Goal: Information Seeking & Learning: Learn about a topic

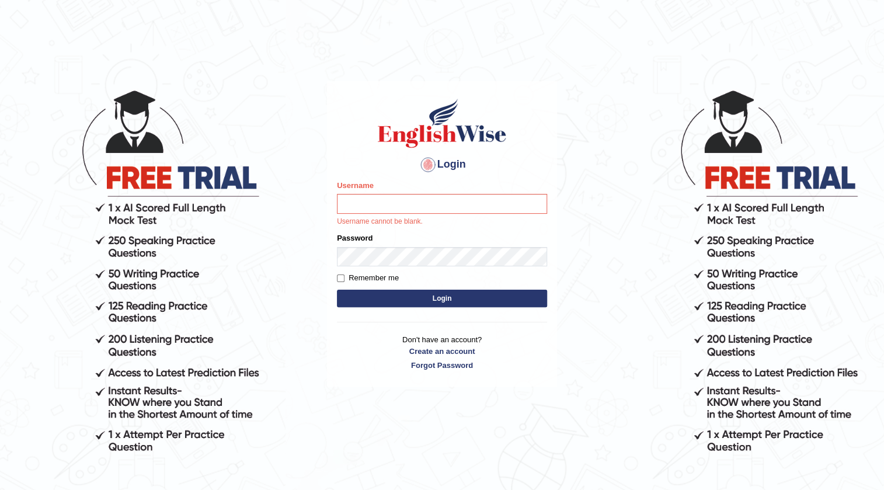
click at [478, 199] on input "Username" at bounding box center [442, 204] width 210 height 20
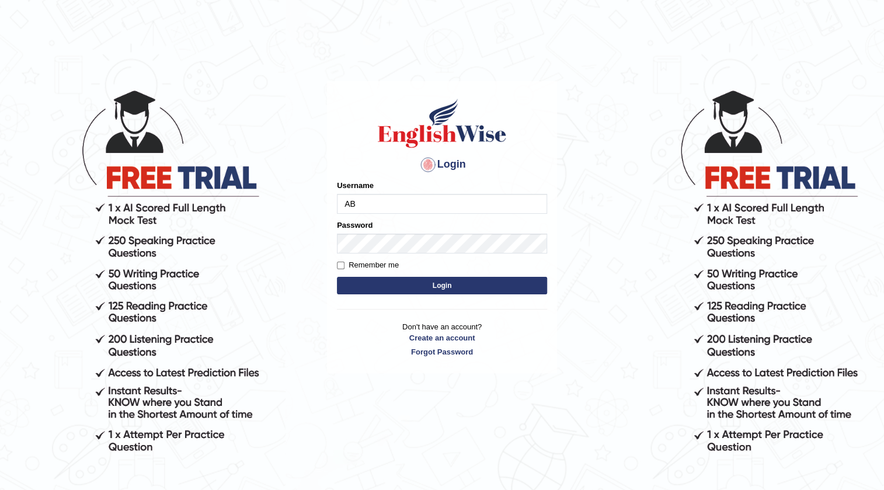
type input "A"
type input "Gabriele"
click at [525, 292] on button "Login" at bounding box center [442, 286] width 210 height 18
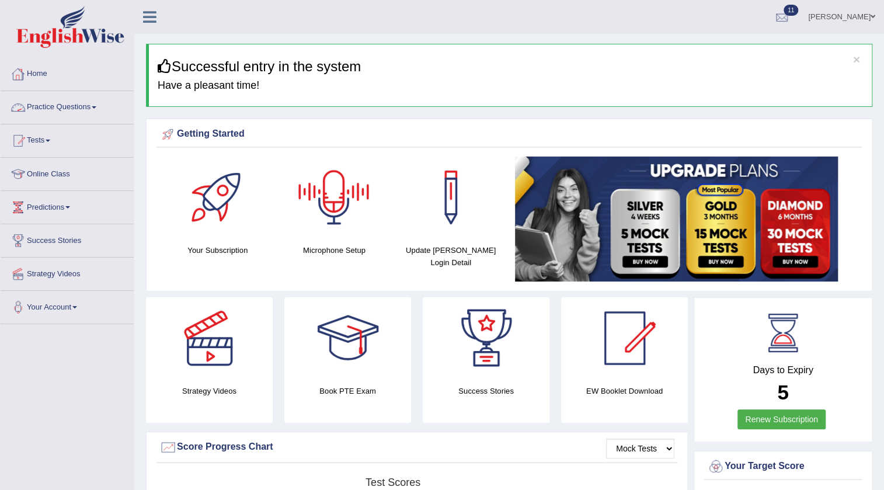
click at [773, 9] on div at bounding box center [782, 18] width 18 height 18
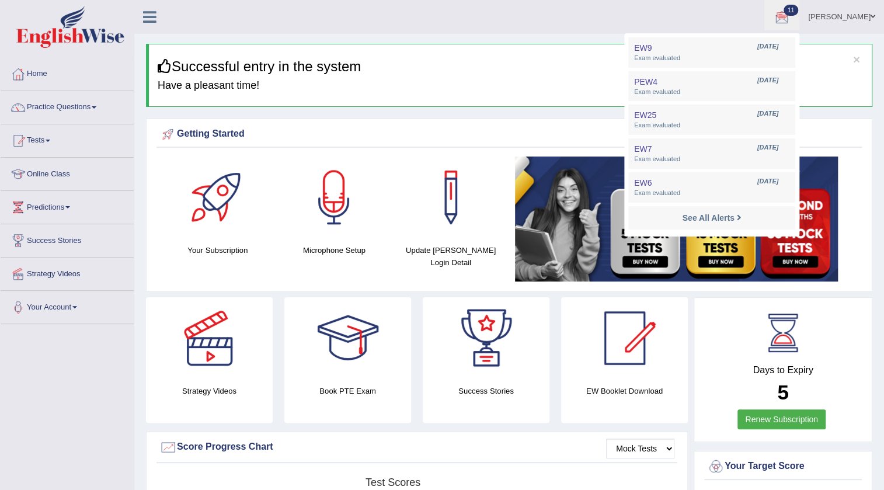
drag, startPoint x: 269, startPoint y: 36, endPoint x: 0, endPoint y: 73, distance: 271.1
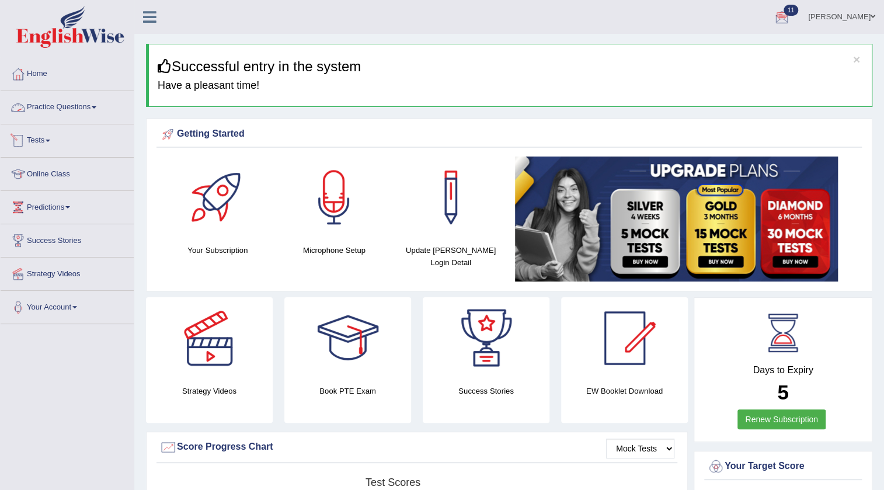
click at [79, 94] on link "Practice Questions" at bounding box center [67, 105] width 133 height 29
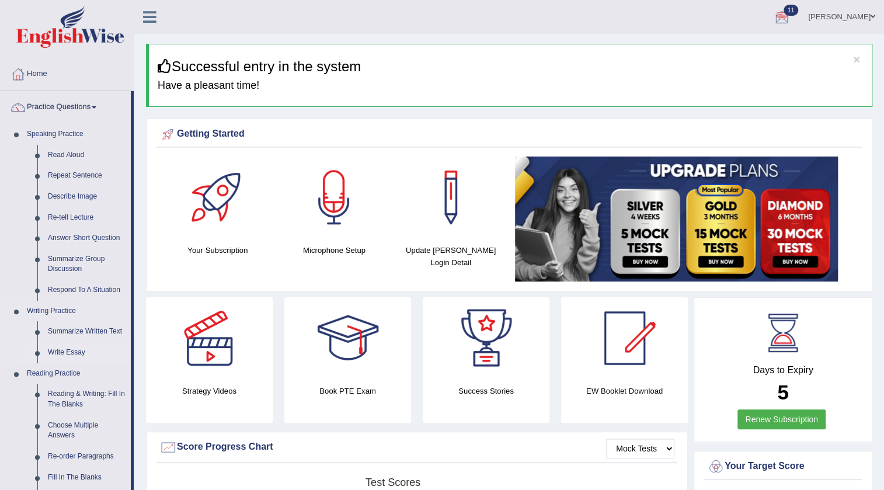
click at [59, 345] on link "Write Essay" at bounding box center [87, 352] width 88 height 21
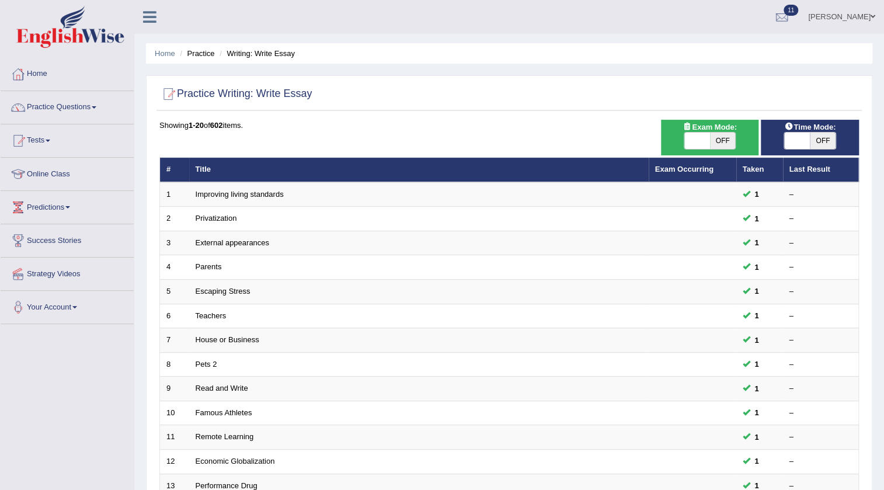
click at [690, 146] on span at bounding box center [697, 141] width 26 height 16
checkbox input "true"
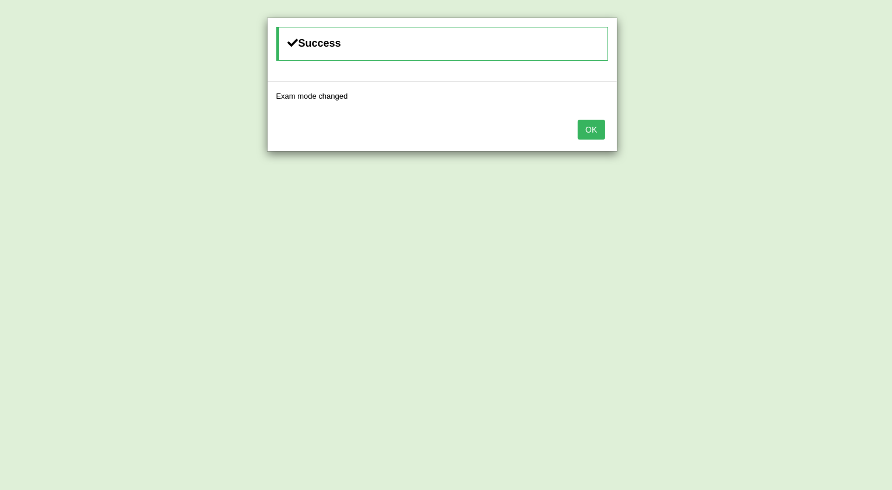
click at [594, 127] on button "OK" at bounding box center [590, 130] width 27 height 20
click at [594, 137] on button "OK" at bounding box center [590, 130] width 27 height 20
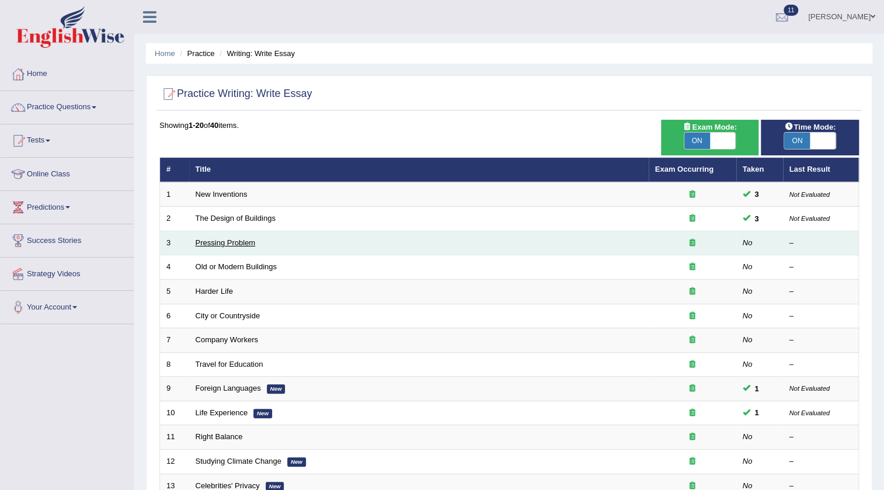
click at [243, 240] on link "Pressing Problem" at bounding box center [226, 242] width 60 height 9
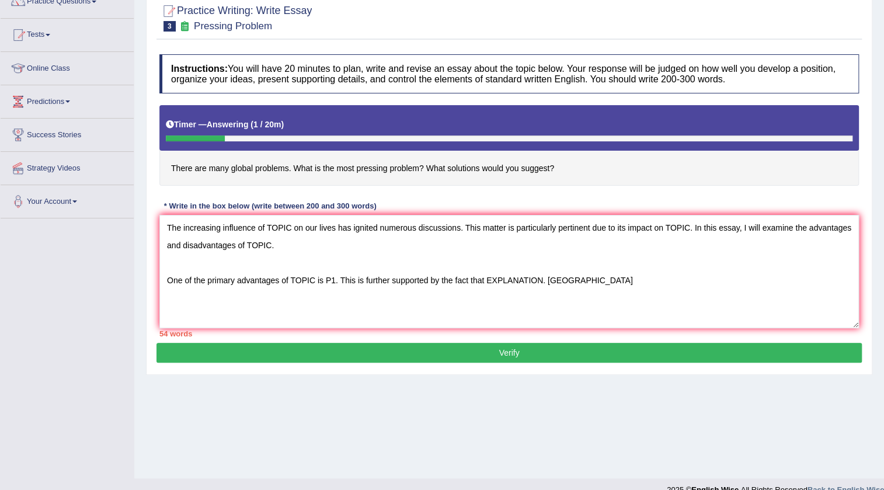
click at [551, 279] on textarea "The increasing influence of TOPIC on our lives has ignited numerous discussions…" at bounding box center [508, 271] width 699 height 113
click at [605, 284] on textarea "The increasing influence of TOPIC on our lives has ignited numerous discussions…" at bounding box center [508, 271] width 699 height 113
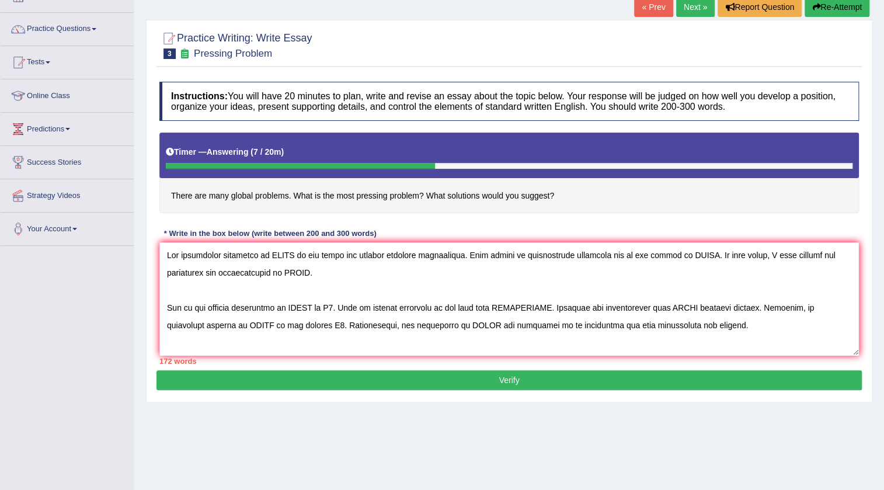
scroll to position [17, 0]
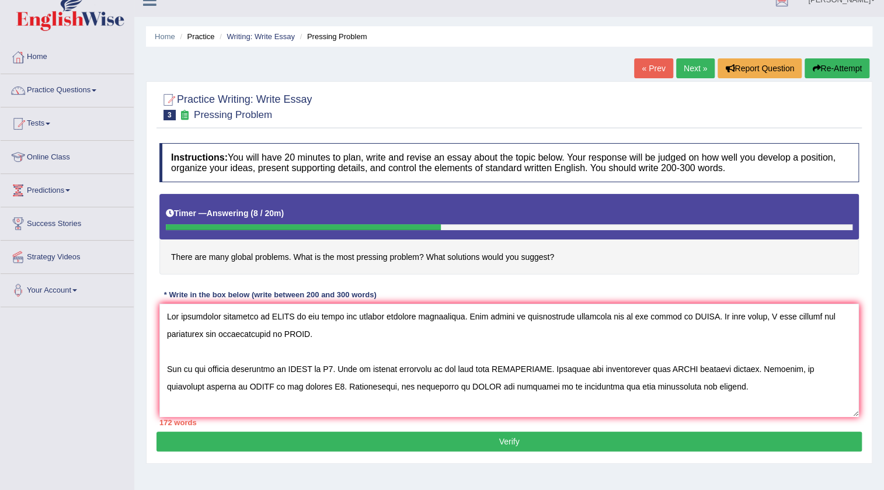
click at [290, 315] on textarea at bounding box center [508, 360] width 699 height 113
click at [721, 317] on textarea at bounding box center [508, 360] width 699 height 113
click at [362, 330] on textarea at bounding box center [508, 360] width 699 height 113
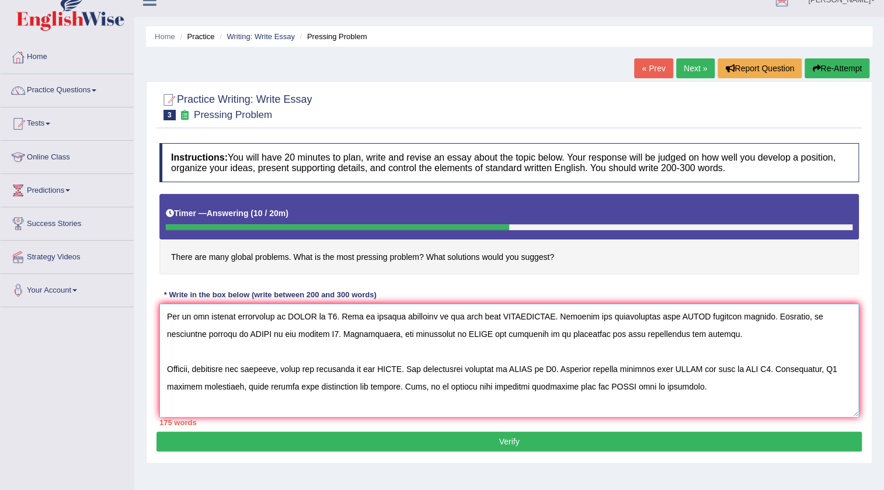
scroll to position [0, 0]
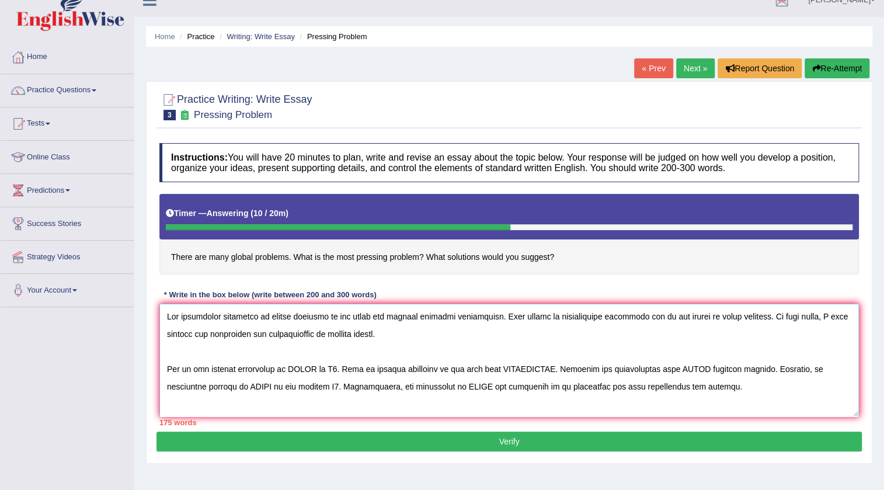
click at [314, 370] on textarea at bounding box center [508, 360] width 699 height 113
click at [607, 368] on textarea at bounding box center [508, 360] width 699 height 113
click at [316, 369] on textarea at bounding box center [508, 360] width 699 height 113
click at [658, 373] on textarea at bounding box center [508, 360] width 699 height 113
click at [260, 388] on textarea at bounding box center [508, 360] width 699 height 113
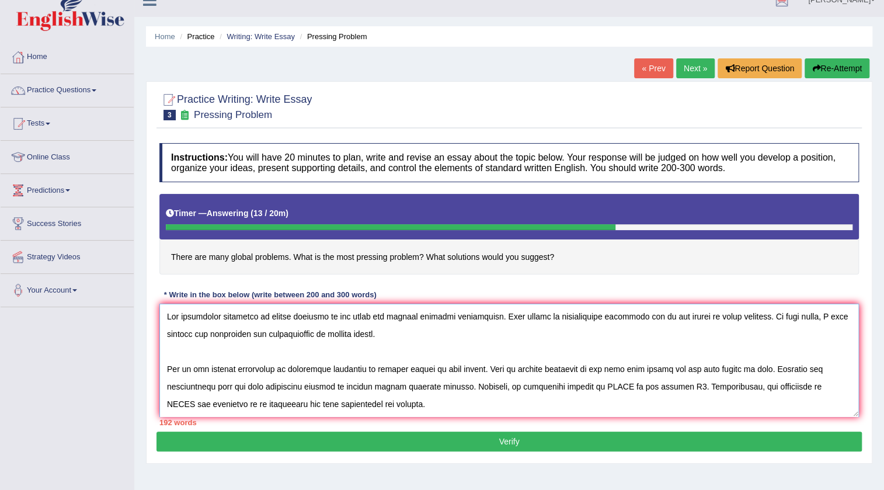
drag, startPoint x: 611, startPoint y: 385, endPoint x: 586, endPoint y: 384, distance: 25.8
click at [586, 384] on textarea at bounding box center [508, 360] width 699 height 113
click at [770, 384] on textarea at bounding box center [508, 360] width 699 height 113
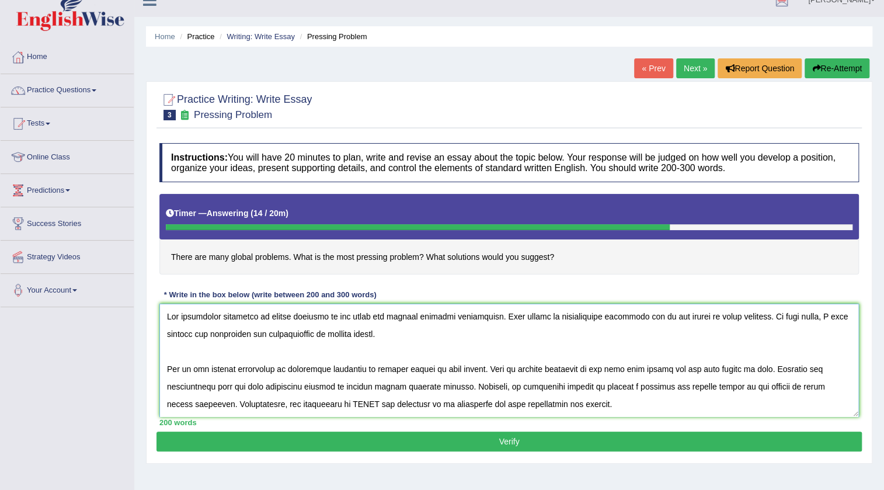
scroll to position [53, 0]
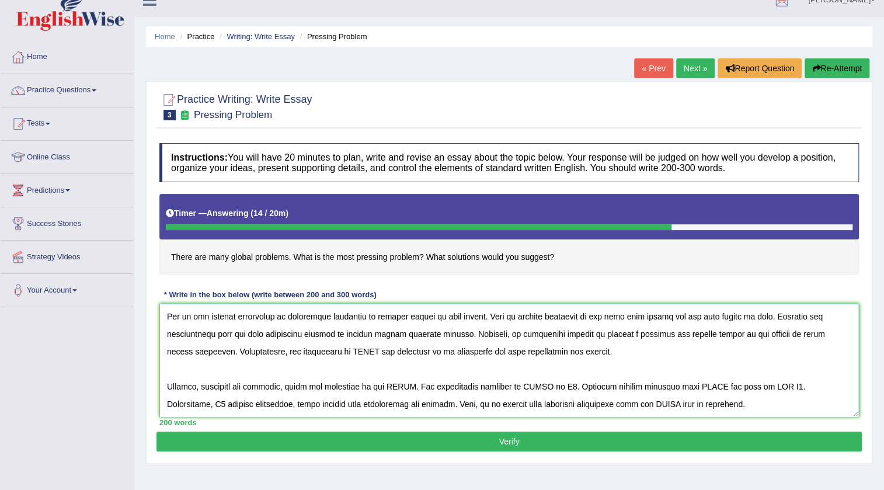
drag, startPoint x: 349, startPoint y: 352, endPoint x: 323, endPoint y: 348, distance: 25.4
click at [323, 348] on textarea at bounding box center [508, 360] width 699 height 113
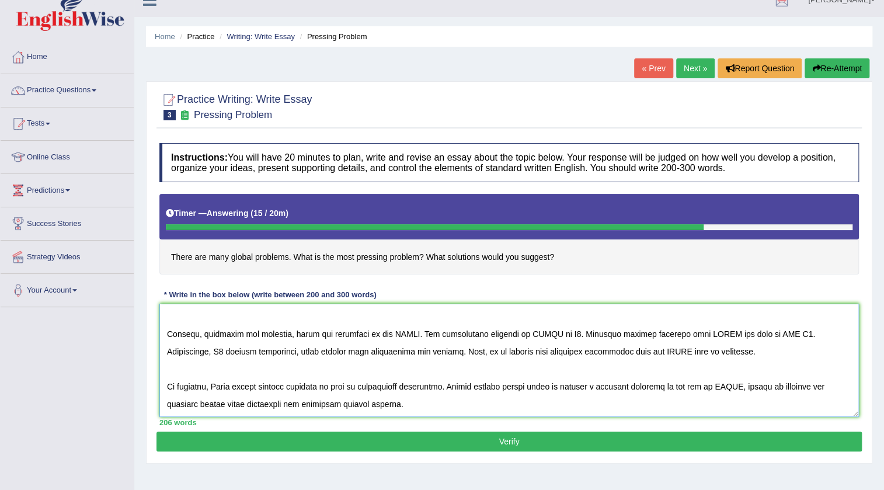
click at [409, 334] on textarea at bounding box center [508, 360] width 699 height 113
drag, startPoint x: 575, startPoint y: 333, endPoint x: 551, endPoint y: 333, distance: 23.9
click at [551, 333] on textarea at bounding box center [508, 360] width 699 height 113
click at [625, 334] on textarea at bounding box center [508, 360] width 699 height 113
drag, startPoint x: 809, startPoint y: 331, endPoint x: 852, endPoint y: 332, distance: 43.2
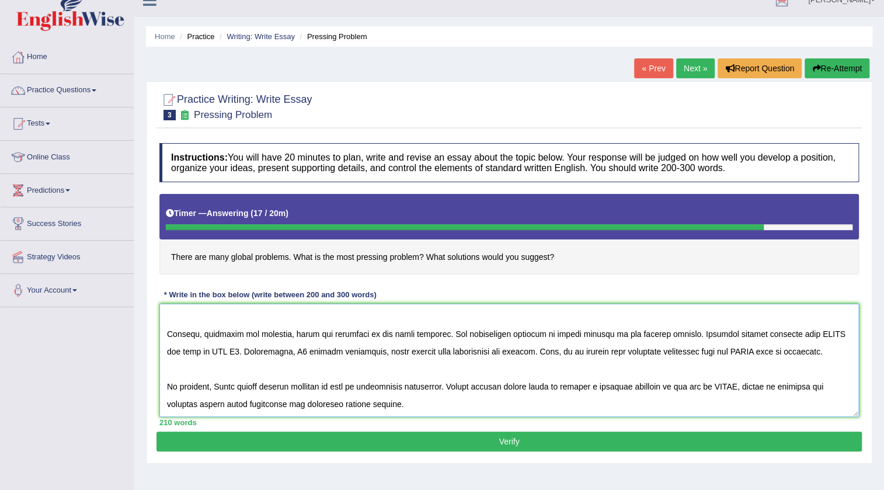
click at [852, 332] on textarea at bounding box center [508, 360] width 699 height 113
click at [838, 328] on textarea at bounding box center [508, 360] width 699 height 113
click at [817, 342] on textarea at bounding box center [508, 360] width 699 height 113
click at [832, 330] on textarea at bounding box center [508, 360] width 699 height 113
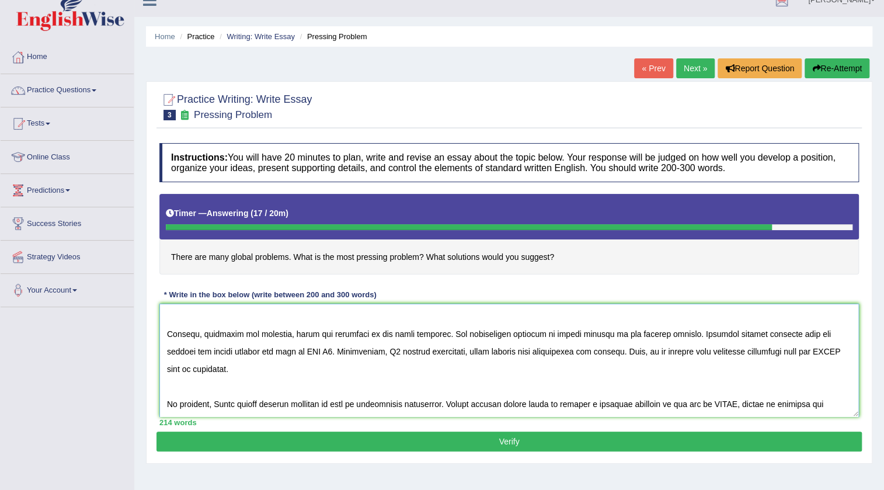
click at [340, 353] on textarea at bounding box center [508, 360] width 699 height 113
click at [489, 347] on textarea at bounding box center [508, 360] width 699 height 113
click at [309, 368] on textarea at bounding box center [508, 360] width 699 height 113
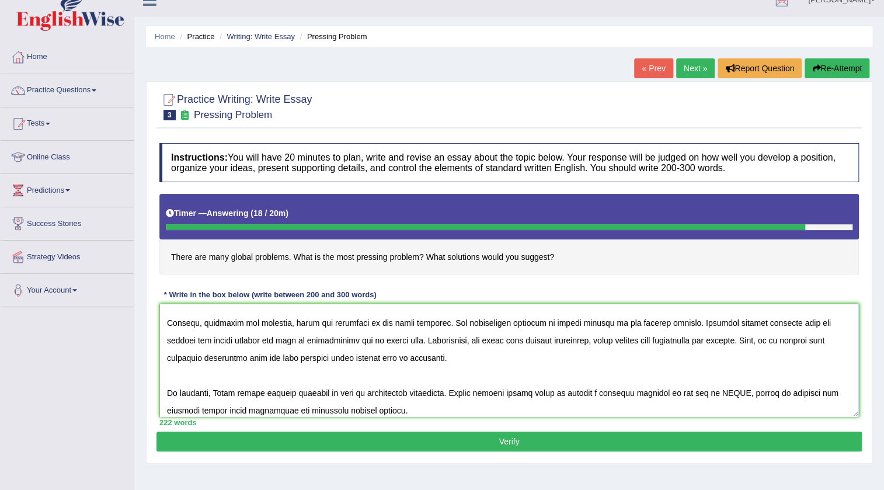
scroll to position [123, 0]
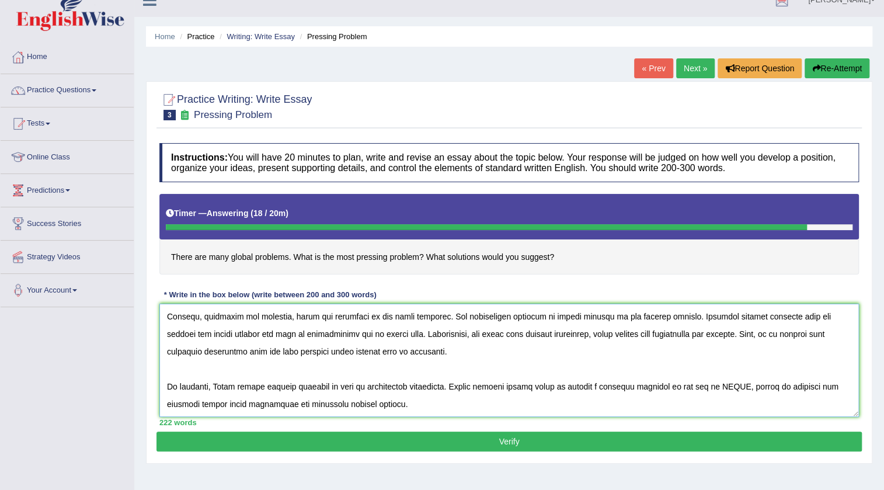
click at [234, 381] on textarea at bounding box center [508, 360] width 699 height 113
click at [753, 385] on textarea at bounding box center [508, 360] width 699 height 113
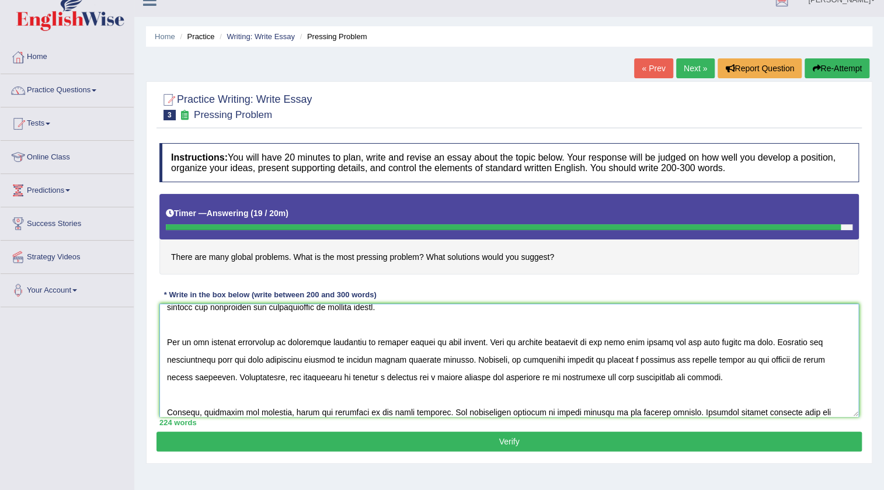
scroll to position [53, 0]
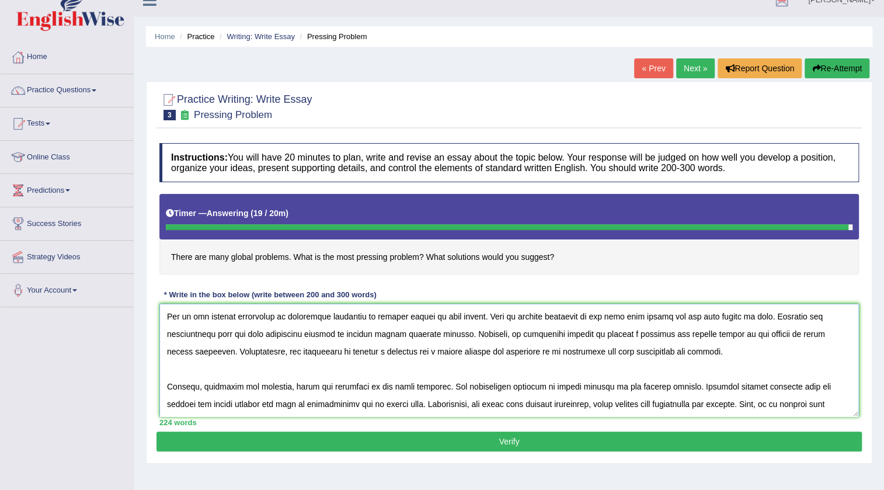
click at [372, 315] on textarea at bounding box center [508, 360] width 699 height 113
type textarea "The increasing influence of global problems on our lives has ignited numerous d…"
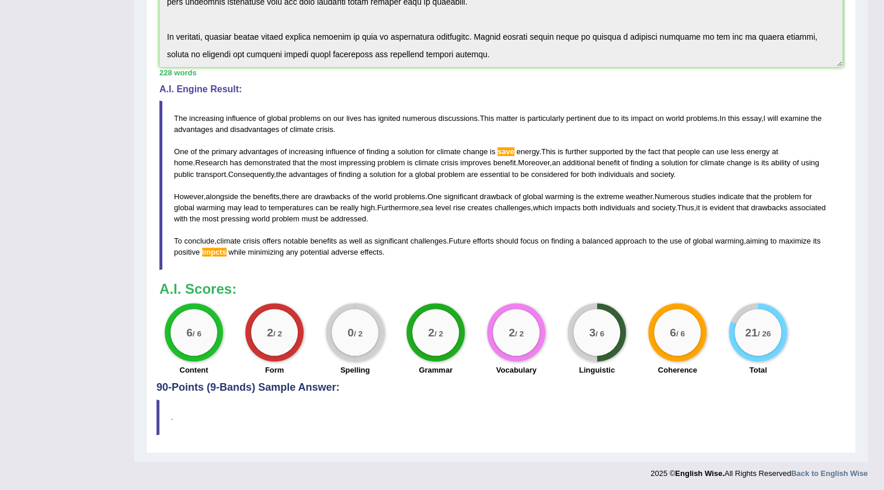
scroll to position [350, 0]
click at [607, 324] on div "3 / 6" at bounding box center [596, 331] width 47 height 47
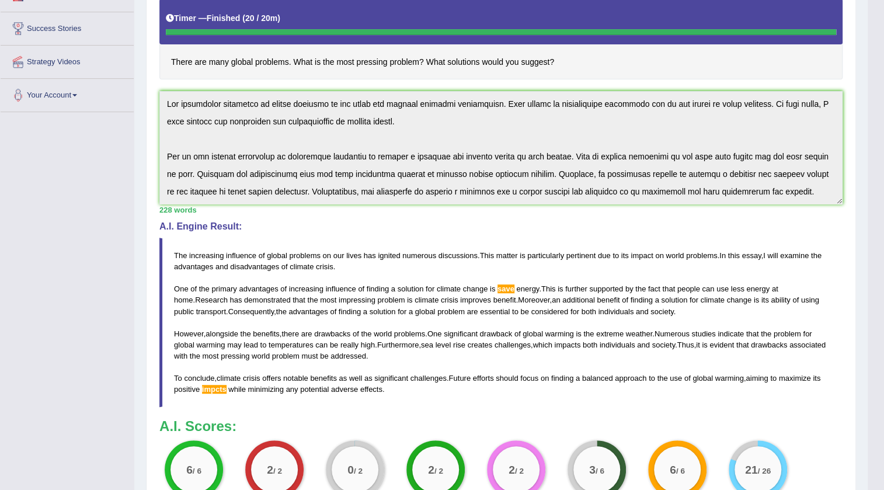
scroll to position [243, 0]
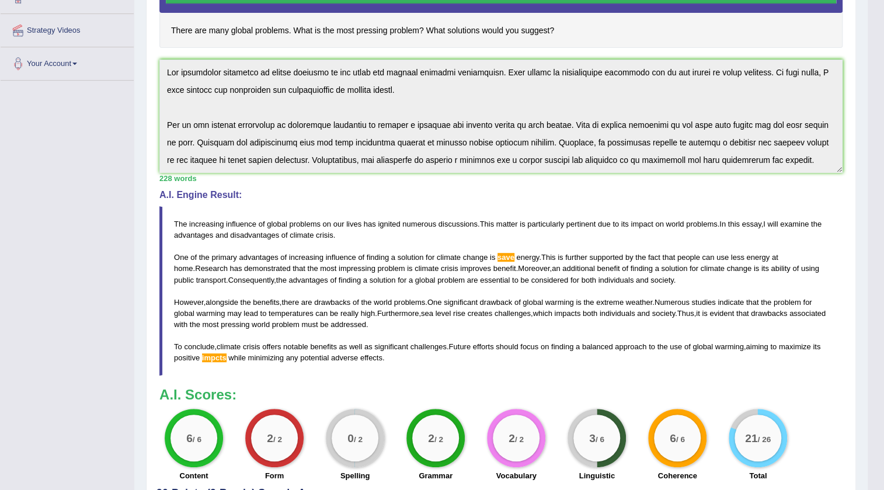
click at [587, 470] on label "Linguistic" at bounding box center [597, 475] width 36 height 11
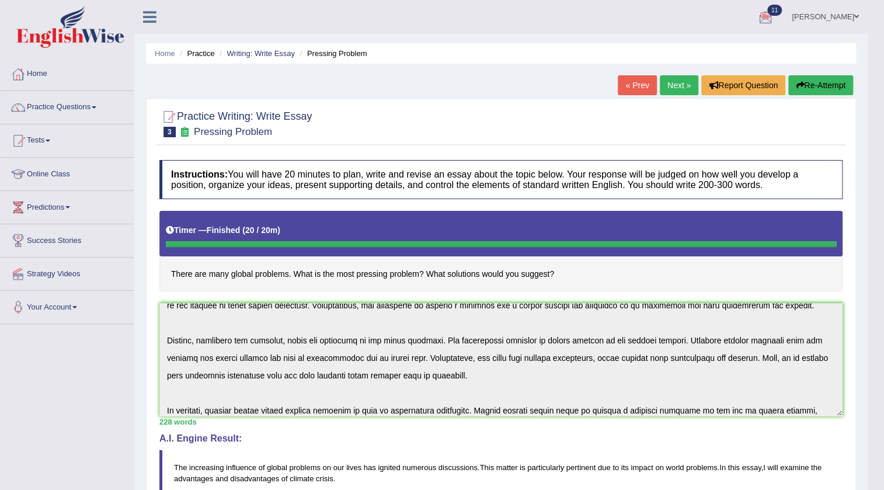
scroll to position [123, 0]
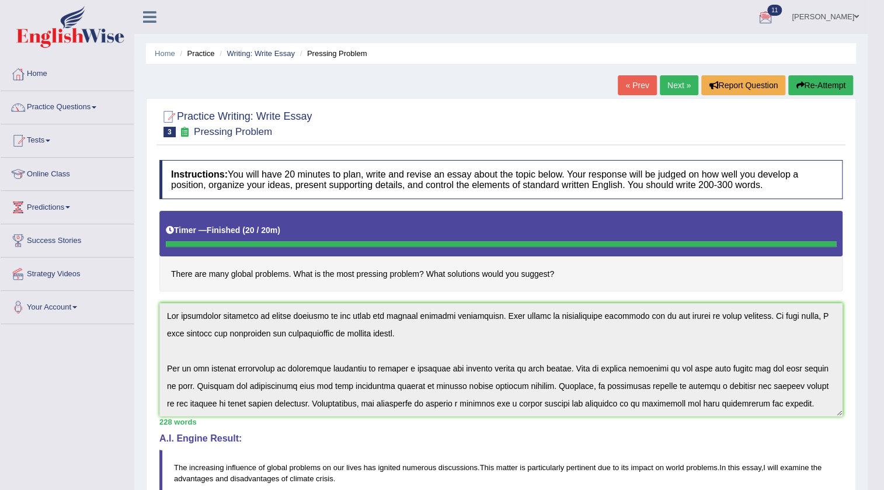
scroll to position [0, 0]
click at [814, 89] on button "Re-Attempt" at bounding box center [820, 85] width 65 height 20
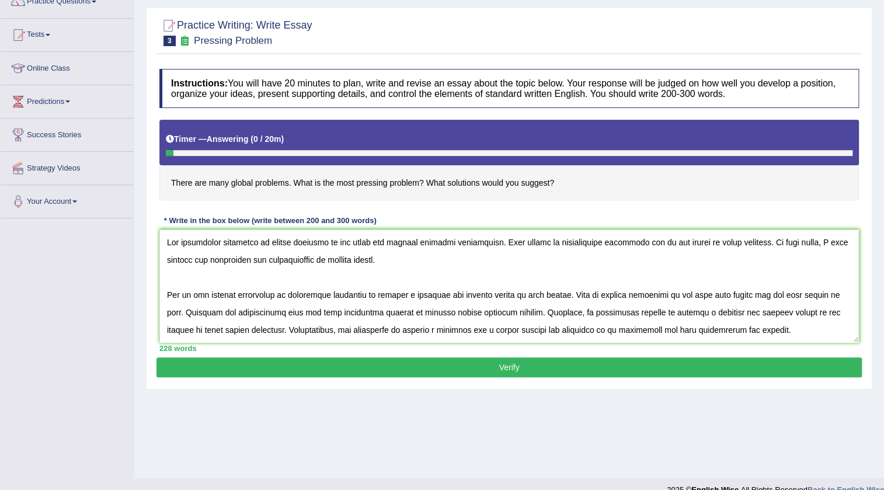
click at [278, 290] on textarea at bounding box center [508, 285] width 699 height 113
drag, startPoint x: 275, startPoint y: 293, endPoint x: 433, endPoint y: 292, distance: 158.2
click at [433, 292] on textarea at bounding box center [508, 285] width 699 height 113
click at [387, 294] on textarea at bounding box center [508, 285] width 699 height 113
drag, startPoint x: 553, startPoint y: 291, endPoint x: 684, endPoint y: 290, distance: 130.8
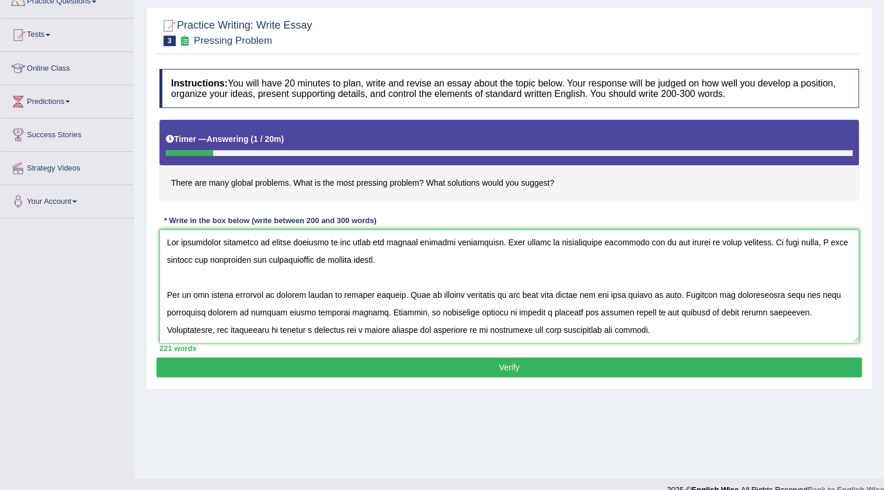
click at [684, 290] on textarea at bounding box center [508, 285] width 699 height 113
drag, startPoint x: 377, startPoint y: 309, endPoint x: 316, endPoint y: 307, distance: 61.4
click at [316, 307] on textarea at bounding box center [508, 285] width 699 height 113
click at [518, 309] on textarea at bounding box center [508, 285] width 699 height 113
drag, startPoint x: 534, startPoint y: 312, endPoint x: 664, endPoint y: 315, distance: 129.7
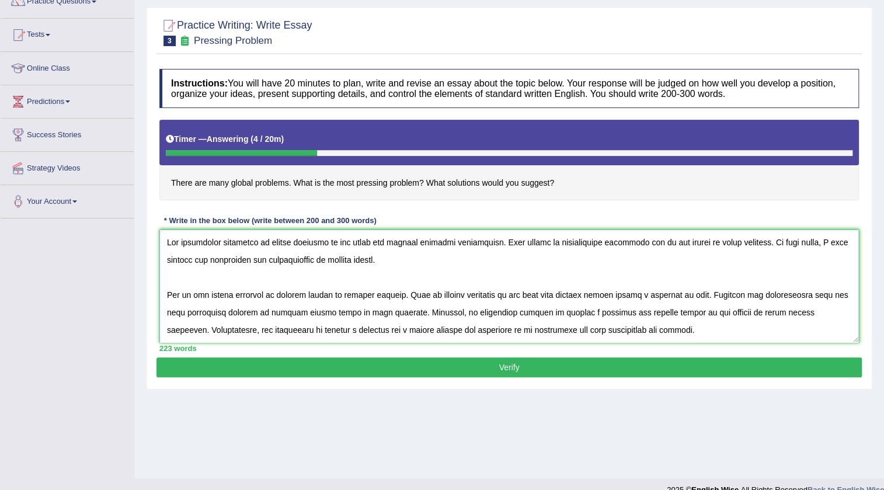
click at [664, 315] on textarea at bounding box center [508, 285] width 699 height 113
drag, startPoint x: 721, startPoint y: 309, endPoint x: 631, endPoint y: 311, distance: 89.4
click at [631, 311] on textarea at bounding box center [508, 285] width 699 height 113
click at [806, 309] on textarea at bounding box center [508, 285] width 699 height 113
drag, startPoint x: 806, startPoint y: 309, endPoint x: 215, endPoint y: 329, distance: 591.8
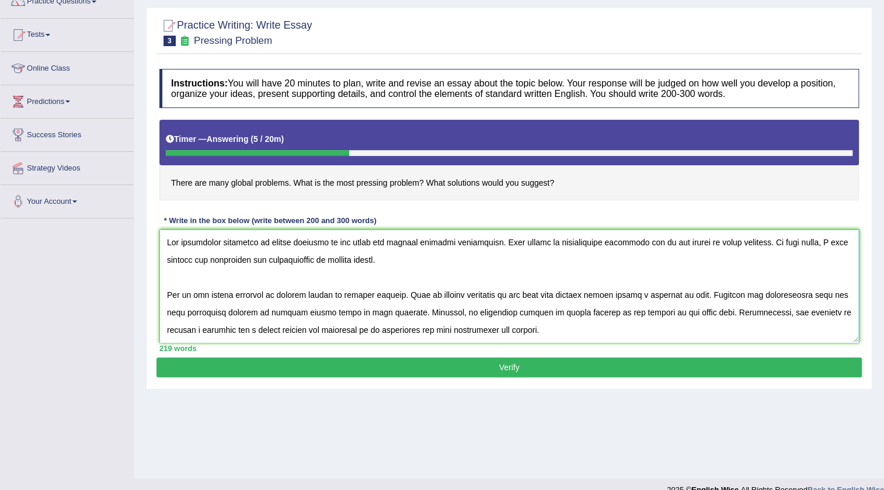
click at [215, 329] on textarea at bounding box center [508, 285] width 699 height 113
click at [194, 329] on textarea at bounding box center [508, 285] width 699 height 113
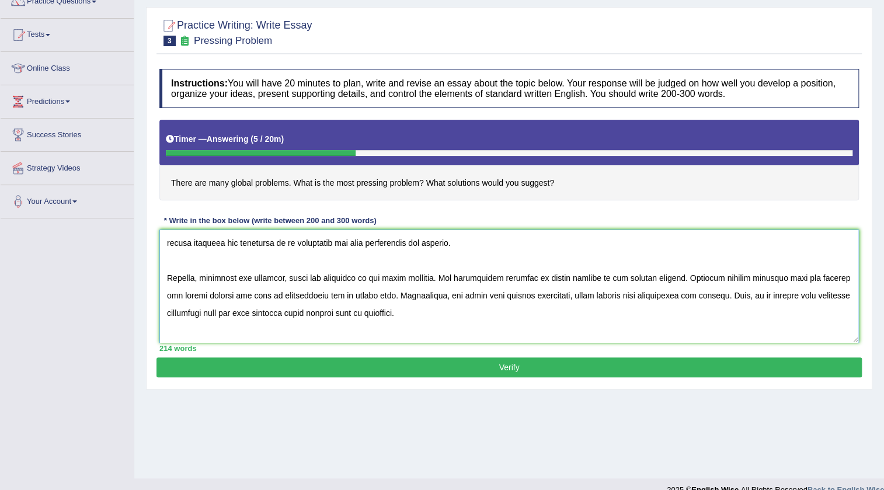
scroll to position [106, 0]
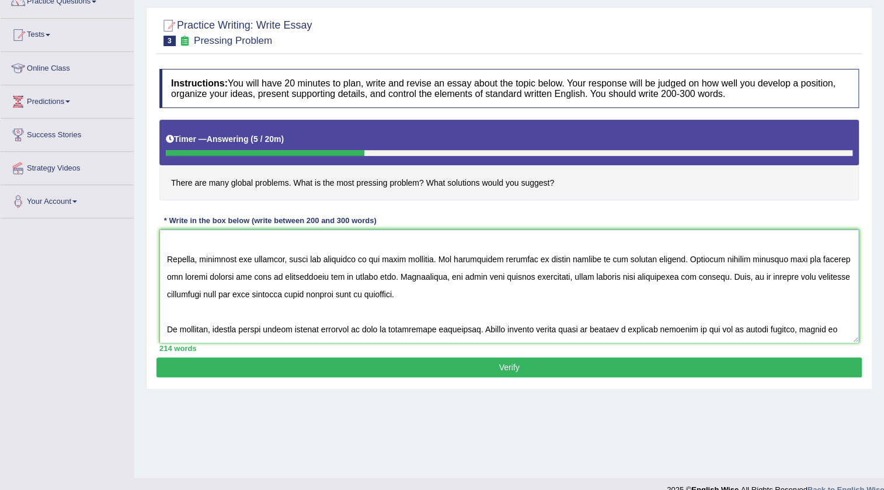
click at [362, 259] on textarea at bounding box center [508, 285] width 699 height 113
drag, startPoint x: 434, startPoint y: 257, endPoint x: 378, endPoint y: 249, distance: 56.6
click at [378, 249] on textarea at bounding box center [508, 285] width 699 height 113
click at [523, 257] on textarea at bounding box center [508, 285] width 699 height 113
drag, startPoint x: 604, startPoint y: 254, endPoint x: 665, endPoint y: 258, distance: 61.4
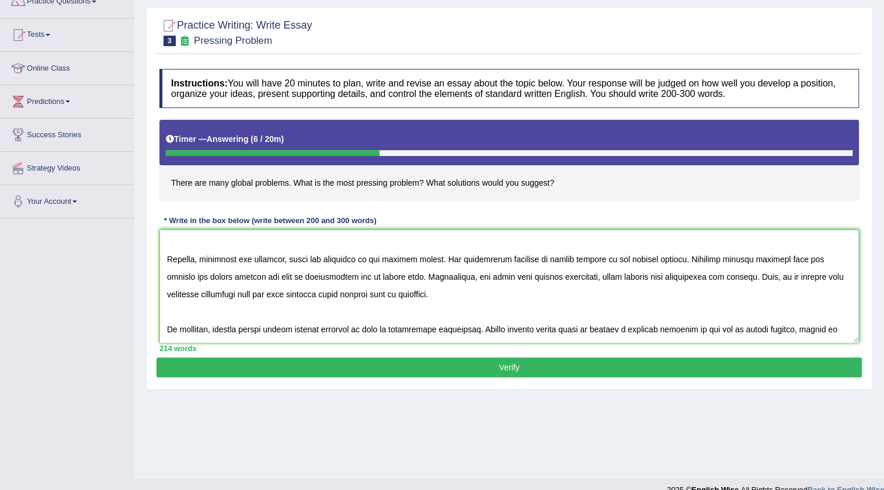
click at [665, 258] on textarea at bounding box center [508, 285] width 699 height 113
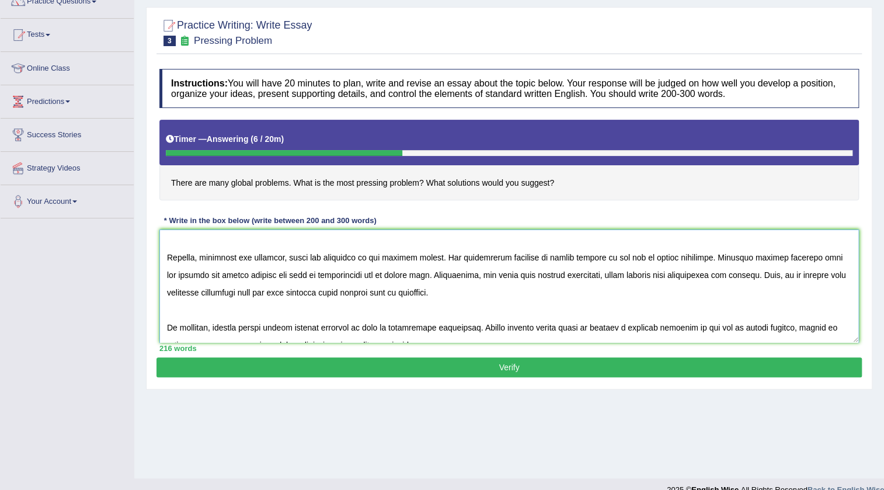
scroll to position [102, 0]
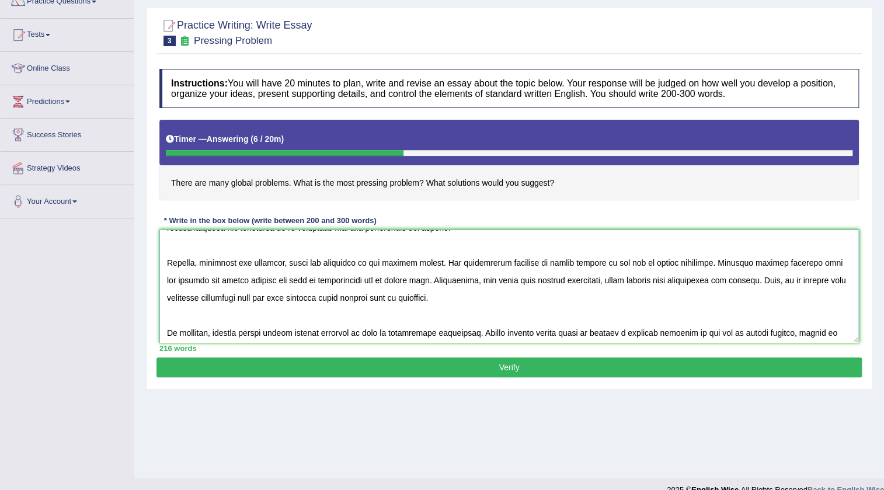
drag, startPoint x: 208, startPoint y: 276, endPoint x: 806, endPoint y: 262, distance: 598.0
click at [806, 262] on textarea at bounding box center [508, 285] width 699 height 113
click at [359, 277] on textarea at bounding box center [508, 285] width 699 height 113
drag, startPoint x: 379, startPoint y: 277, endPoint x: 427, endPoint y: 280, distance: 48.0
click at [427, 280] on textarea at bounding box center [508, 285] width 699 height 113
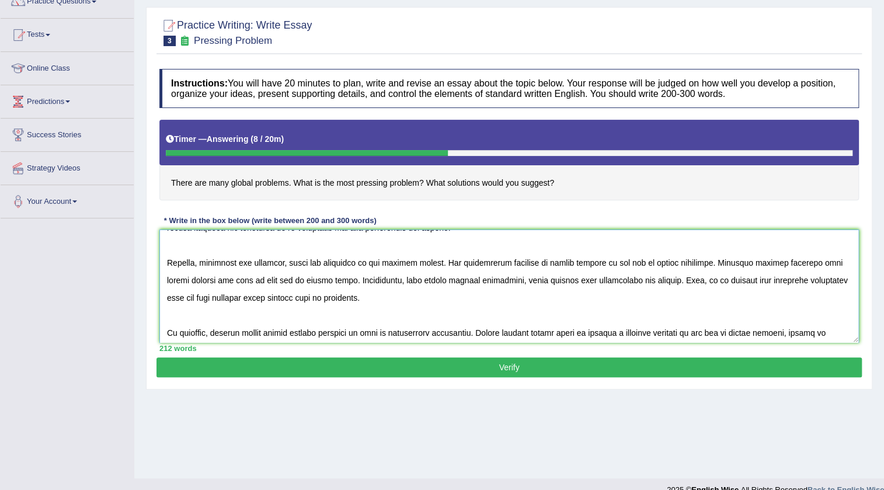
drag, startPoint x: 420, startPoint y: 279, endPoint x: 431, endPoint y: 280, distance: 10.6
click at [431, 280] on textarea at bounding box center [508, 285] width 699 height 113
click at [764, 280] on textarea at bounding box center [508, 285] width 699 height 113
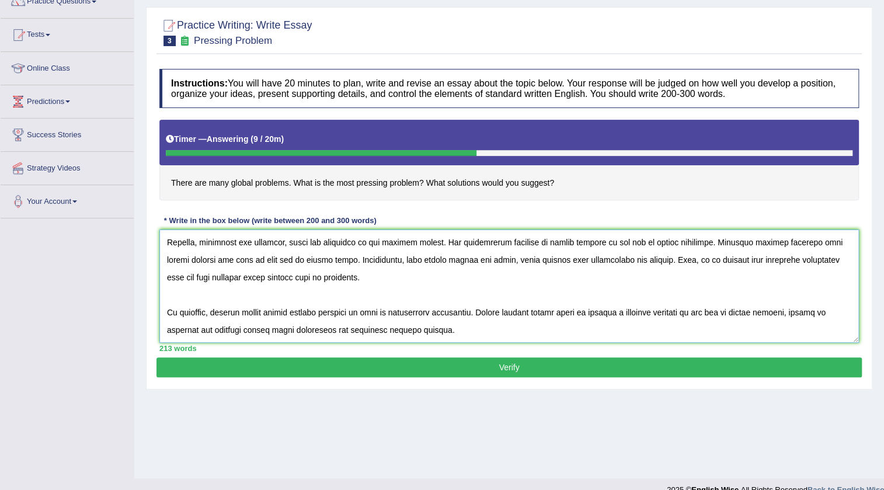
click at [344, 313] on textarea at bounding box center [508, 285] width 699 height 113
click at [467, 311] on textarea at bounding box center [508, 285] width 699 height 113
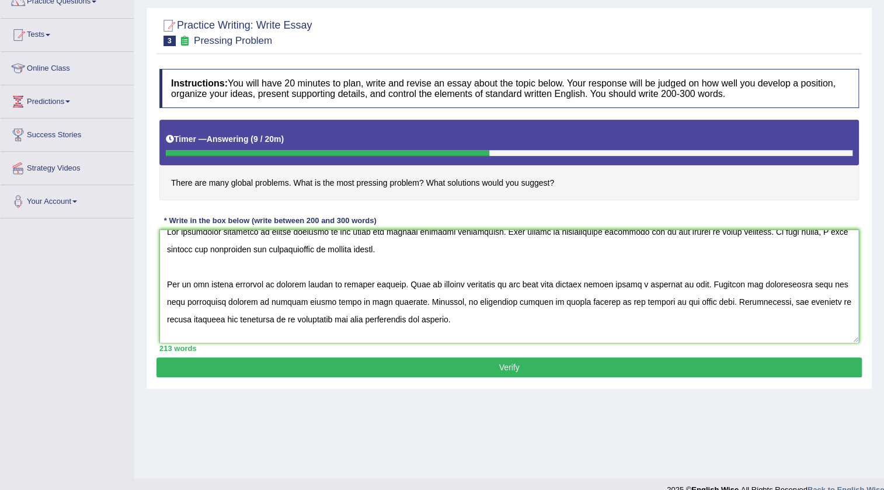
scroll to position [0, 0]
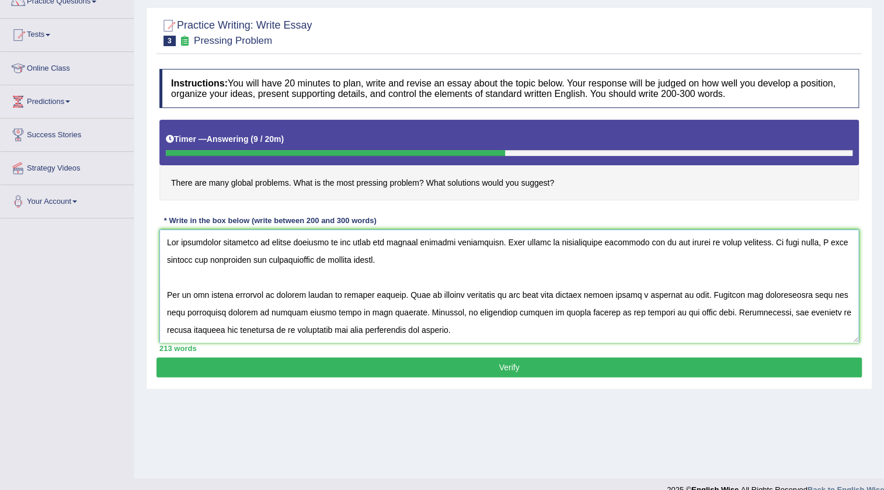
click at [325, 260] on textarea at bounding box center [508, 285] width 699 height 113
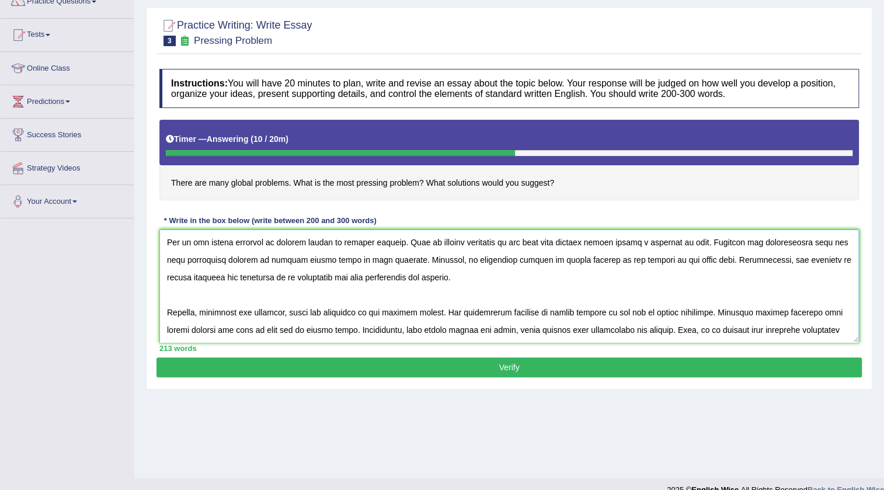
click at [231, 240] on textarea at bounding box center [508, 285] width 699 height 113
click at [316, 256] on textarea at bounding box center [508, 285] width 699 height 113
click at [283, 312] on textarea at bounding box center [508, 285] width 699 height 113
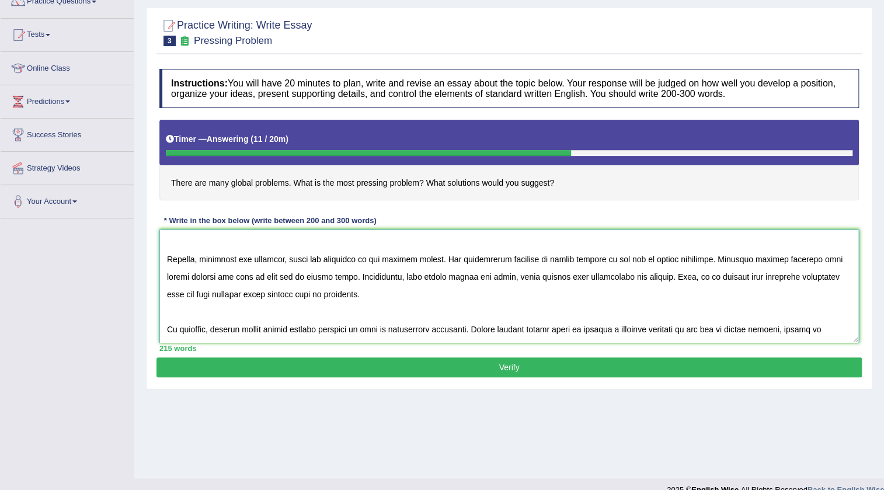
scroll to position [123, 0]
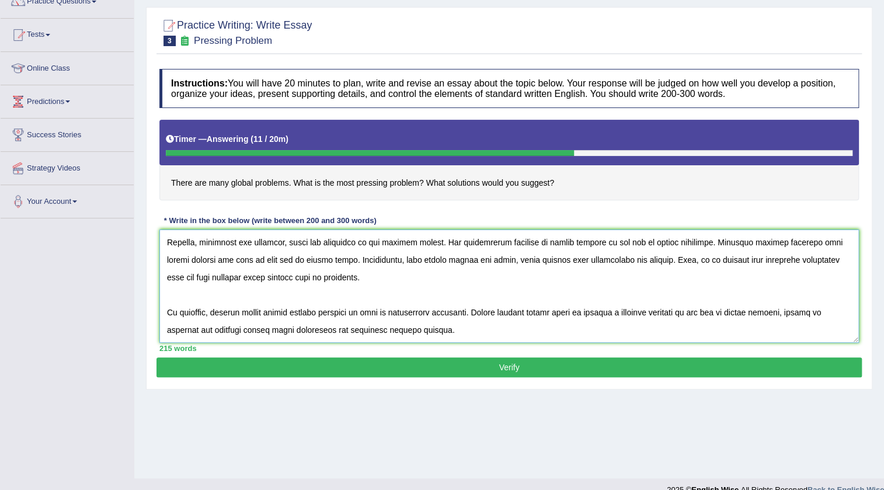
type textarea "The increasing influence of global problems on our lives has ignited numerous d…"
click at [558, 362] on button "Verify" at bounding box center [508, 367] width 705 height 20
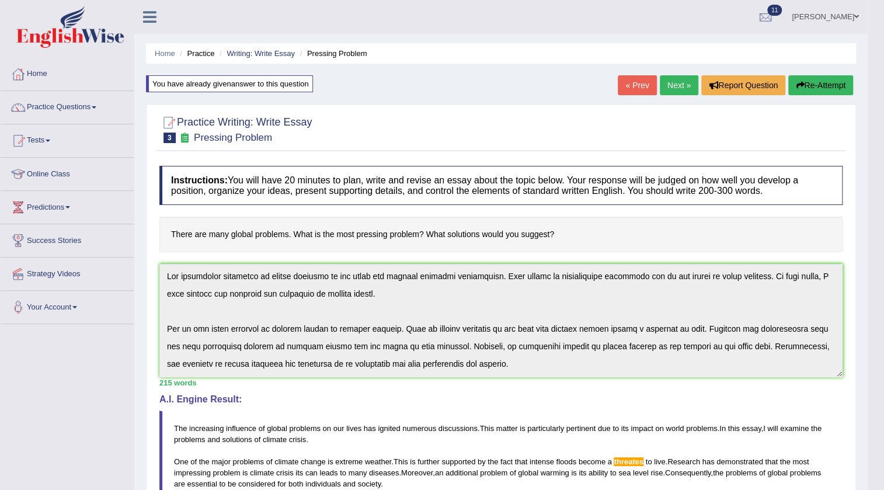
scroll to position [0, 0]
click at [690, 83] on link "Next »" at bounding box center [679, 85] width 39 height 20
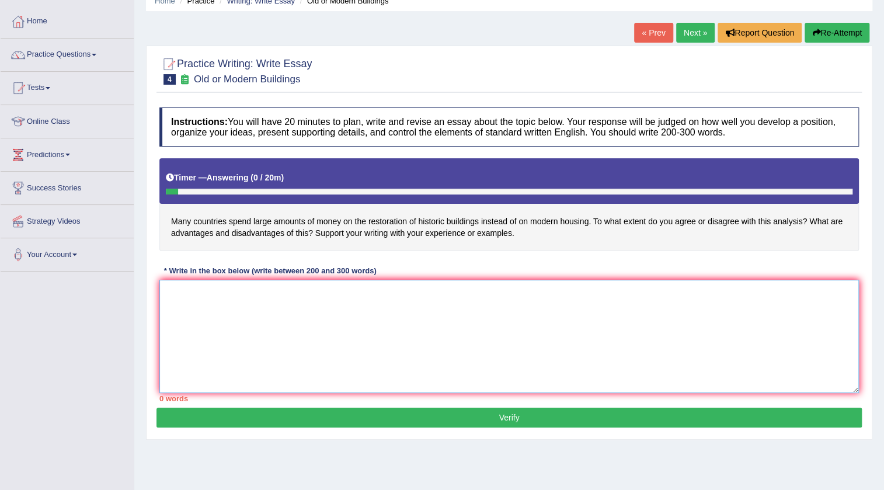
click at [670, 332] on textarea at bounding box center [508, 336] width 699 height 113
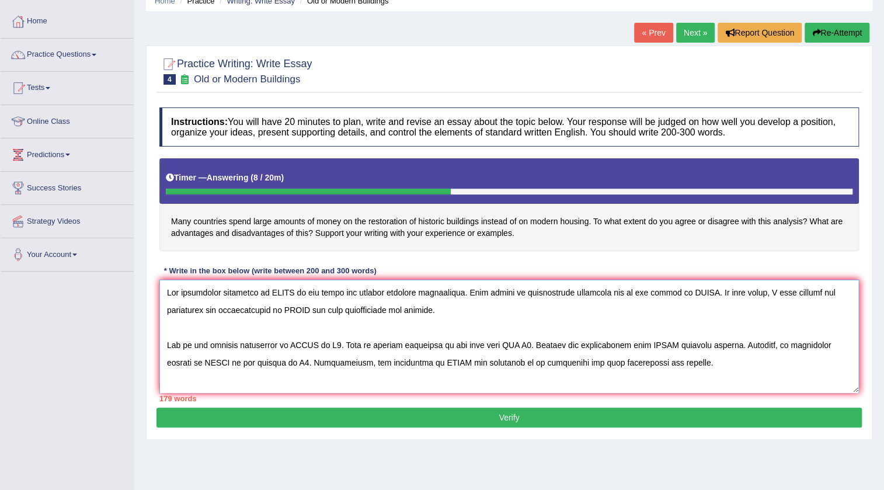
click at [290, 290] on textarea at bounding box center [508, 336] width 699 height 113
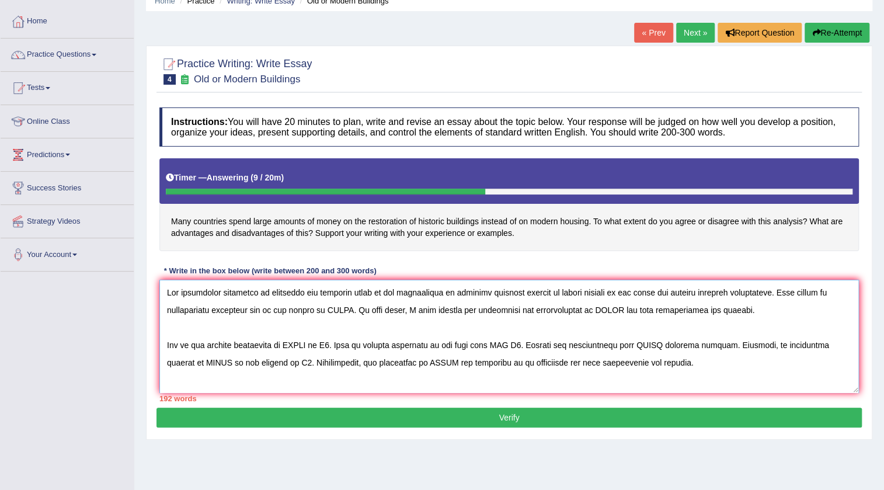
drag, startPoint x: 316, startPoint y: 290, endPoint x: 612, endPoint y: 297, distance: 296.1
click at [612, 297] on textarea at bounding box center [508, 336] width 699 height 113
click at [575, 323] on textarea at bounding box center [508, 336] width 699 height 113
click at [339, 305] on textarea at bounding box center [508, 336] width 699 height 113
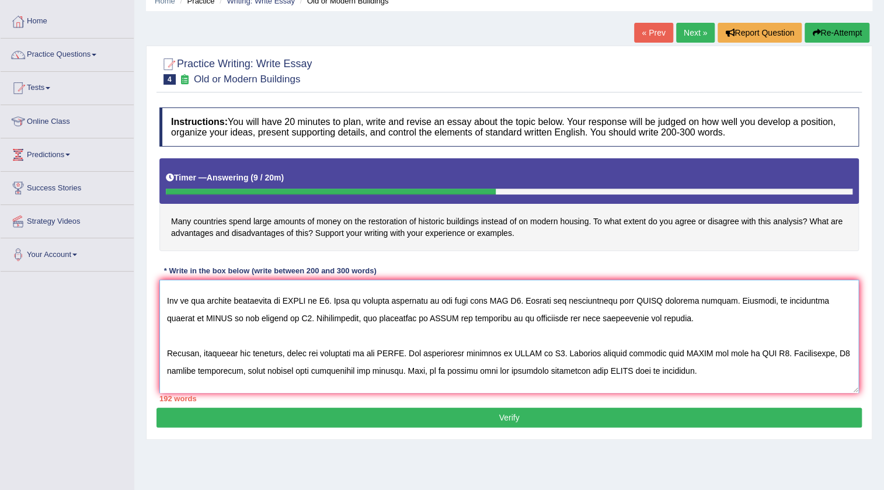
scroll to position [88, 0]
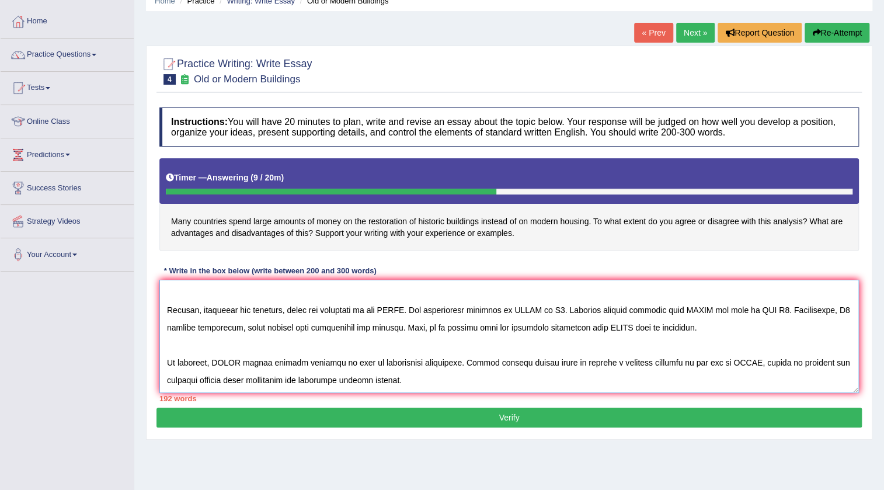
click at [239, 362] on textarea at bounding box center [508, 336] width 699 height 113
paste textarea "spending money on the restoration of historic buldings instead of modern housing"
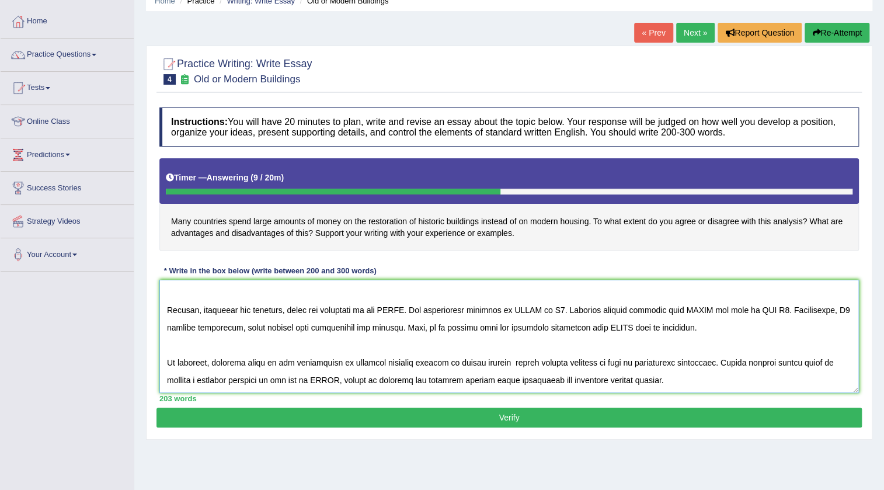
click at [215, 366] on textarea at bounding box center [508, 336] width 699 height 113
click at [586, 357] on textarea at bounding box center [508, 336] width 699 height 113
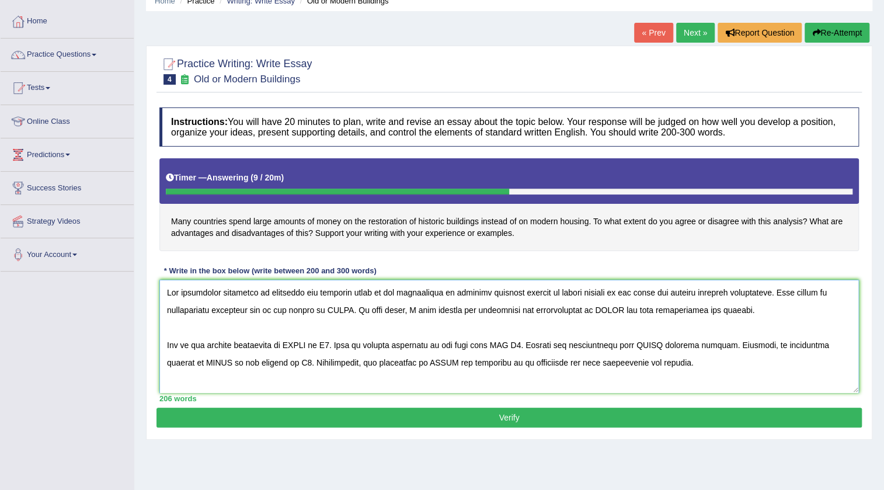
click at [338, 308] on textarea at bounding box center [508, 336] width 699 height 113
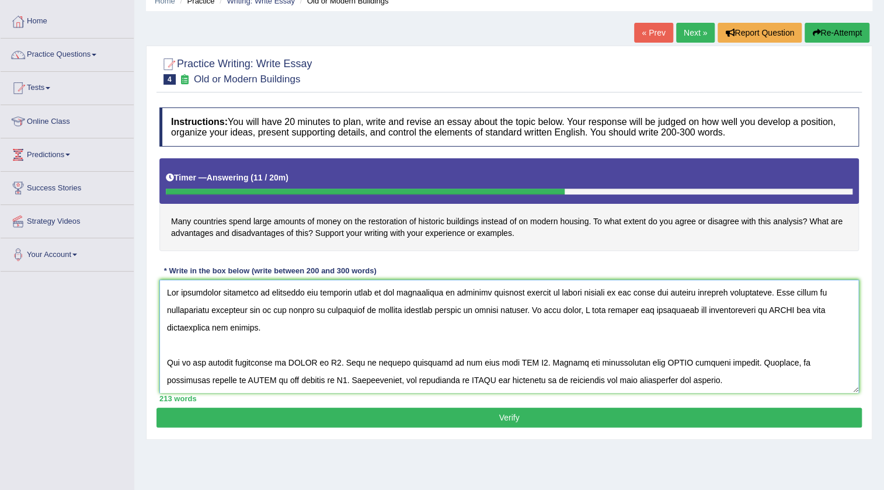
click at [788, 309] on textarea at bounding box center [508, 336] width 699 height 113
click at [223, 330] on textarea at bounding box center [508, 336] width 699 height 113
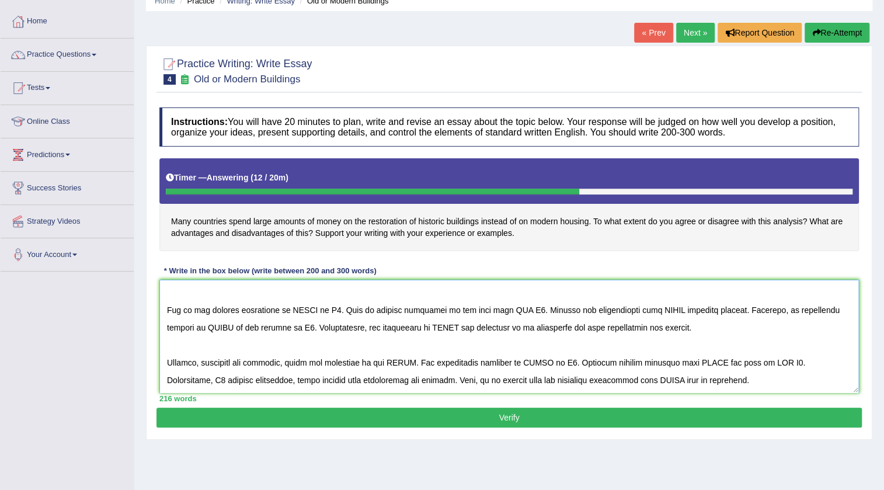
click at [314, 309] on textarea at bounding box center [508, 336] width 699 height 113
click at [376, 305] on textarea at bounding box center [508, 336] width 699 height 113
drag, startPoint x: 621, startPoint y: 309, endPoint x: 595, endPoint y: 309, distance: 25.7
click at [595, 309] on textarea at bounding box center [508, 336] width 699 height 113
drag, startPoint x: 801, startPoint y: 309, endPoint x: 777, endPoint y: 312, distance: 24.1
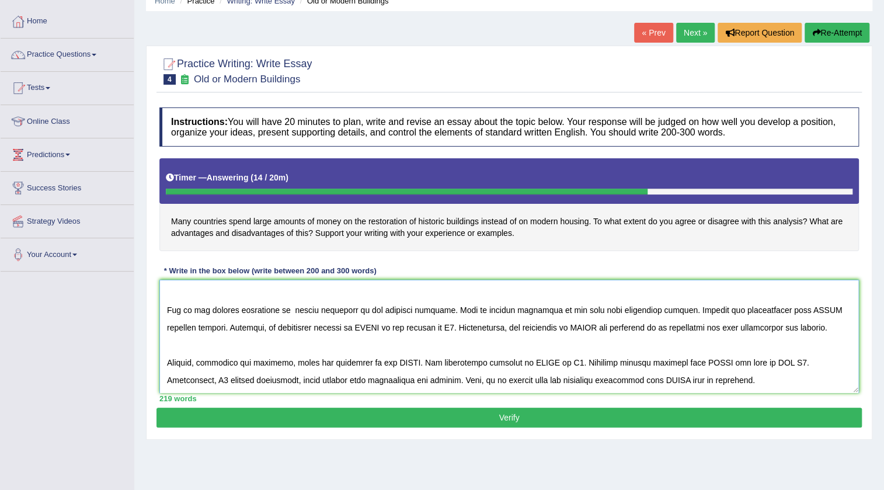
click at [777, 312] on textarea at bounding box center [508, 336] width 699 height 113
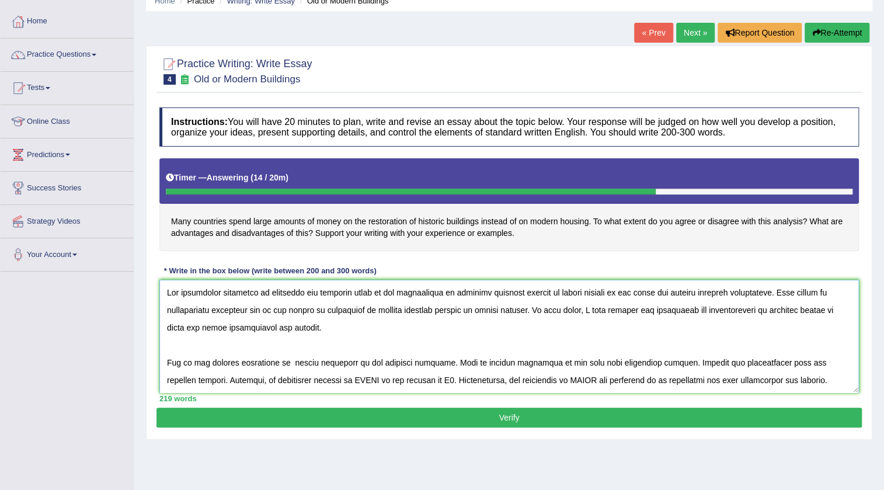
drag, startPoint x: 312, startPoint y: 309, endPoint x: 519, endPoint y: 315, distance: 206.8
click at [519, 315] on textarea at bounding box center [508, 336] width 699 height 113
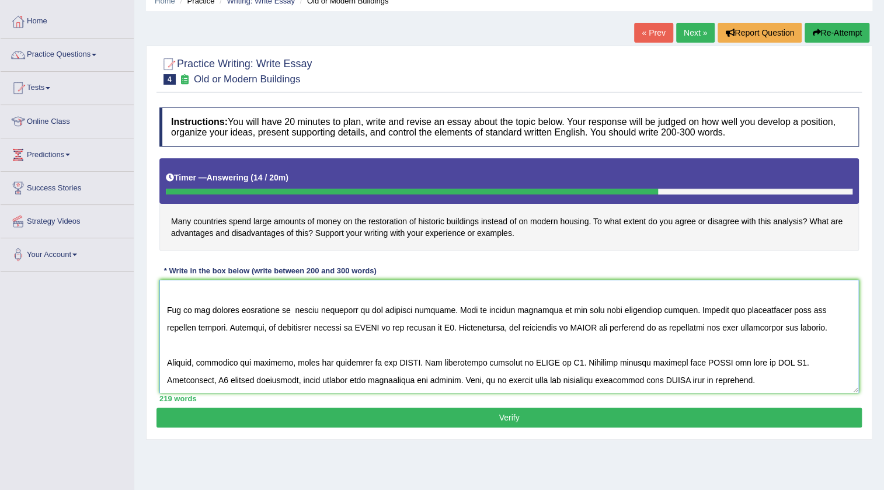
click at [791, 309] on textarea at bounding box center [508, 336] width 699 height 113
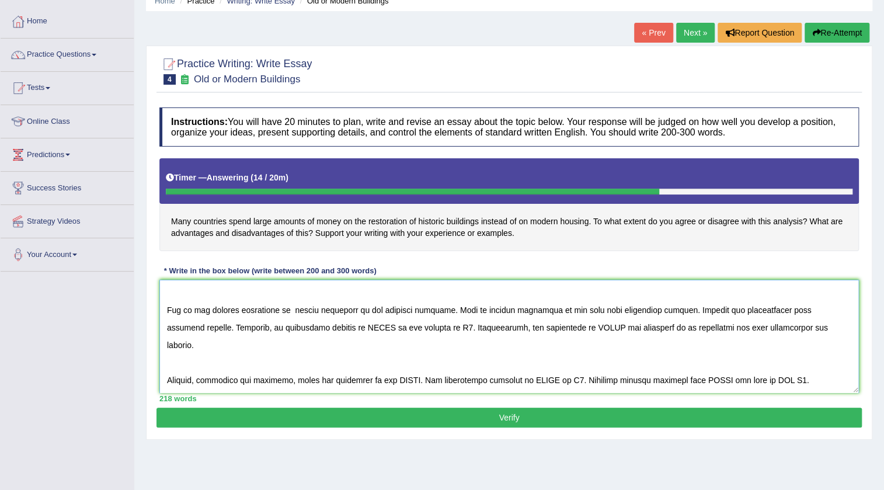
paste textarea "reparation of vintage edifices instead of modern housing"
click at [778, 309] on textarea at bounding box center [508, 336] width 699 height 113
click at [812, 310] on textarea at bounding box center [508, 336] width 699 height 113
click at [826, 307] on textarea at bounding box center [508, 336] width 699 height 113
click at [505, 326] on textarea at bounding box center [508, 336] width 699 height 113
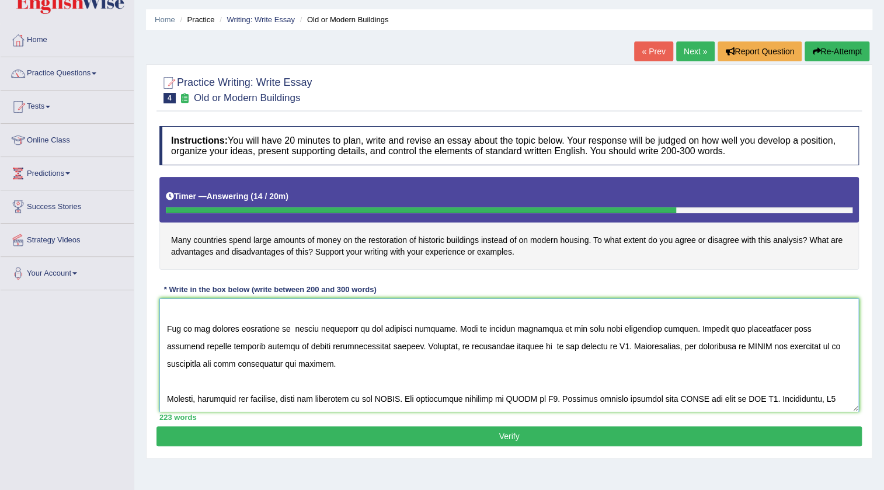
scroll to position [0, 0]
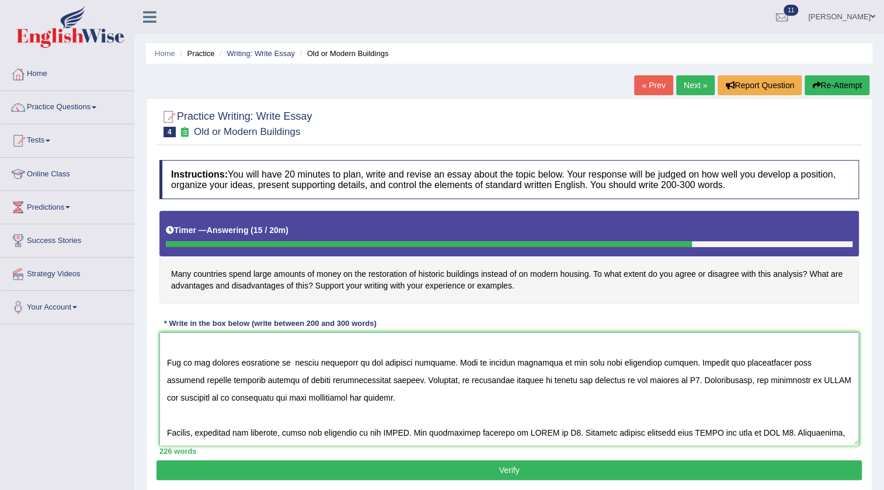
click at [612, 379] on textarea at bounding box center [508, 388] width 699 height 113
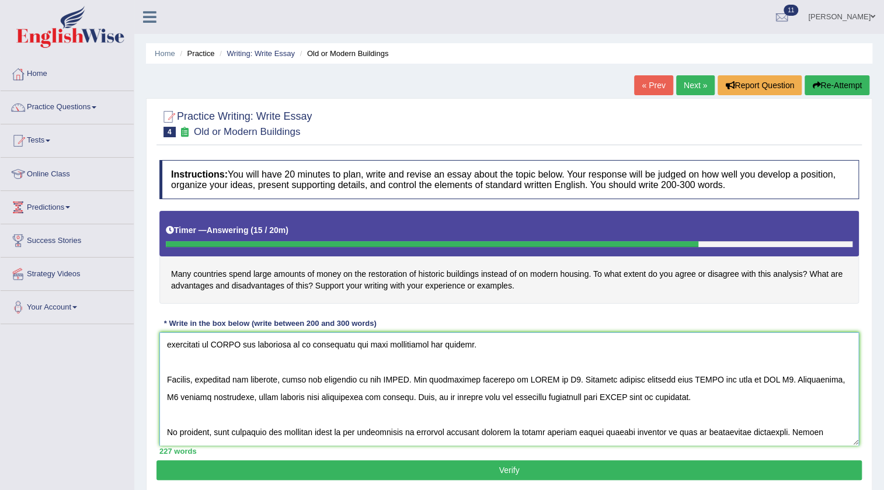
scroll to position [53, 0]
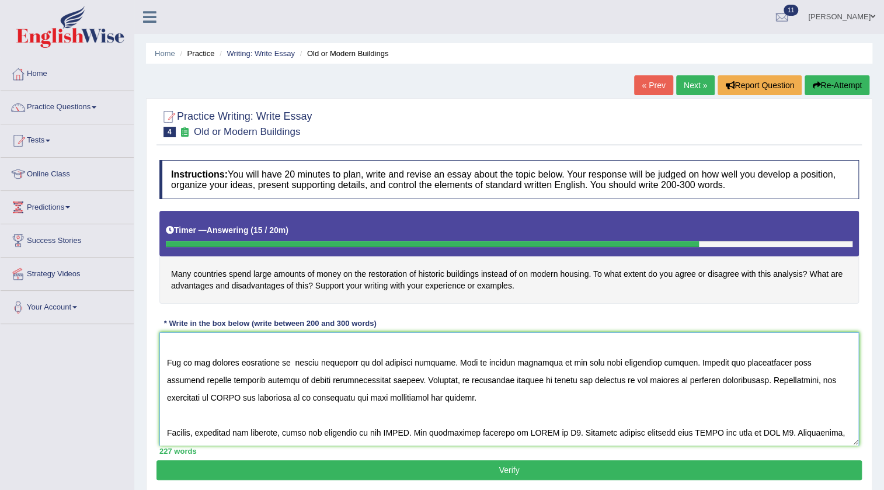
click at [822, 378] on textarea at bounding box center [508, 388] width 699 height 113
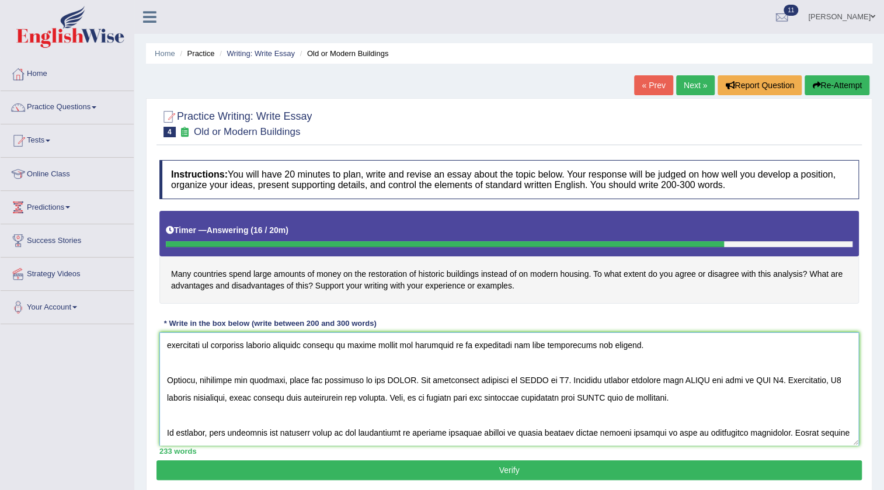
scroll to position [106, 0]
click at [409, 378] on textarea at bounding box center [508, 388] width 699 height 113
click at [595, 378] on textarea at bounding box center [508, 388] width 699 height 113
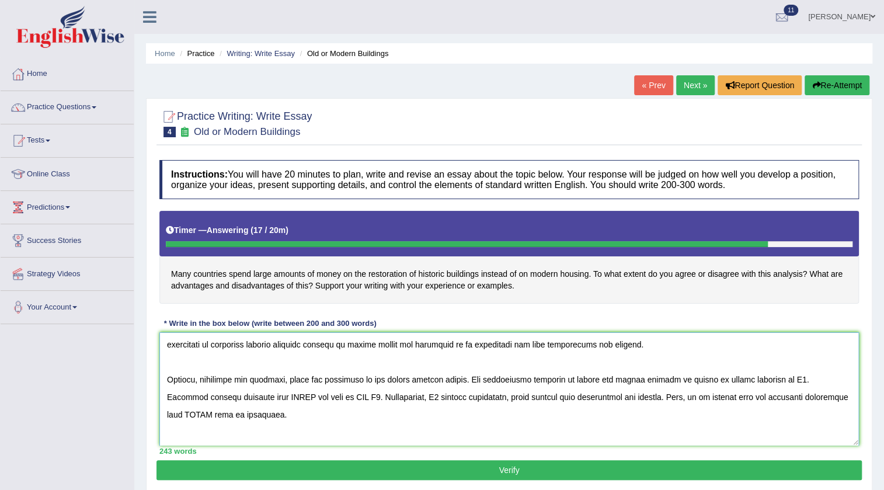
click at [788, 381] on textarea at bounding box center [508, 388] width 699 height 113
click at [380, 396] on textarea at bounding box center [508, 388] width 699 height 113
click at [306, 397] on textarea at bounding box center [508, 388] width 699 height 113
click at [563, 395] on textarea at bounding box center [508, 388] width 699 height 113
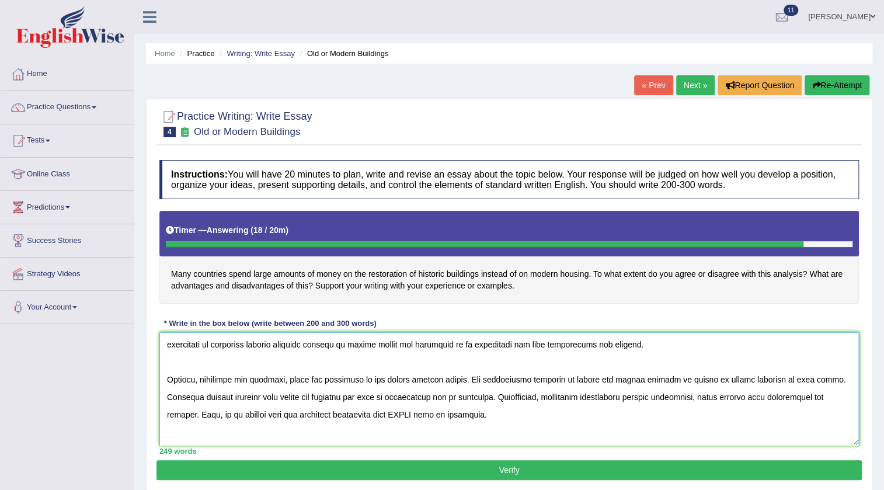
click at [413, 411] on textarea at bounding box center [508, 388] width 699 height 113
drag, startPoint x: 413, startPoint y: 411, endPoint x: 397, endPoint y: 416, distance: 17.0
click at [397, 416] on textarea at bounding box center [508, 388] width 699 height 113
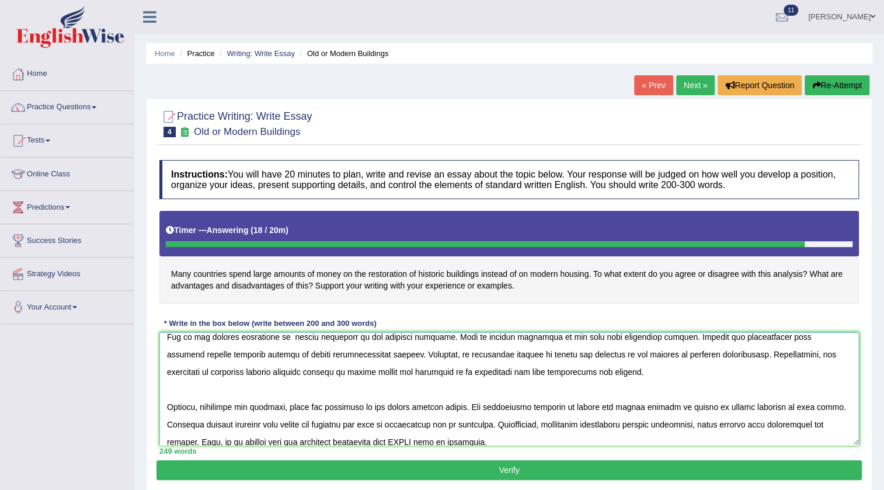
scroll to position [53, 0]
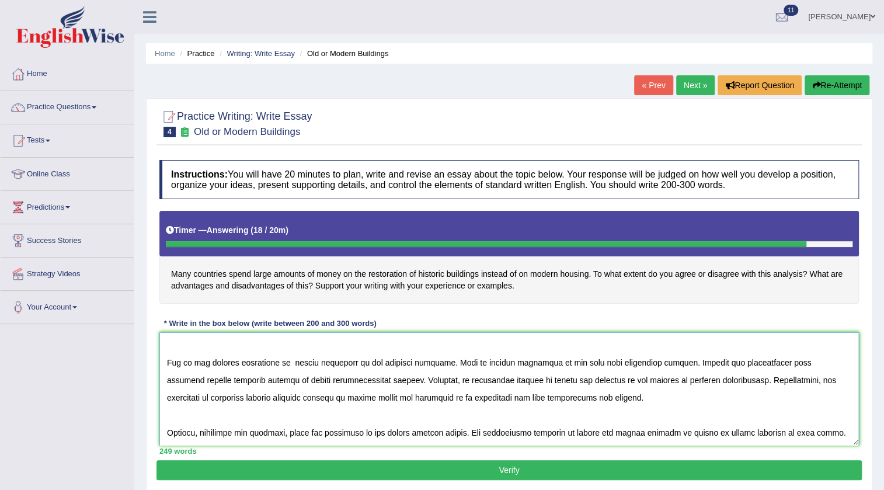
click at [478, 380] on textarea at bounding box center [508, 388] width 699 height 113
drag, startPoint x: 479, startPoint y: 381, endPoint x: 540, endPoint y: 382, distance: 60.7
click at [540, 382] on textarea at bounding box center [508, 388] width 699 height 113
click at [603, 385] on textarea at bounding box center [508, 388] width 699 height 113
drag, startPoint x: 796, startPoint y: 379, endPoint x: 321, endPoint y: 392, distance: 475.5
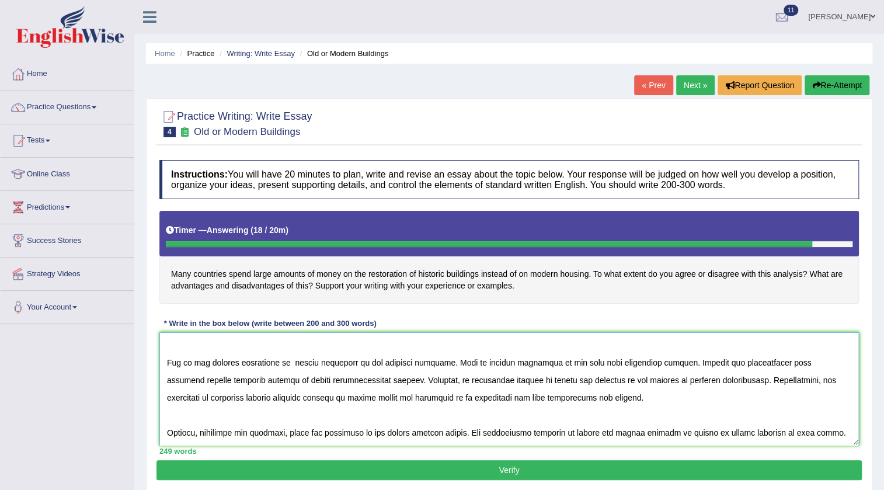
click at [321, 392] on textarea at bounding box center [508, 388] width 699 height 113
click at [333, 400] on textarea at bounding box center [508, 388] width 699 height 113
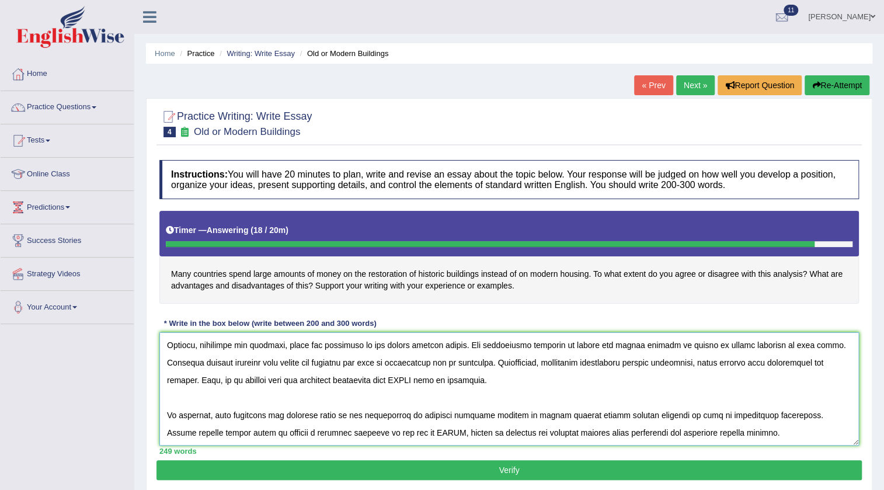
click at [417, 376] on textarea at bounding box center [508, 388] width 699 height 113
paste textarea "repairing vintage buldings instead of modern houses"
click at [393, 379] on textarea at bounding box center [508, 388] width 699 height 113
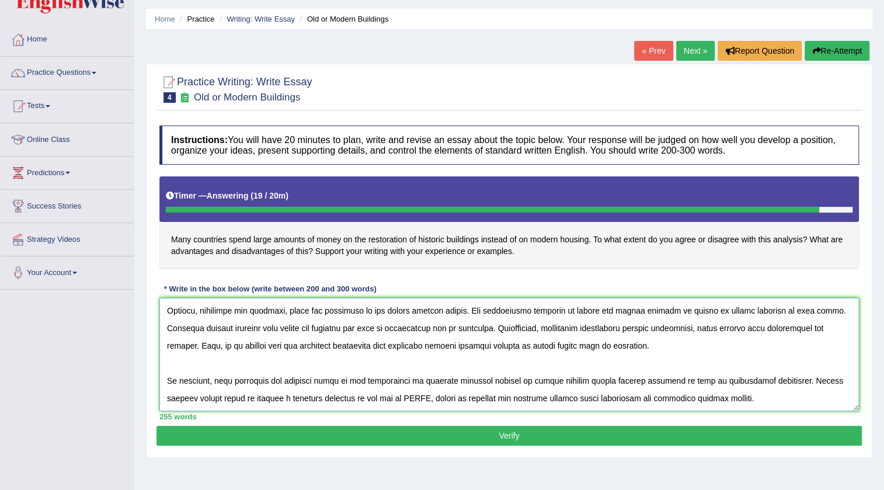
scroll to position [53, 0]
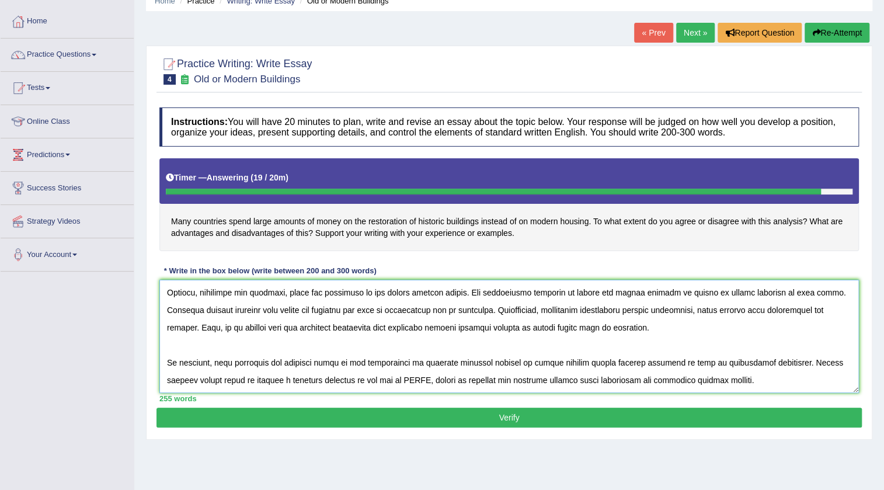
click at [402, 379] on textarea at bounding box center [508, 336] width 699 height 113
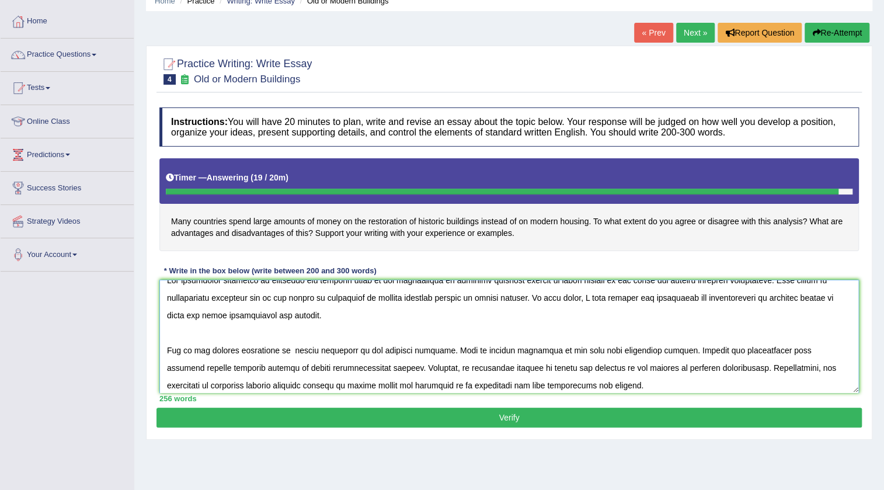
scroll to position [0, 0]
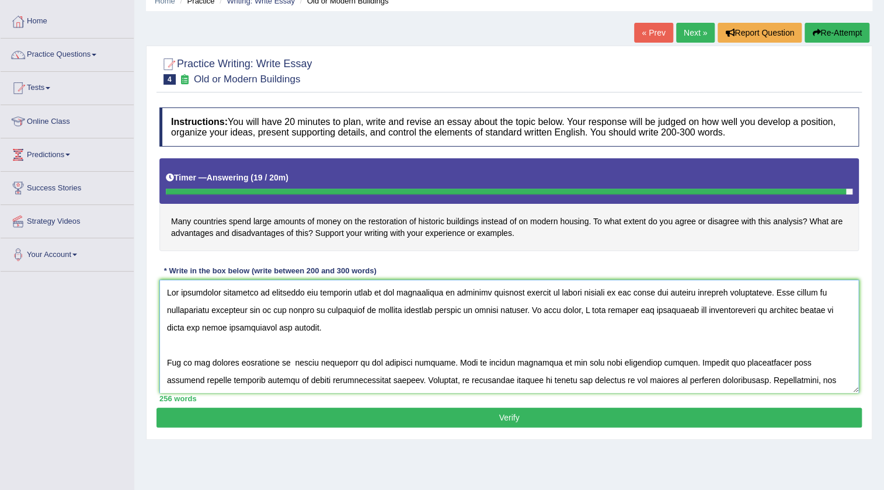
click at [491, 293] on textarea at bounding box center [508, 336] width 699 height 113
type textarea "The increasing influence of countries are spending money on the restoration of …"
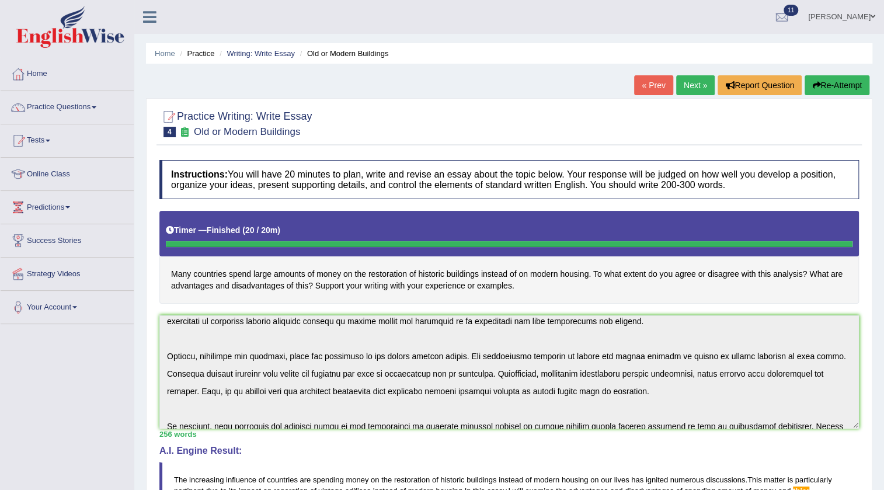
scroll to position [140, 0]
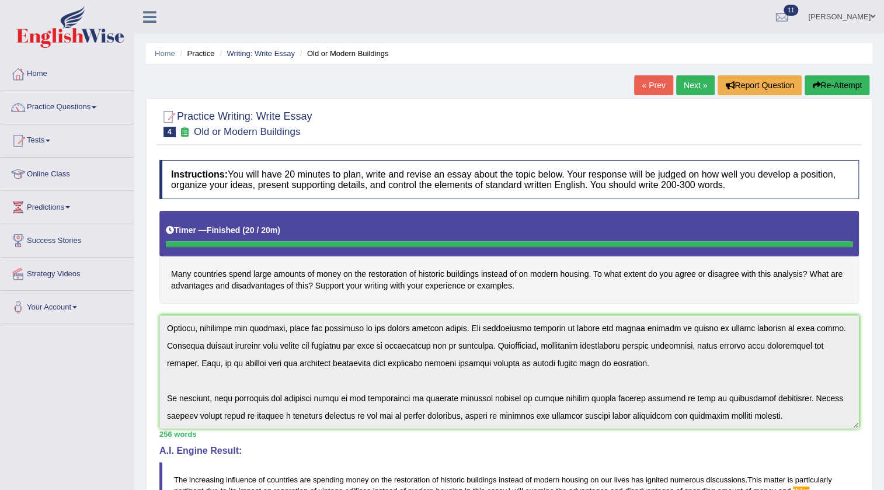
click at [715, 437] on div "256 words" at bounding box center [508, 434] width 699 height 11
click at [845, 93] on button "Re-Attempt" at bounding box center [837, 85] width 65 height 20
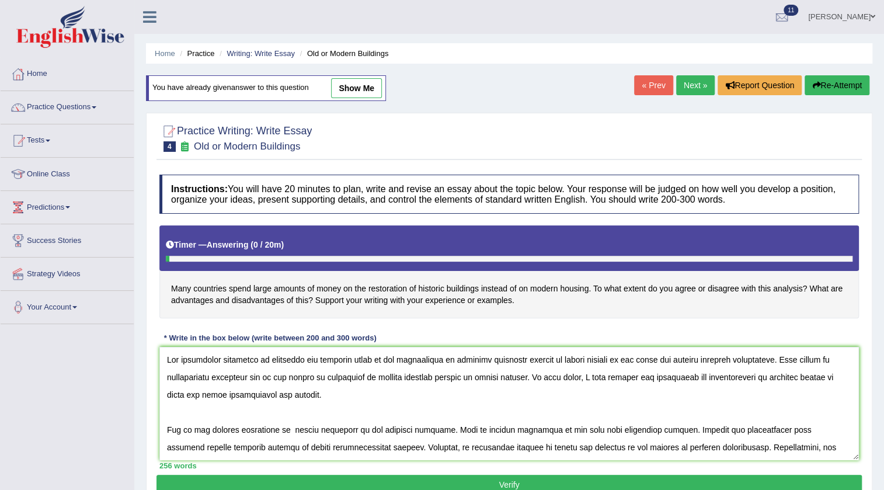
click at [220, 397] on textarea at bounding box center [508, 403] width 699 height 113
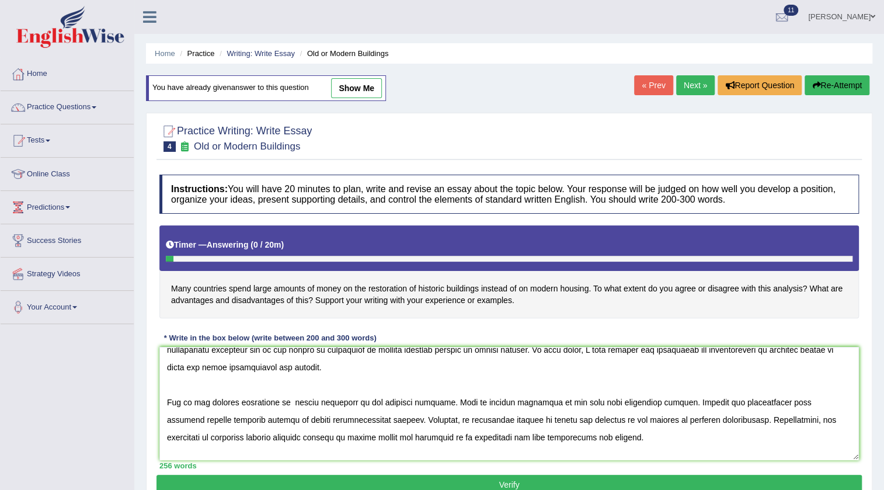
scroll to position [53, 0]
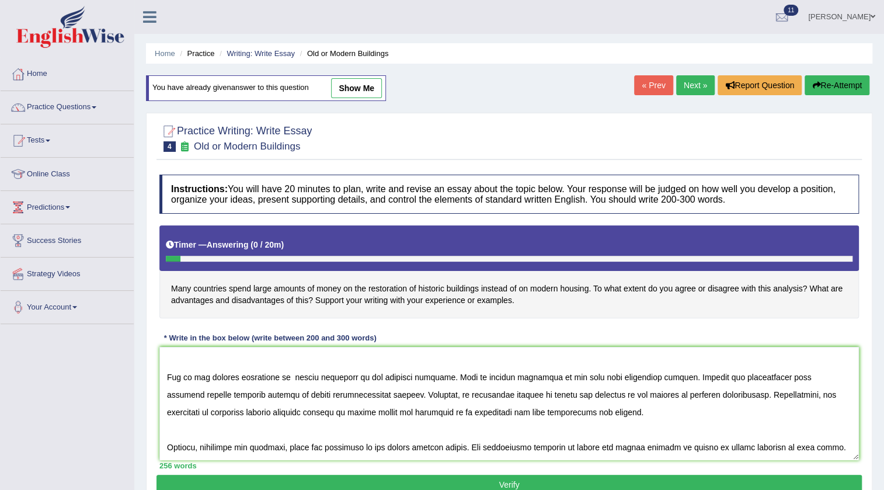
click at [691, 380] on textarea at bounding box center [508, 403] width 699 height 113
click at [666, 372] on textarea at bounding box center [508, 403] width 699 height 113
click at [810, 377] on textarea at bounding box center [508, 403] width 699 height 113
click at [291, 394] on textarea at bounding box center [508, 403] width 699 height 113
click at [526, 394] on textarea at bounding box center [508, 403] width 699 height 113
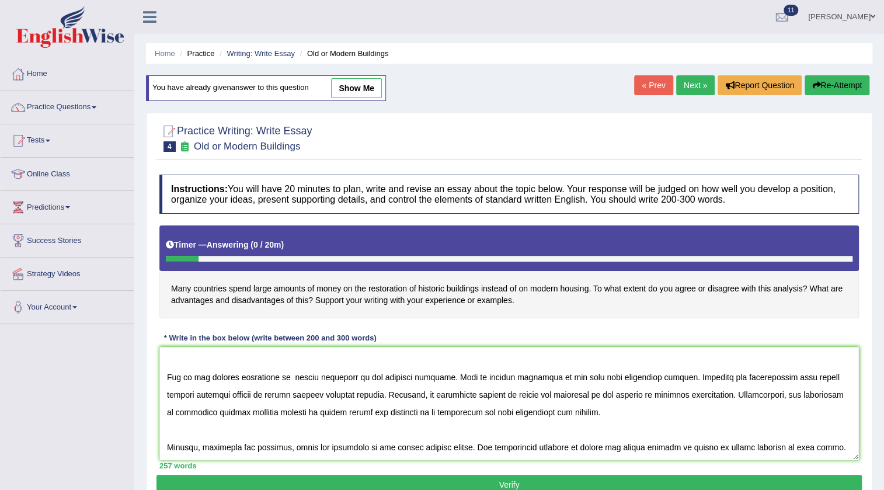
click at [203, 410] on textarea at bounding box center [508, 403] width 699 height 113
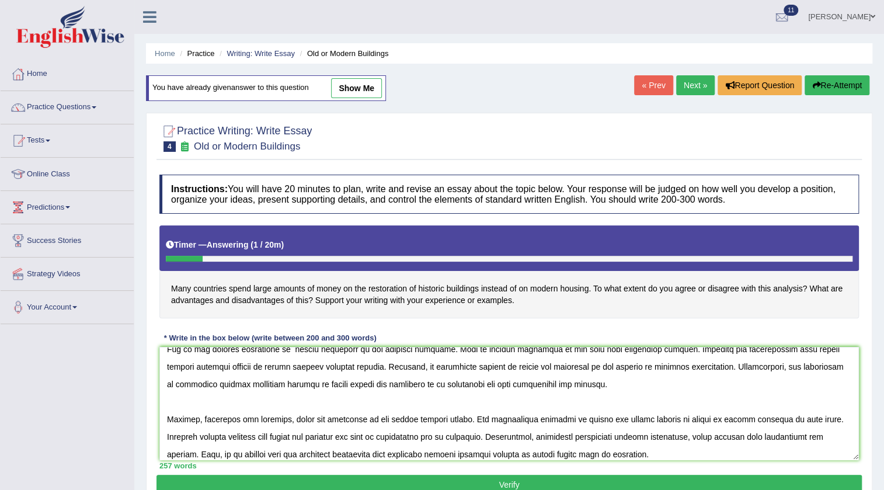
scroll to position [106, 0]
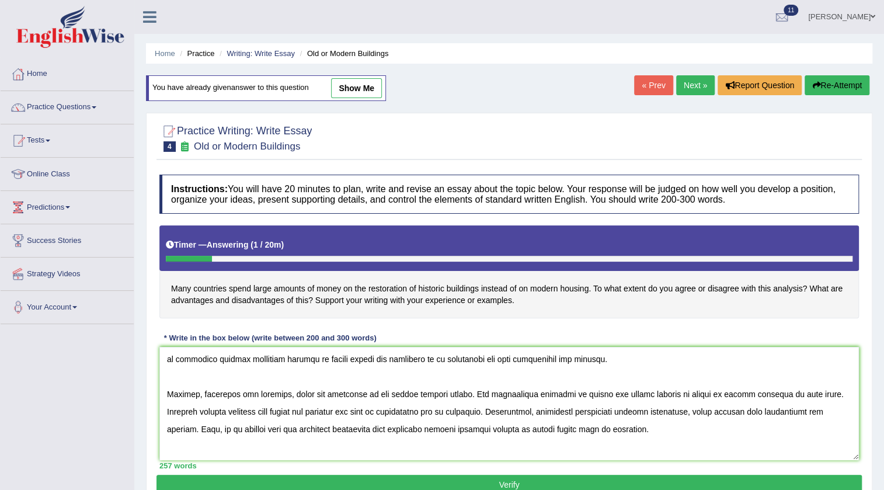
click at [325, 409] on textarea at bounding box center [508, 403] width 699 height 113
click at [655, 410] on textarea at bounding box center [508, 403] width 699 height 113
click at [461, 426] on textarea at bounding box center [508, 403] width 699 height 113
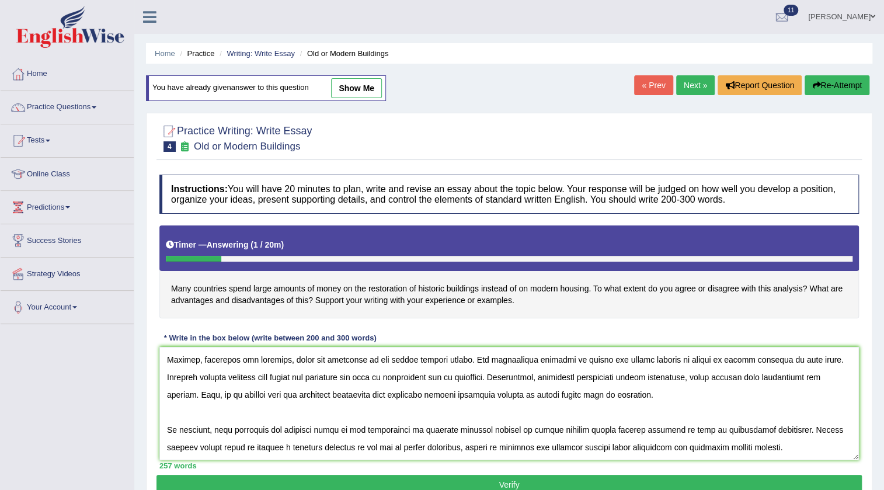
scroll to position [53, 0]
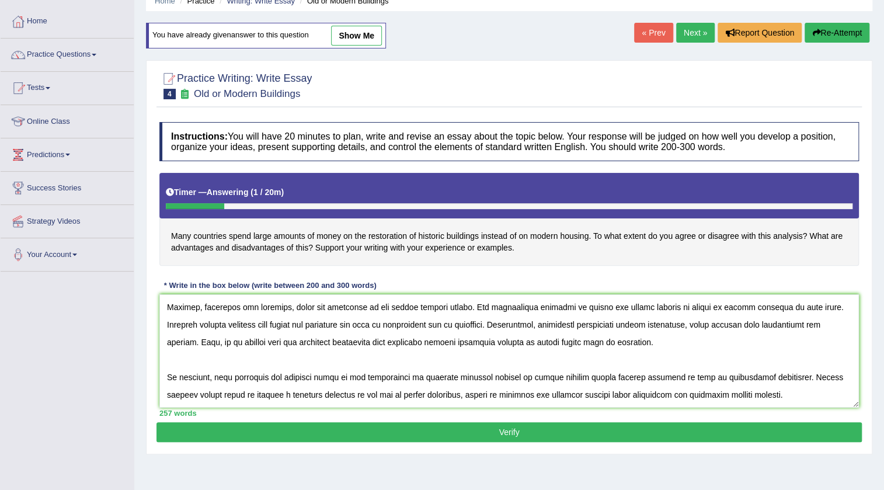
click at [462, 377] on textarea at bounding box center [508, 350] width 699 height 113
type textarea "The increasing influence of countries are spending money on the restoration of …"
click at [552, 438] on button "Verify" at bounding box center [508, 432] width 705 height 20
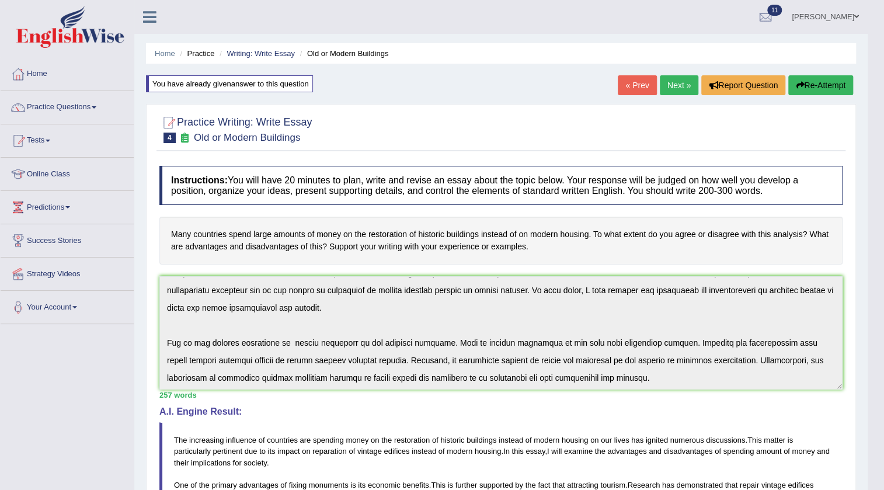
scroll to position [0, 0]
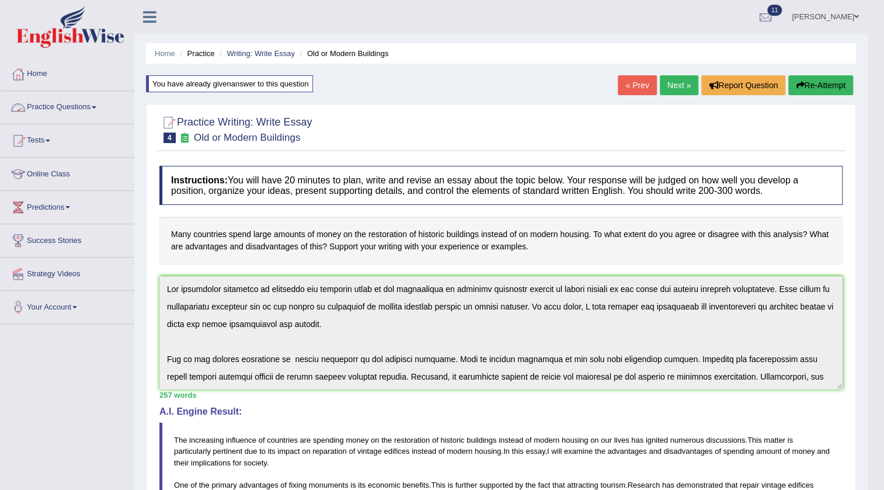
click at [70, 105] on link "Practice Questions" at bounding box center [67, 105] width 133 height 29
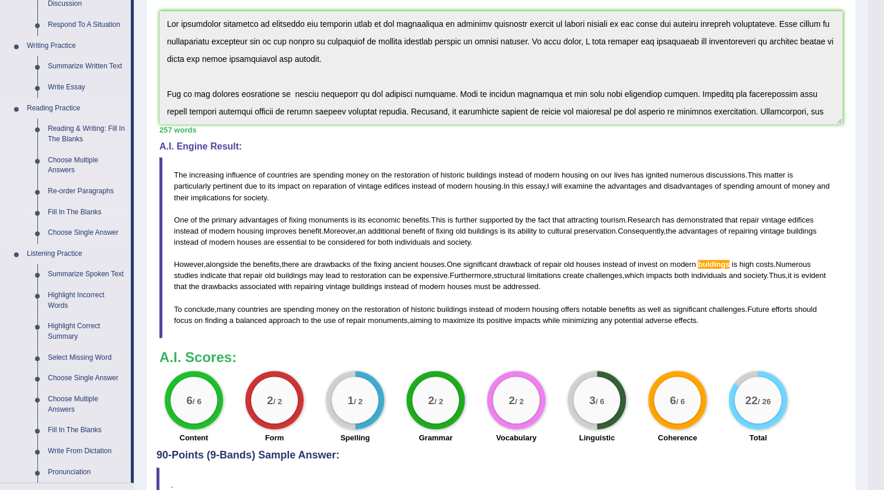
scroll to position [318, 0]
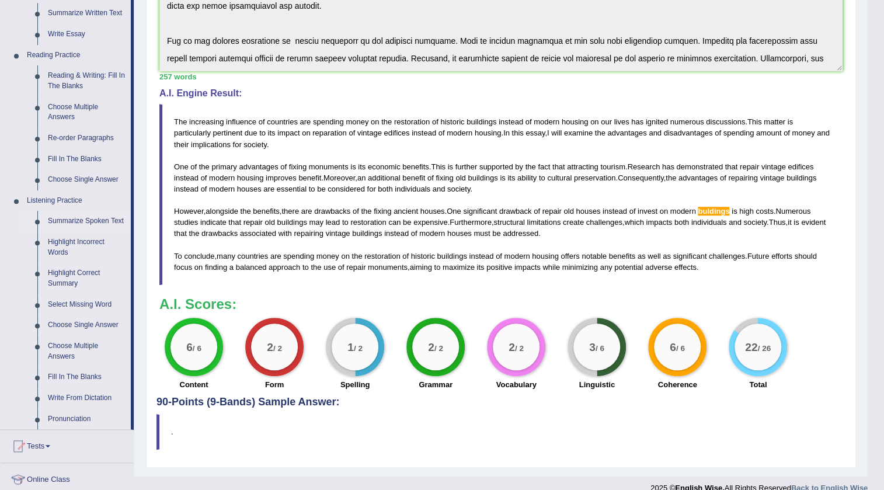
click at [91, 222] on link "Summarize Spoken Text" at bounding box center [87, 221] width 88 height 21
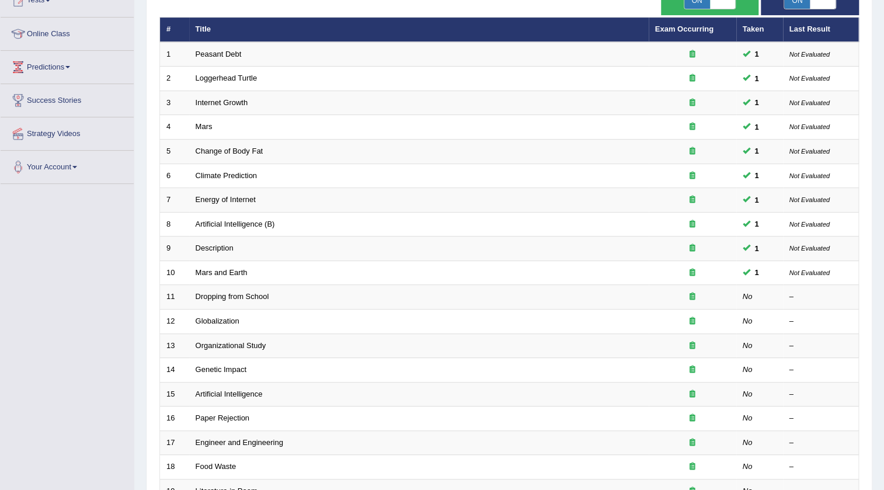
scroll to position [159, 0]
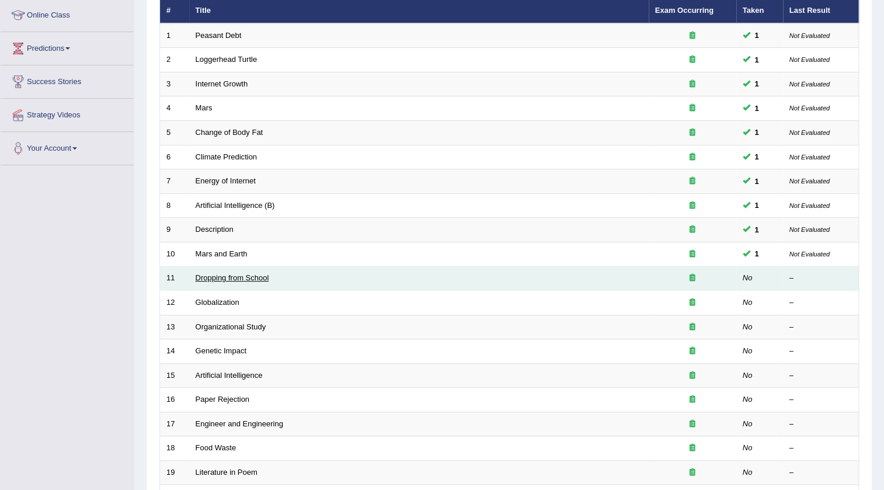
click at [216, 278] on link "Dropping from School" at bounding box center [233, 277] width 74 height 9
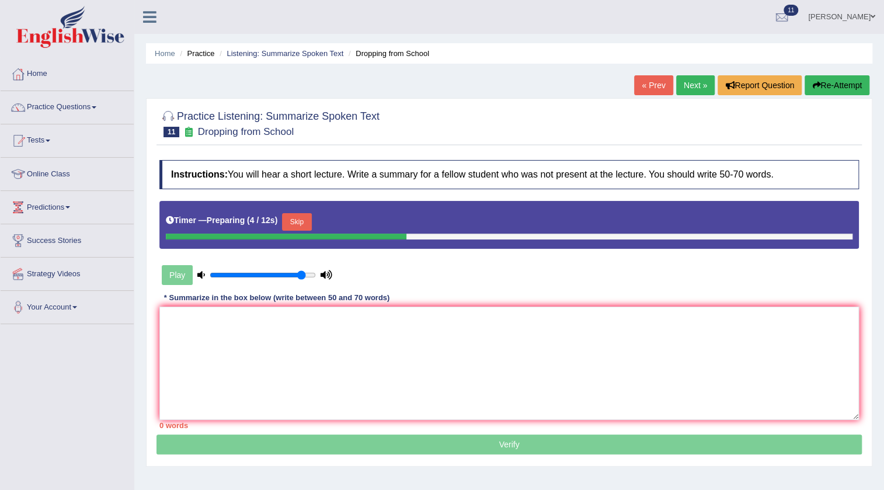
click at [311, 217] on button "Skip" at bounding box center [296, 222] width 29 height 18
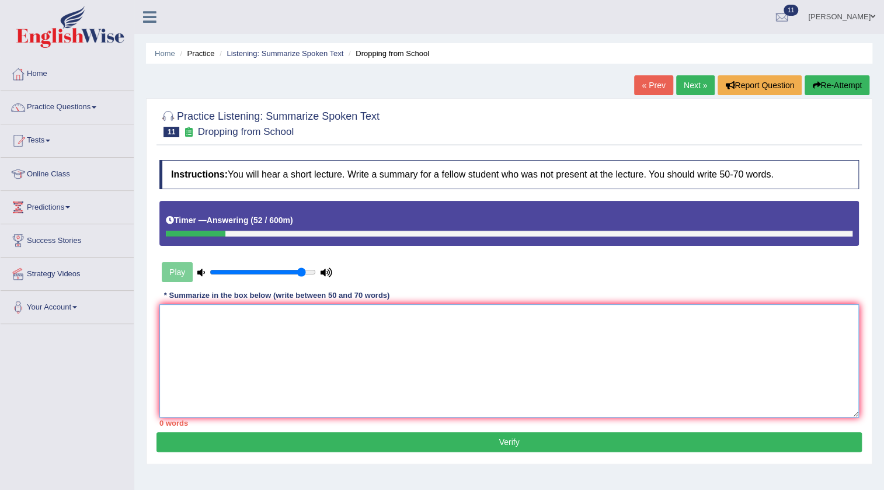
click at [382, 315] on textarea at bounding box center [508, 360] width 699 height 113
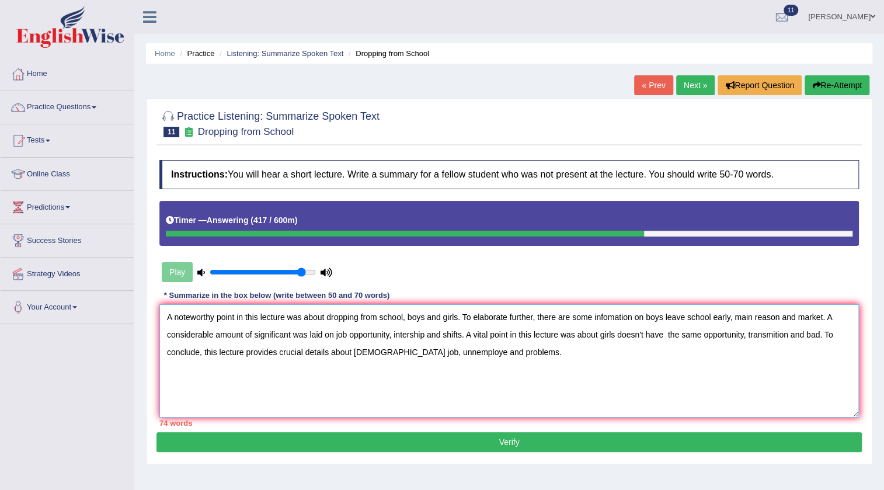
drag, startPoint x: 677, startPoint y: 336, endPoint x: 601, endPoint y: 332, distance: 76.0
click at [601, 332] on textarea "A noteworthy point in this lecture was about dropping from school, boys and gir…" at bounding box center [508, 360] width 699 height 113
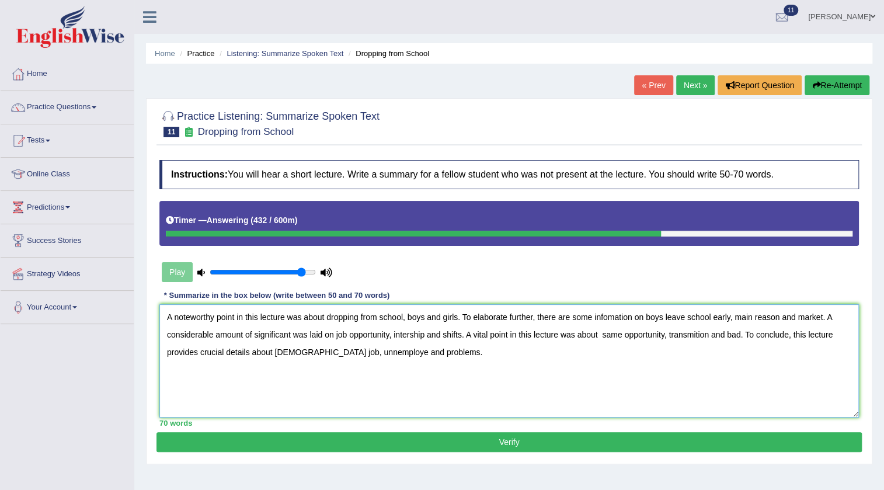
click at [339, 351] on textarea "A noteworthy point in this lecture was about dropping from school, boys and gir…" at bounding box center [508, 360] width 699 height 113
type textarea "A noteworthy point in this lecture was about dropping from school, boys and gir…"
click at [552, 441] on button "Verify" at bounding box center [508, 442] width 705 height 20
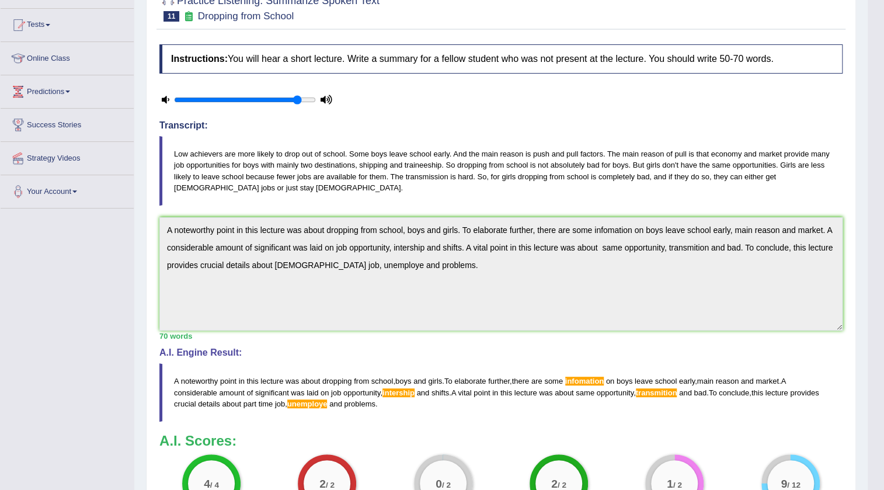
scroll to position [55, 0]
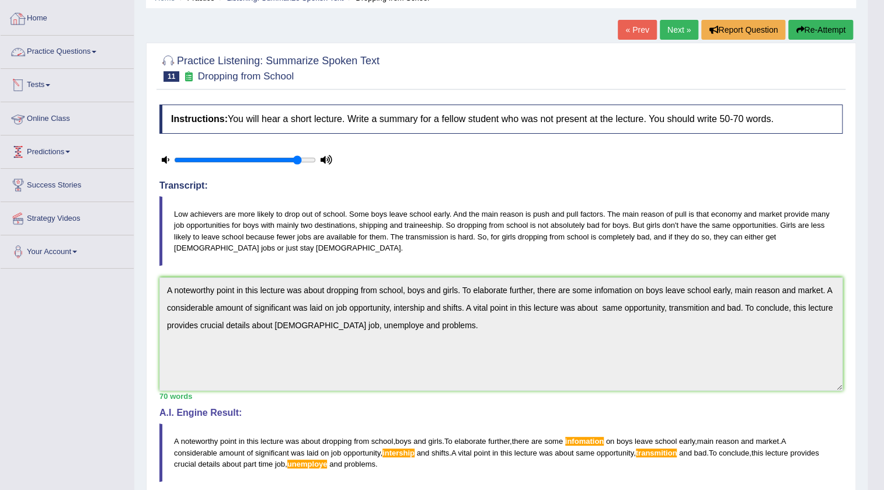
click at [70, 51] on link "Practice Questions" at bounding box center [67, 50] width 133 height 29
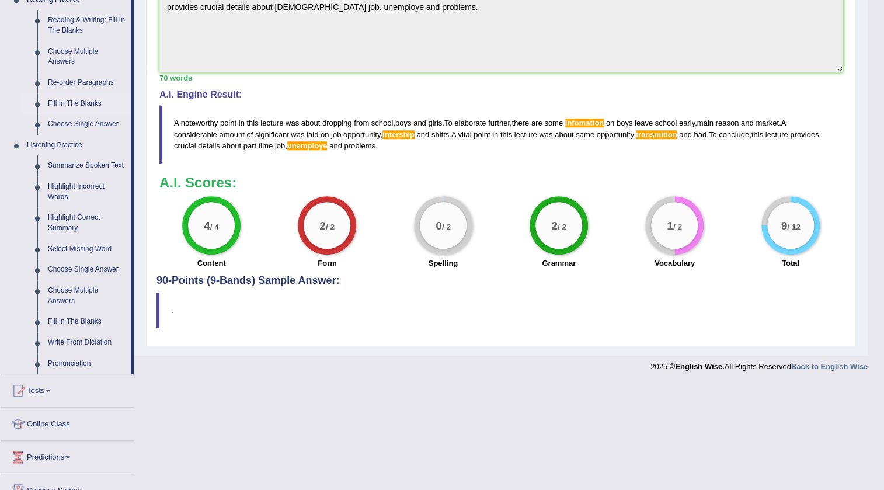
scroll to position [374, 0]
click at [48, 316] on link "Fill In The Blanks" at bounding box center [87, 321] width 88 height 21
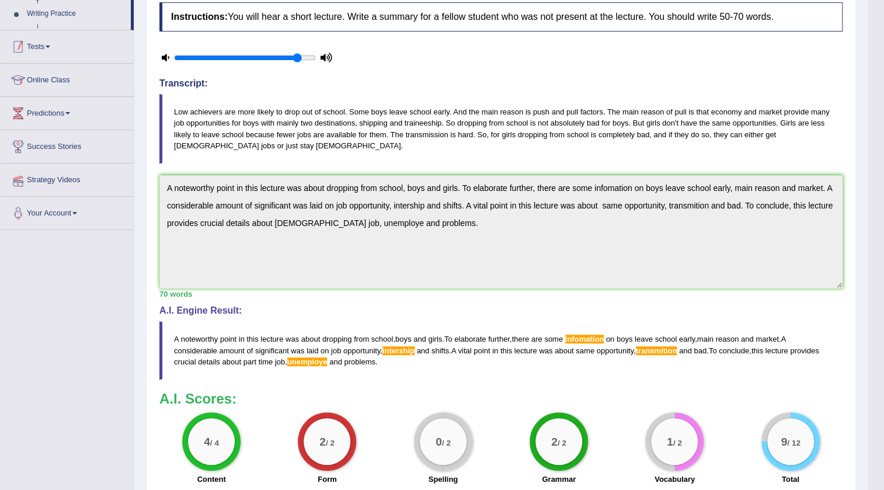
scroll to position [147, 0]
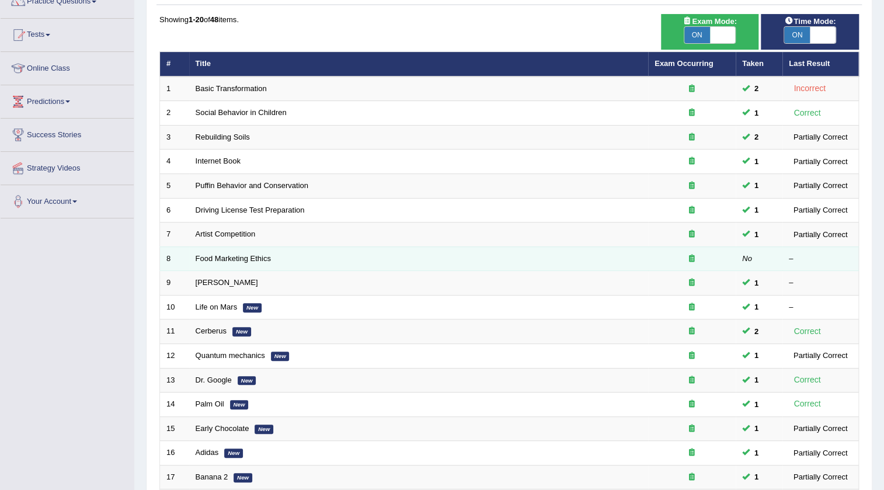
click at [214, 251] on td "Food Marketing Ethics" at bounding box center [418, 258] width 459 height 25
click at [218, 256] on link "Food Marketing Ethics" at bounding box center [233, 258] width 75 height 9
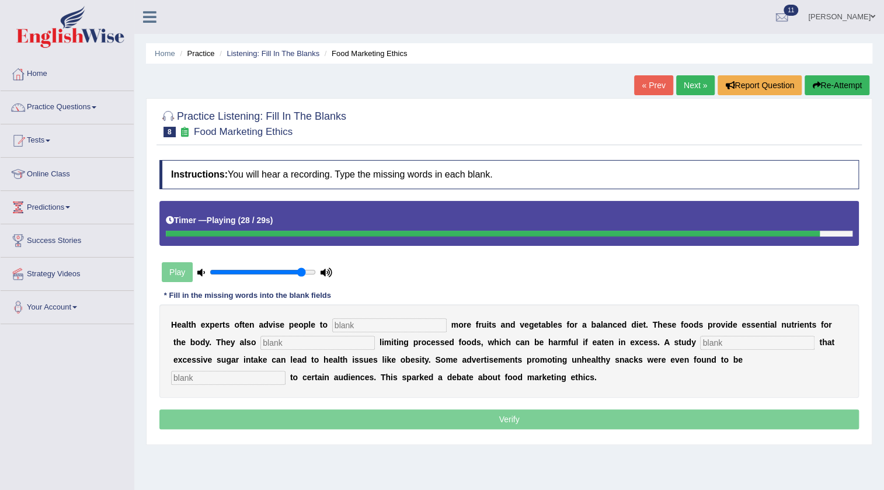
click at [247, 374] on input "text" at bounding box center [228, 378] width 114 height 14
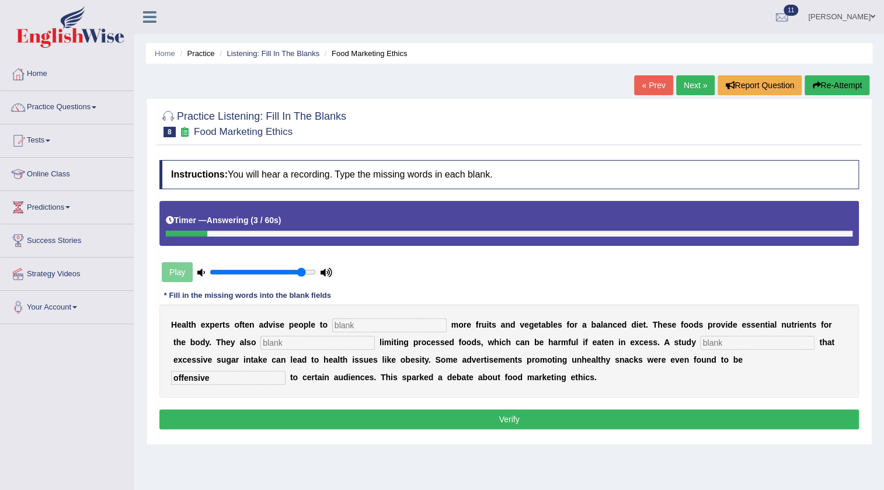
type input "offensive"
click at [349, 320] on input "text" at bounding box center [389, 325] width 114 height 14
type input "consume"
click at [315, 337] on input "text" at bounding box center [317, 343] width 114 height 14
type input "recommend"
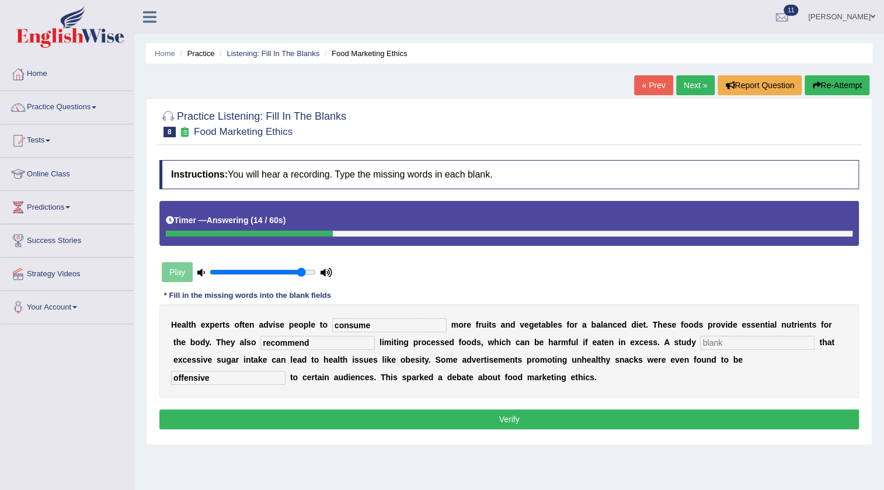
click at [757, 346] on input "text" at bounding box center [757, 343] width 114 height 14
type input "diagnosed"
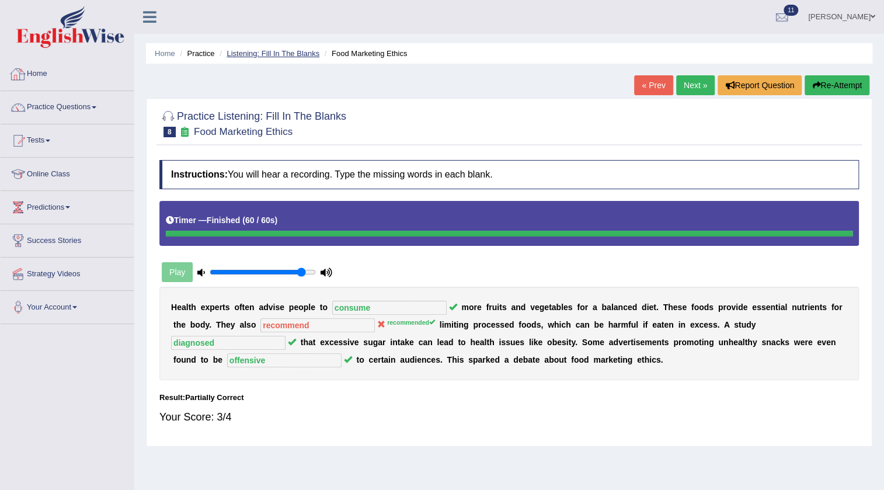
click at [294, 53] on link "Listening: Fill In The Blanks" at bounding box center [273, 53] width 93 height 9
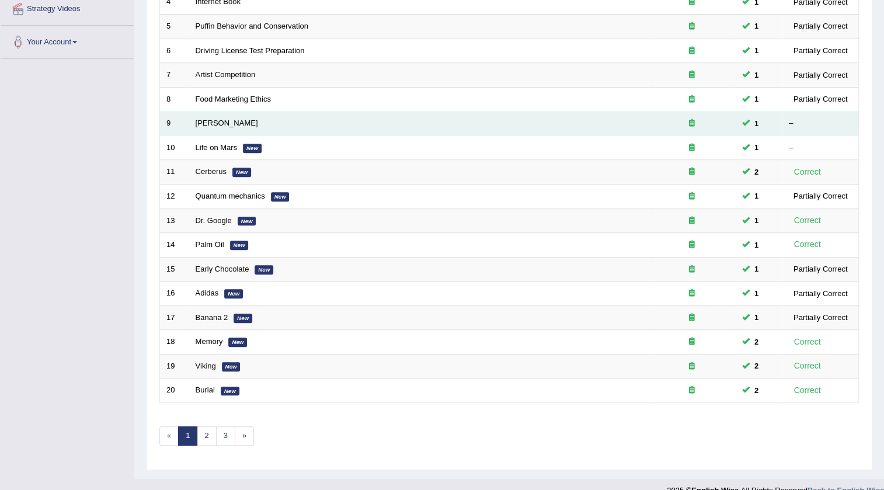
scroll to position [281, 0]
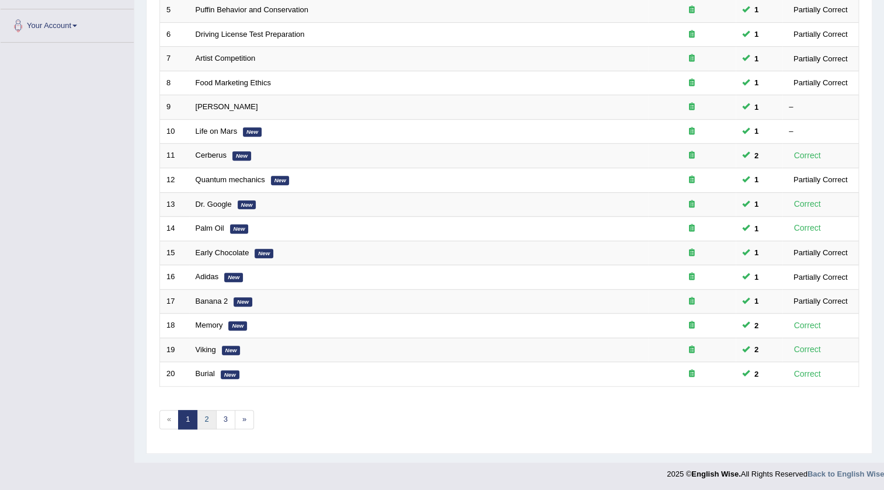
click at [211, 413] on link "2" at bounding box center [206, 419] width 19 height 19
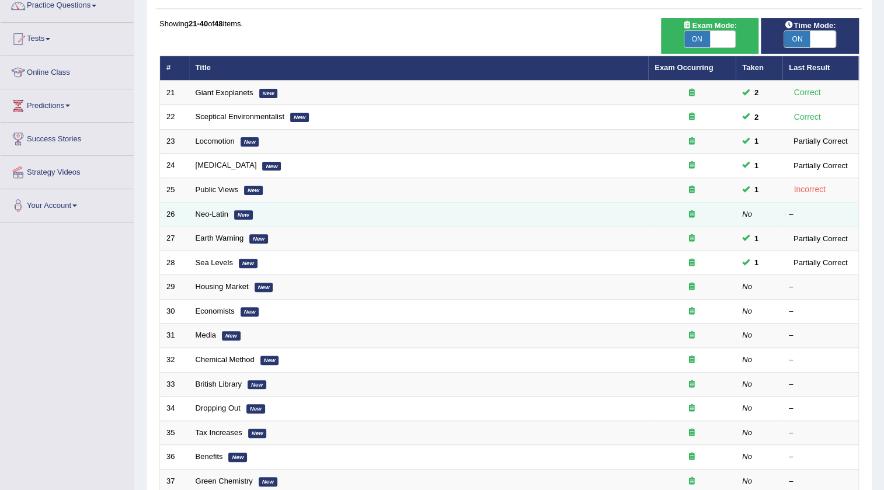
scroll to position [106, 0]
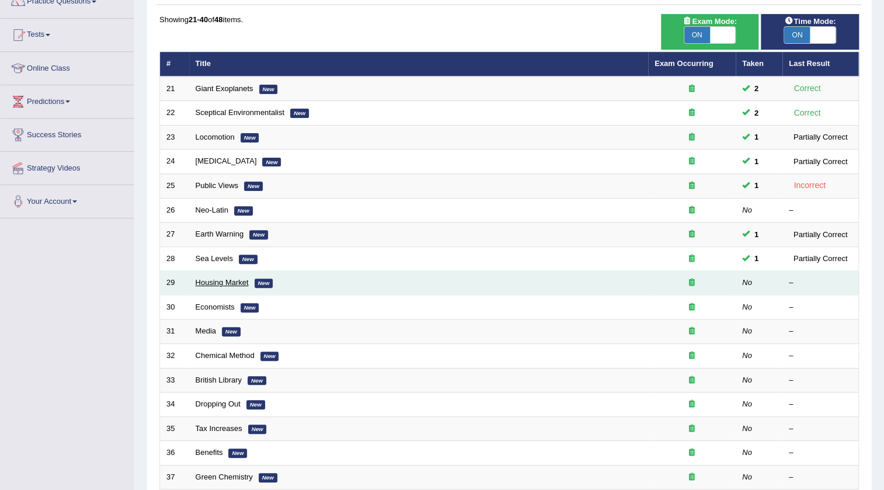
click at [196, 279] on link "Housing Market" at bounding box center [222, 282] width 53 height 9
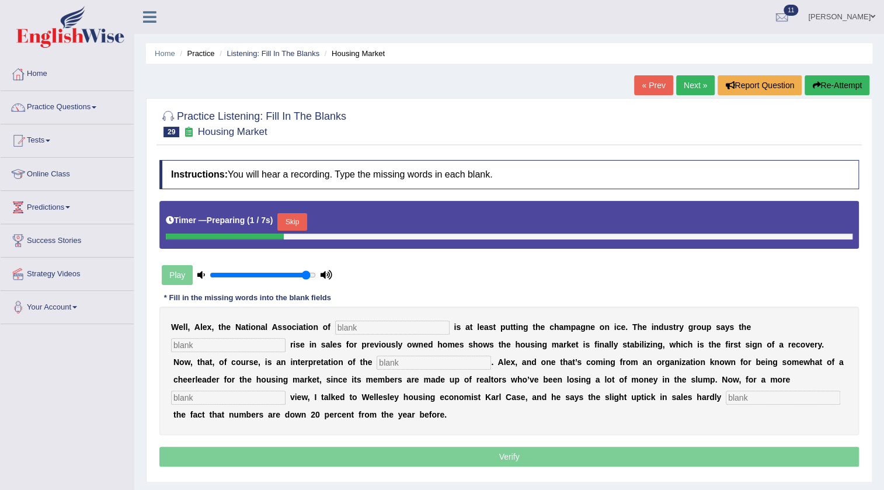
type input "0.95"
click at [308, 272] on input "range" at bounding box center [263, 274] width 106 height 9
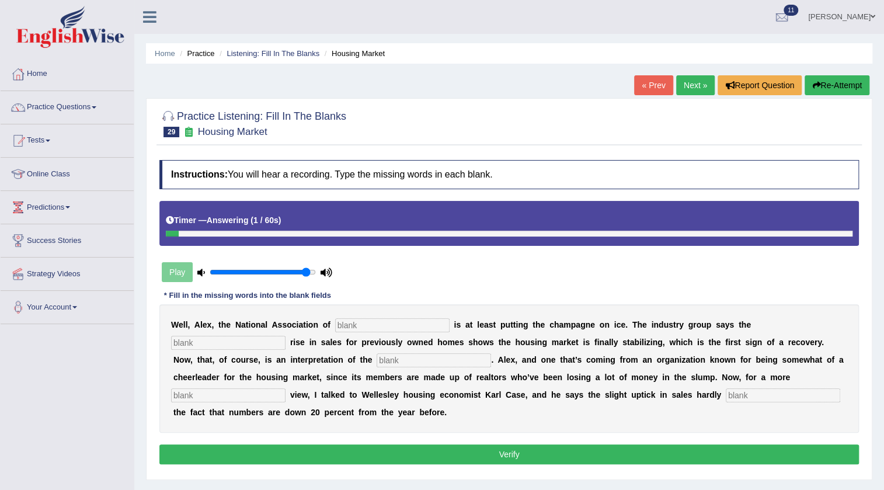
click at [803, 393] on input "text" at bounding box center [783, 395] width 114 height 14
type input "accepts"
click at [400, 322] on input "text" at bounding box center [392, 325] width 114 height 14
type input "creators"
click at [223, 338] on input "text" at bounding box center [228, 343] width 114 height 14
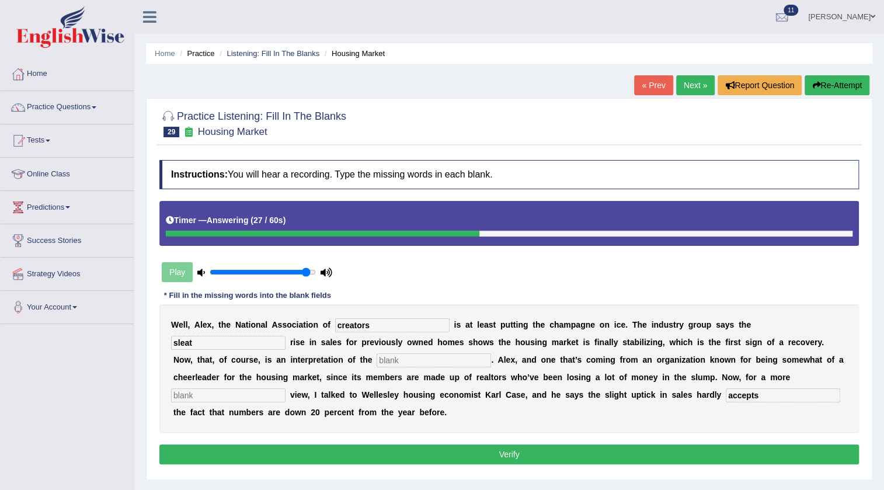
type input "sleat"
click at [415, 359] on input "text" at bounding box center [434, 360] width 114 height 14
type input "numbers"
click at [252, 394] on input "text" at bounding box center [228, 395] width 114 height 14
type input "souber"
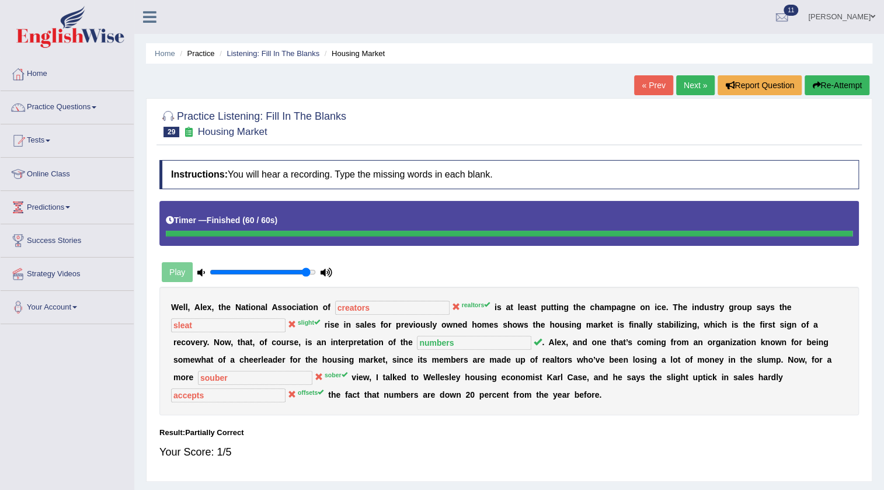
click at [848, 85] on button "Re-Attempt" at bounding box center [837, 85] width 65 height 20
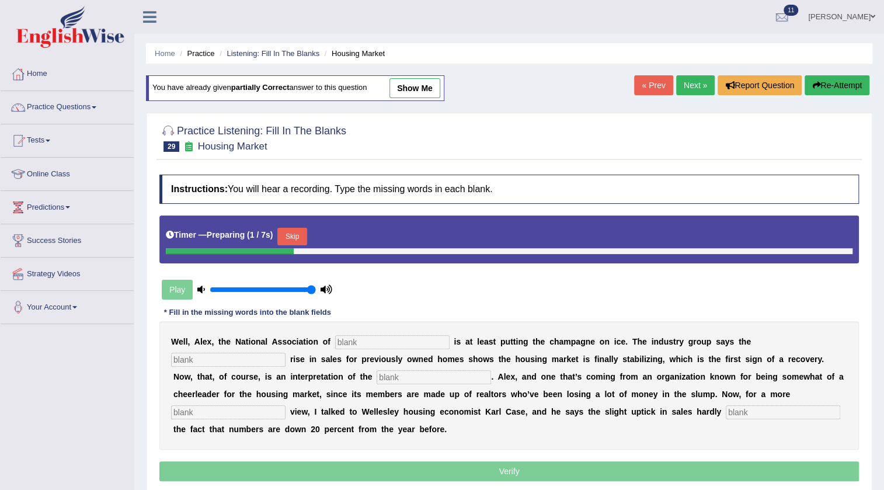
type input "1"
click at [315, 290] on input "range" at bounding box center [263, 289] width 106 height 9
click at [437, 344] on input "text" at bounding box center [392, 342] width 114 height 14
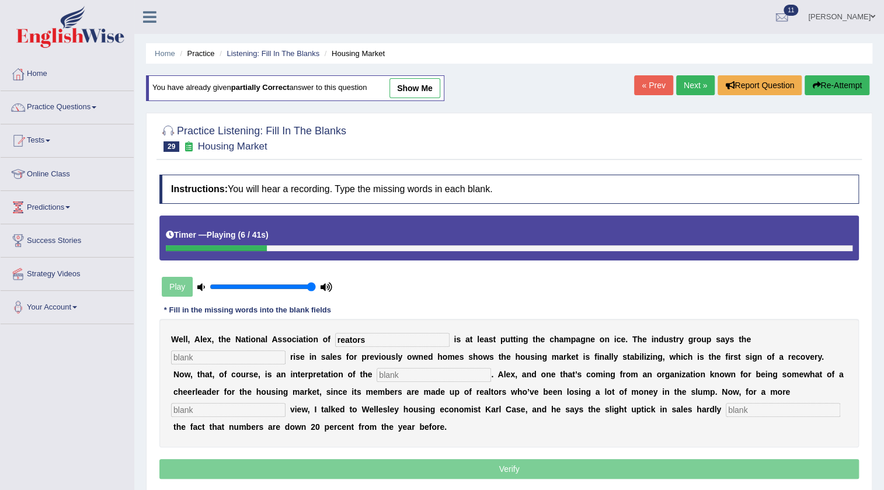
type input "reators"
click at [238, 363] on input "text" at bounding box center [228, 357] width 114 height 14
type input "slight"
click at [465, 374] on input "text" at bounding box center [434, 375] width 114 height 14
type input "numbers"
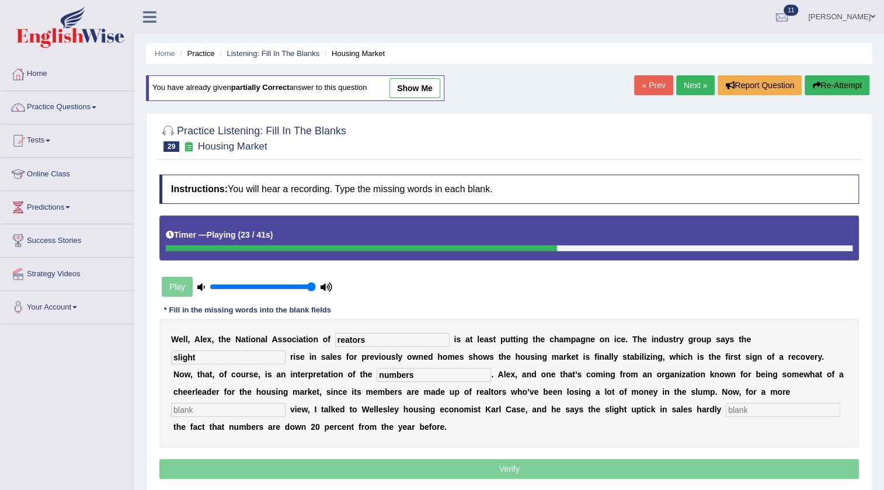
click at [251, 409] on input "text" at bounding box center [228, 410] width 114 height 14
type input "sober"
click at [736, 411] on input "text" at bounding box center [783, 410] width 114 height 14
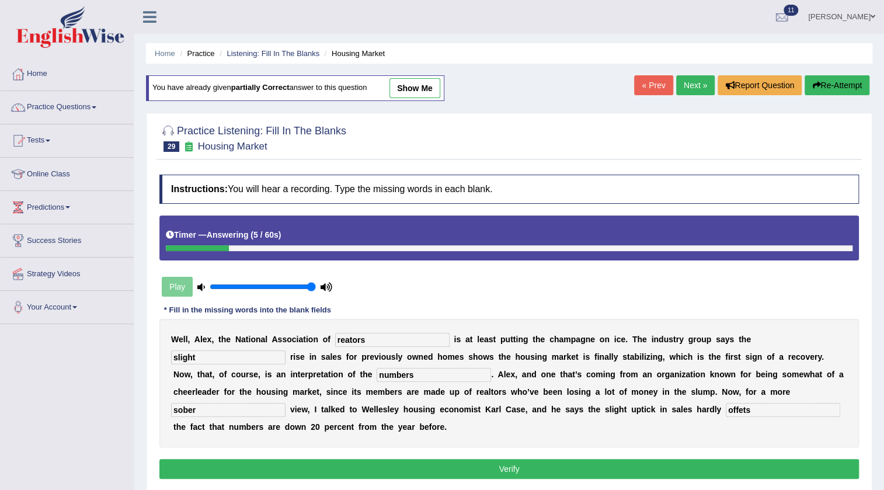
click at [735, 409] on input "offets" at bounding box center [783, 410] width 114 height 14
type input "orffets"
click at [207, 355] on input "slight" at bounding box center [228, 357] width 114 height 14
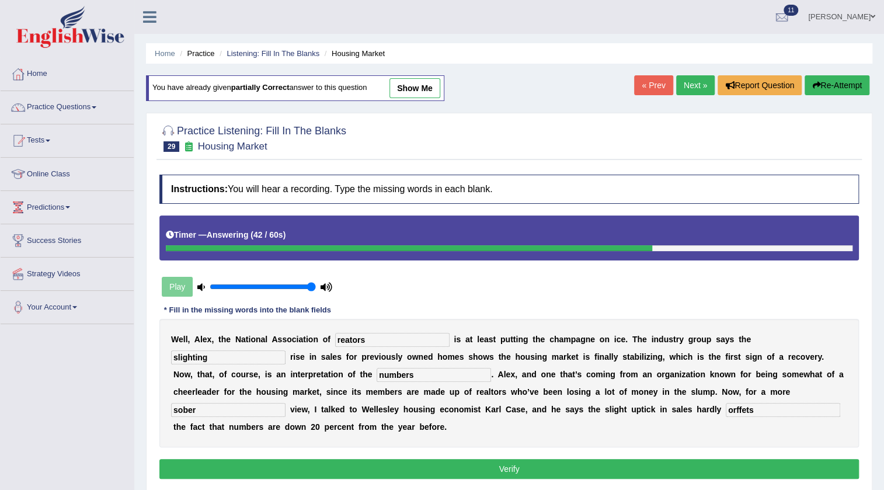
type input "slighting"
click at [697, 472] on button "Verify" at bounding box center [508, 469] width 699 height 20
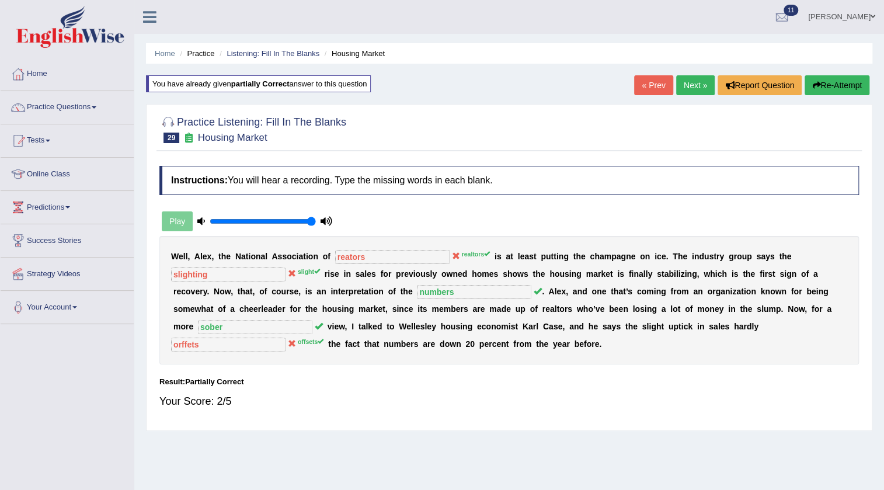
click at [686, 89] on link "Next »" at bounding box center [695, 85] width 39 height 20
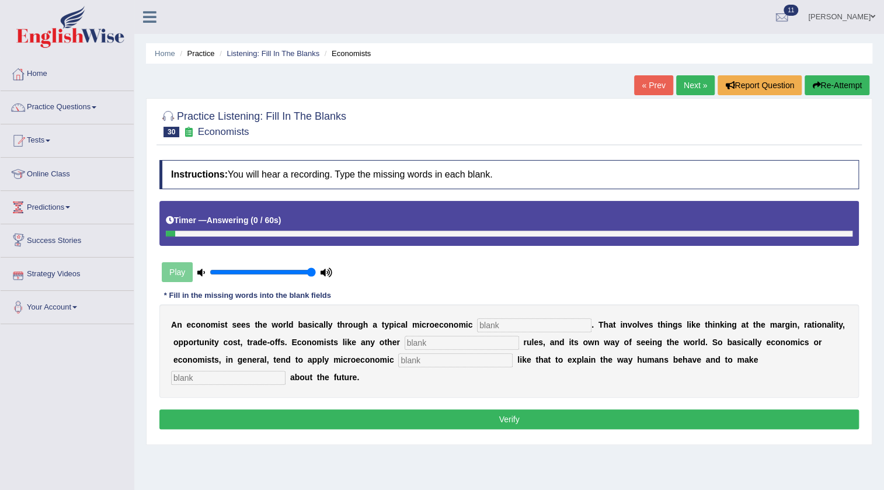
click at [196, 384] on input "text" at bounding box center [228, 378] width 114 height 14
type input "predictions"
click at [571, 330] on input "text" at bounding box center [534, 325] width 114 height 14
type input "economic"
click at [446, 339] on input "text" at bounding box center [462, 343] width 114 height 14
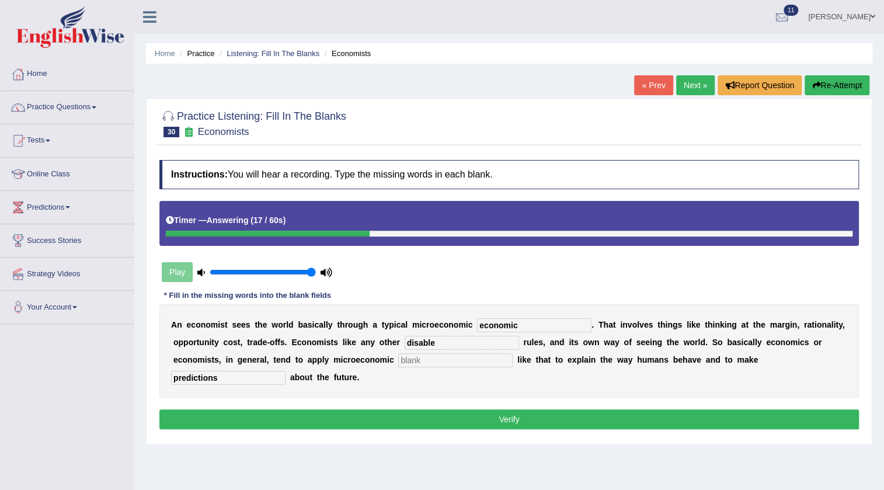
type input "disable"
click at [458, 361] on input "text" at bounding box center [455, 360] width 114 height 14
type input "concepts"
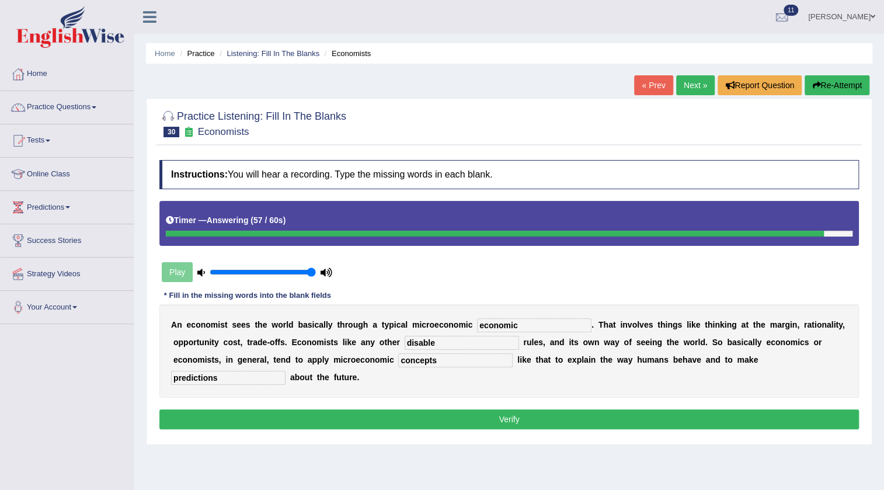
click at [426, 412] on button "Verify" at bounding box center [508, 419] width 699 height 20
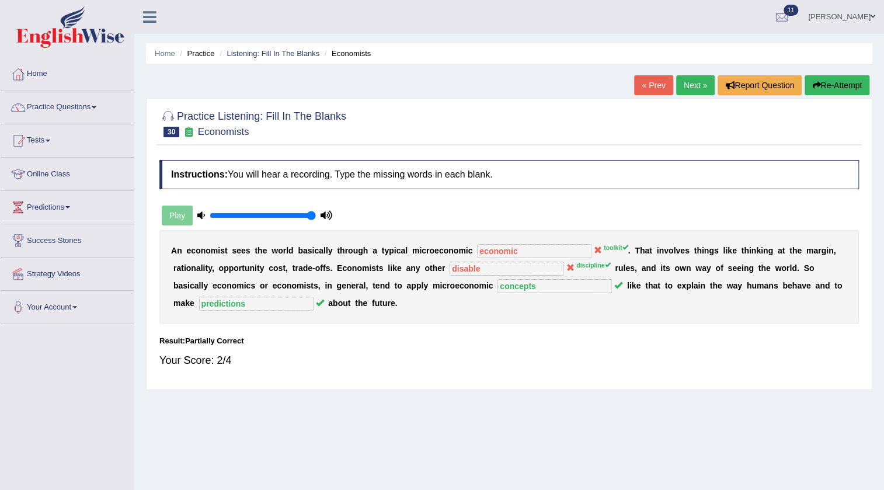
click at [832, 92] on button "Re-Attempt" at bounding box center [837, 85] width 65 height 20
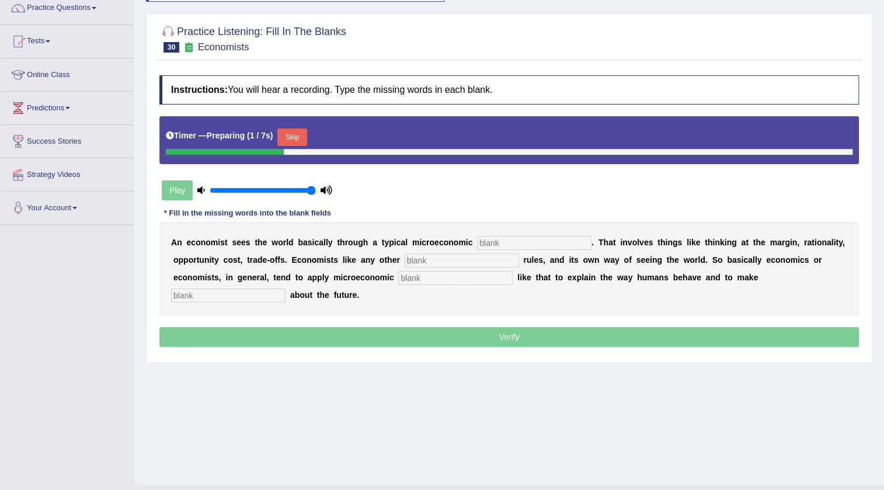
scroll to position [106, 0]
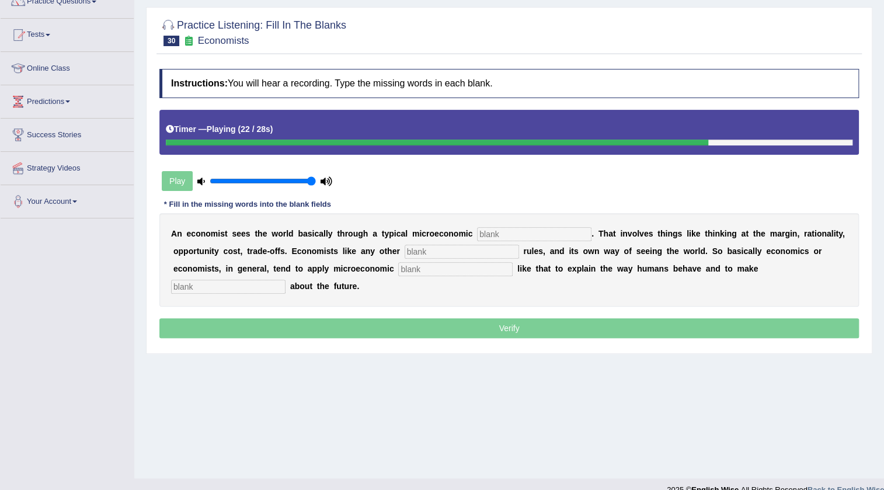
click at [526, 232] on input "text" at bounding box center [534, 234] width 114 height 14
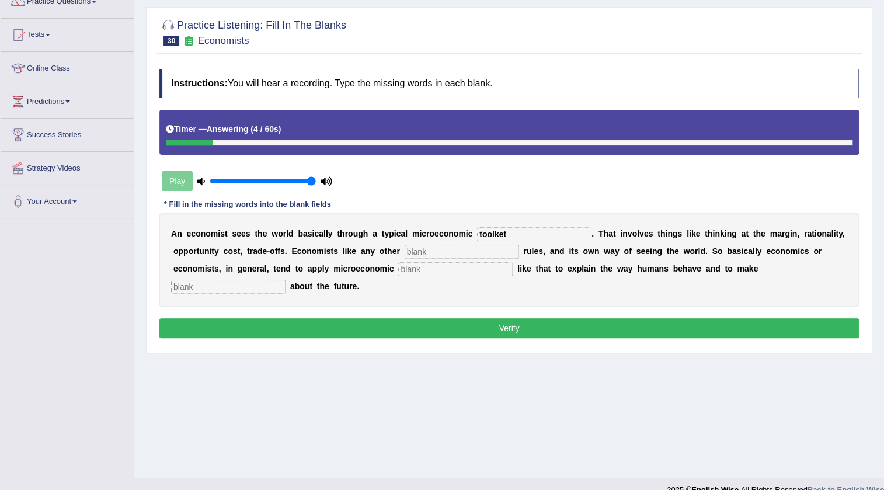
type input "toolket"
click at [503, 250] on input "text" at bounding box center [462, 252] width 114 height 14
type input "discipline"
click at [455, 269] on input "text" at bounding box center [455, 269] width 114 height 14
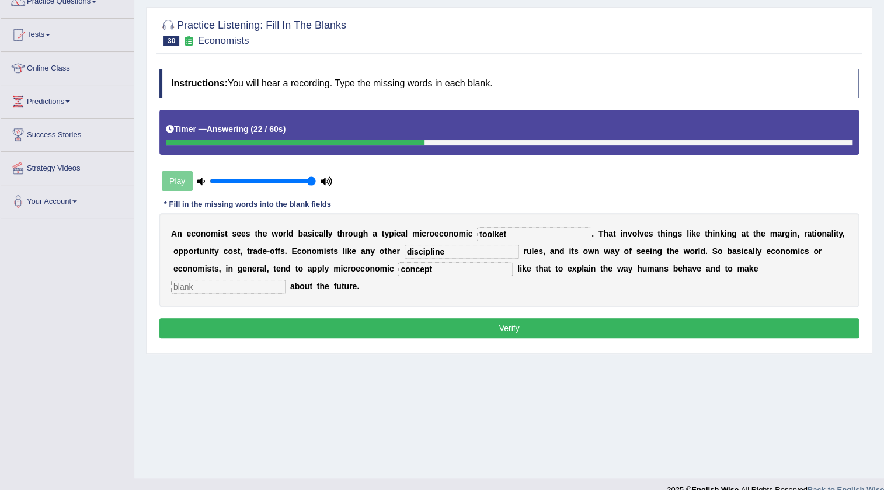
type input "concept"
click at [272, 283] on input "text" at bounding box center [228, 287] width 114 height 14
type input "predictions"
click at [374, 320] on button "Verify" at bounding box center [508, 328] width 699 height 20
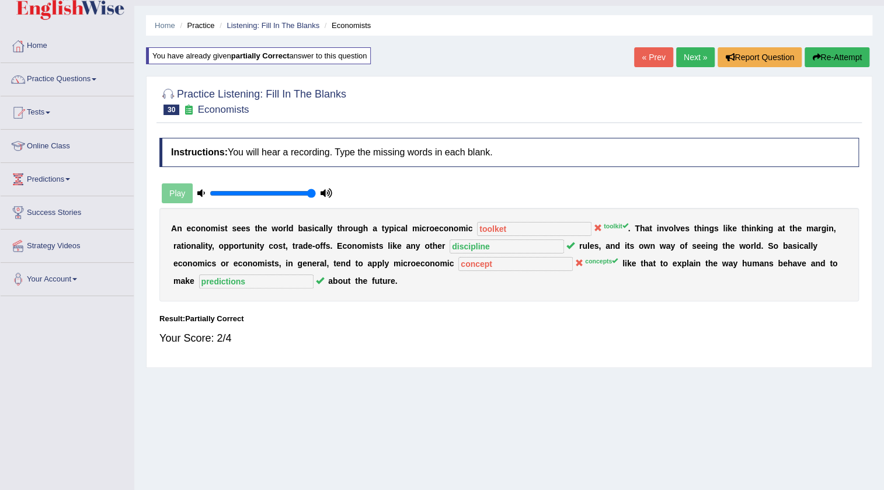
scroll to position [0, 0]
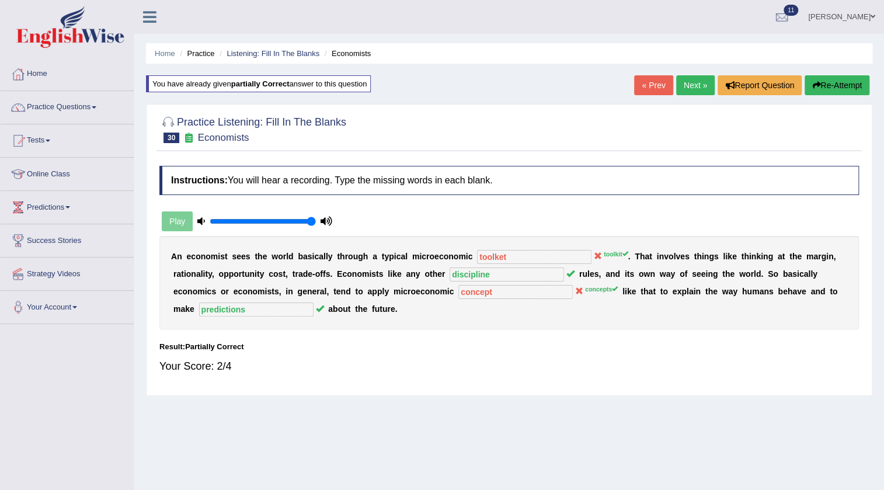
drag, startPoint x: 688, startPoint y: 69, endPoint x: 677, endPoint y: 99, distance: 31.6
click at [687, 71] on div "Home Practice Listening: Fill In The Blanks Economists You have already given p…" at bounding box center [509, 292] width 750 height 584
click at [690, 89] on link "Next »" at bounding box center [695, 85] width 39 height 20
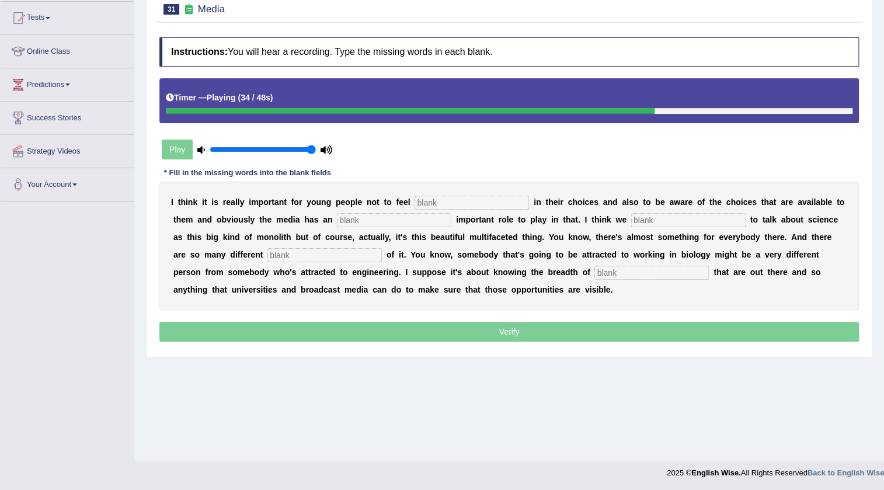
click at [699, 270] on input "text" at bounding box center [651, 273] width 114 height 14
type input "opportunities"
click at [508, 198] on input "text" at bounding box center [472, 203] width 114 height 14
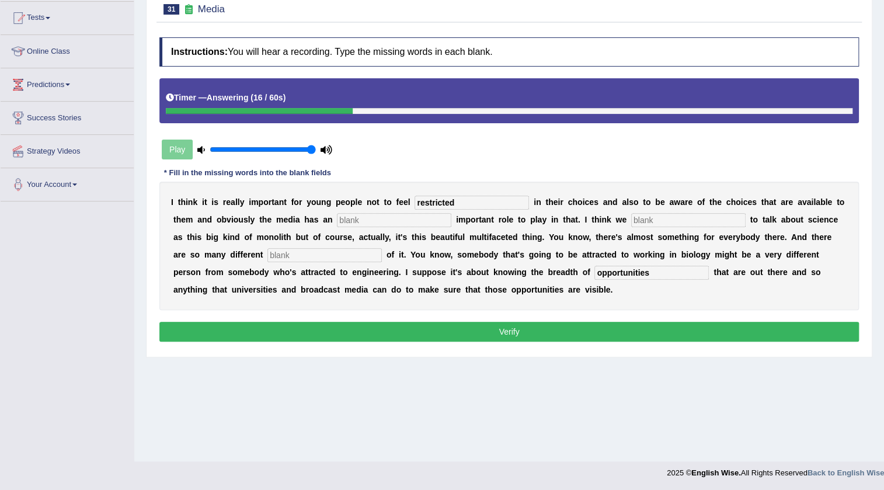
type input "restricted"
click at [416, 218] on input "text" at bounding box center [394, 220] width 114 height 14
click at [361, 224] on input "increadible" at bounding box center [394, 220] width 114 height 14
type input "incredible"
click at [705, 214] on input "text" at bounding box center [688, 220] width 114 height 14
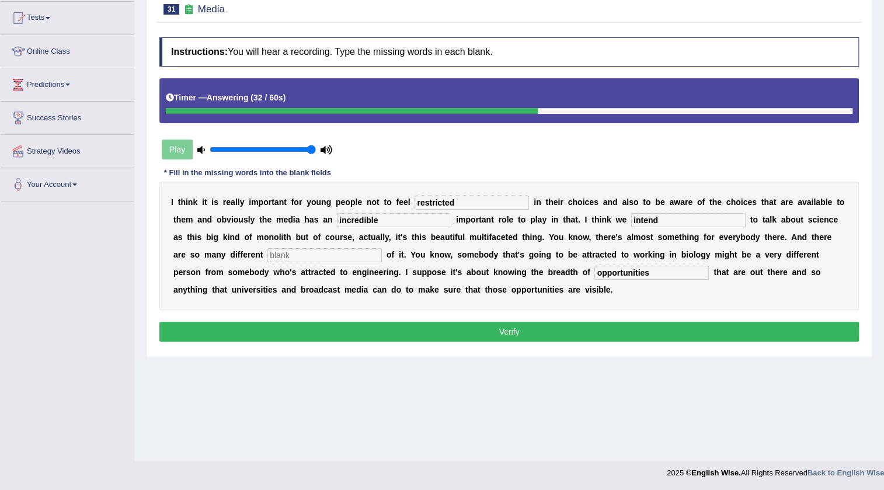
type input "intend"
click at [321, 250] on input "text" at bounding box center [324, 255] width 114 height 14
type input "aspects"
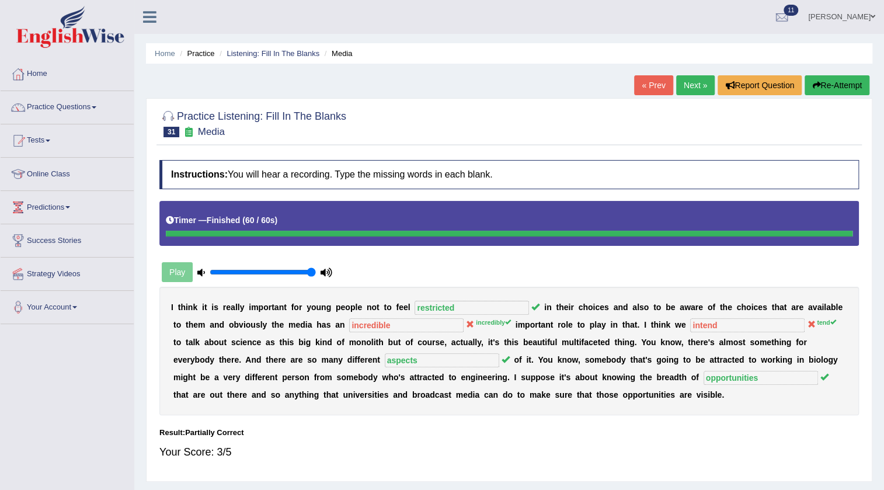
click at [685, 75] on link "Next »" at bounding box center [695, 85] width 39 height 20
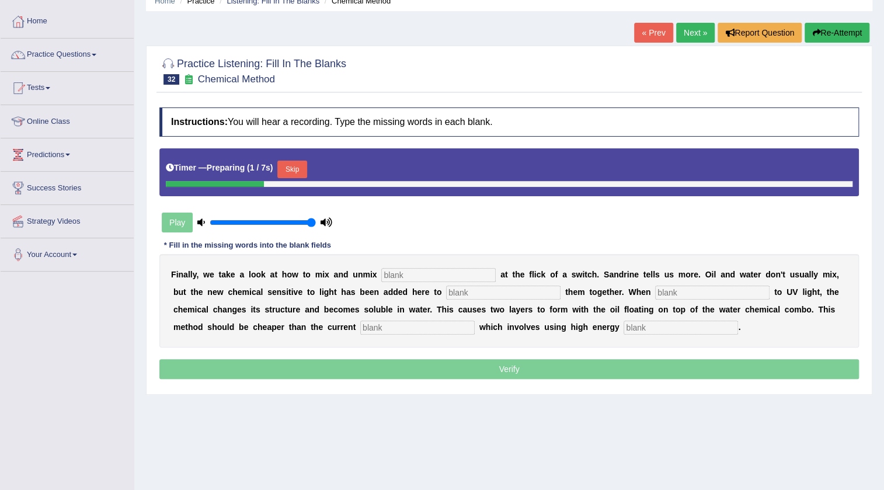
scroll to position [53, 0]
click at [302, 162] on button "Skip" at bounding box center [291, 170] width 29 height 18
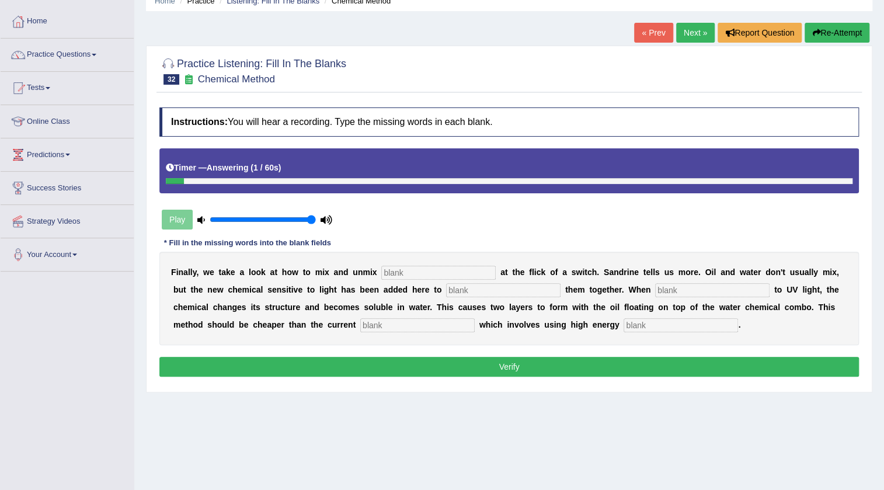
click at [726, 326] on input "text" at bounding box center [681, 325] width 114 height 14
type input "sentrofuges"
click at [383, 325] on input "text" at bounding box center [417, 325] width 114 height 14
type input "alternatives"
click at [428, 272] on input "text" at bounding box center [438, 273] width 114 height 14
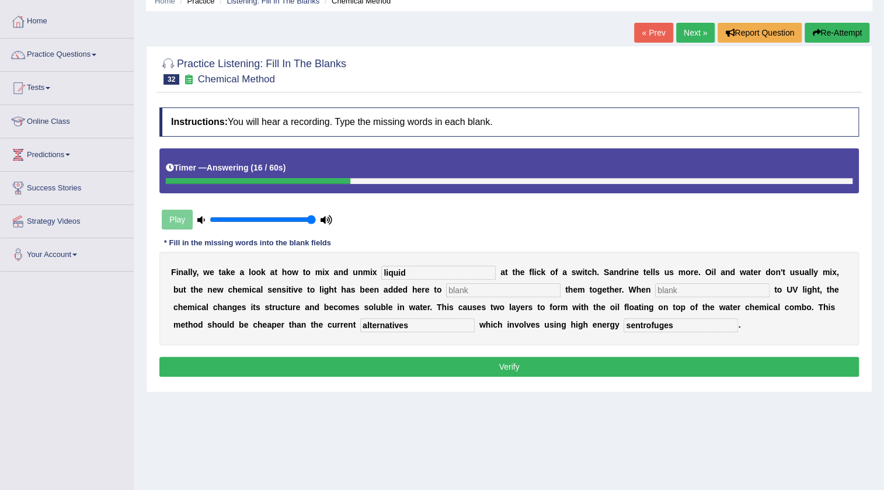
type input "liquid"
click at [509, 290] on input "text" at bounding box center [503, 290] width 114 height 14
type input "blend"
click at [708, 283] on input "text" at bounding box center [712, 290] width 114 height 14
click at [708, 285] on input "text" at bounding box center [712, 290] width 114 height 14
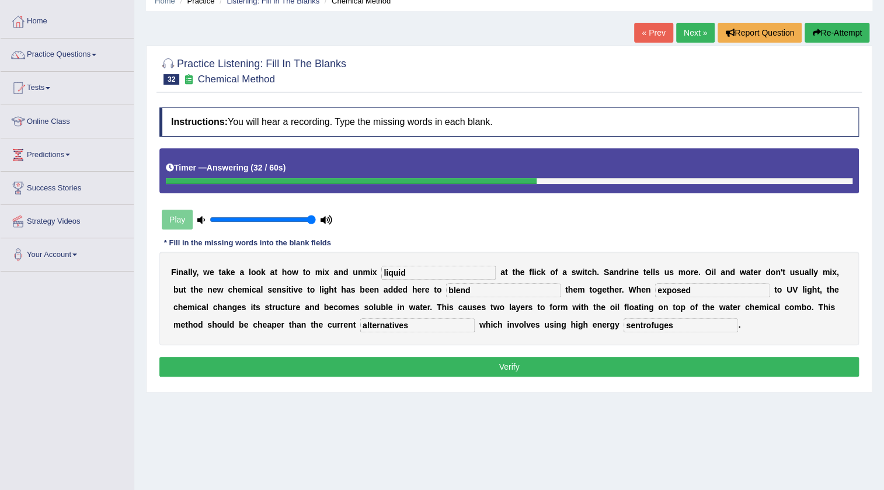
type input "exposed"
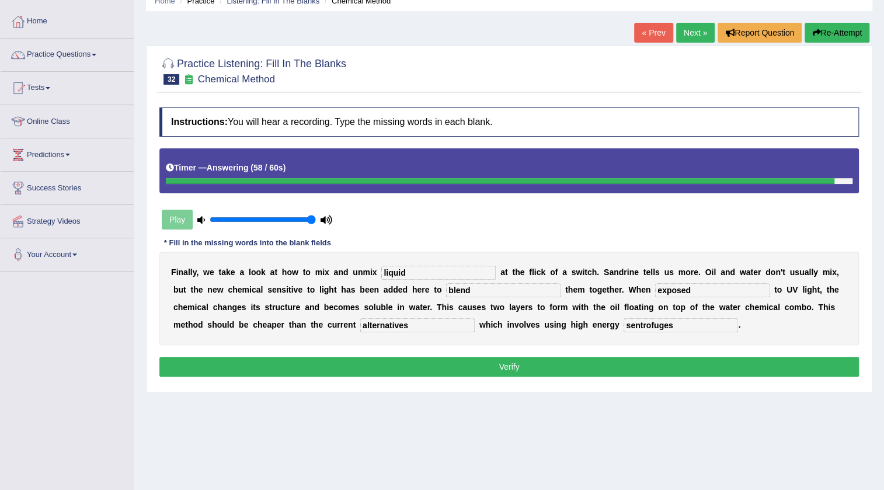
drag, startPoint x: 695, startPoint y: 328, endPoint x: 581, endPoint y: 333, distance: 114.0
click at [583, 333] on div "F i n a l l y , w e t a k e a l o o k a t h o w t o m i x a n d u n m i x liqui…" at bounding box center [508, 298] width 699 height 93
type input "c"
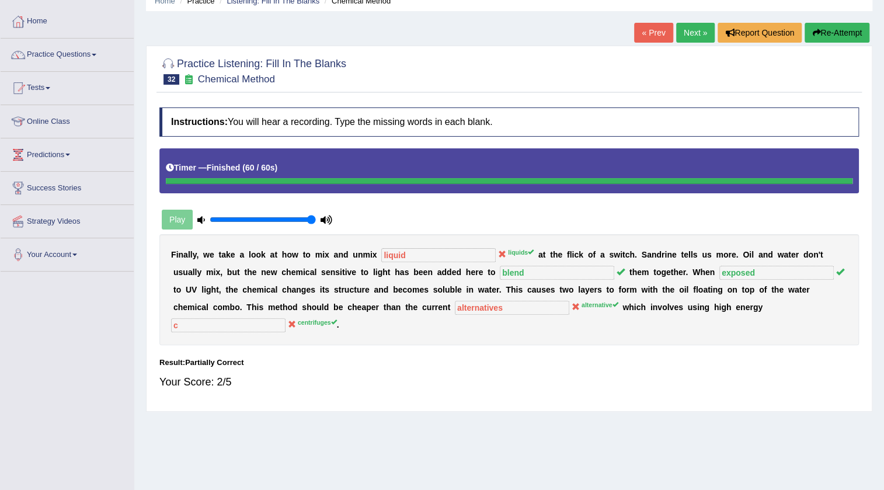
click at [833, 32] on button "Re-Attempt" at bounding box center [837, 33] width 65 height 20
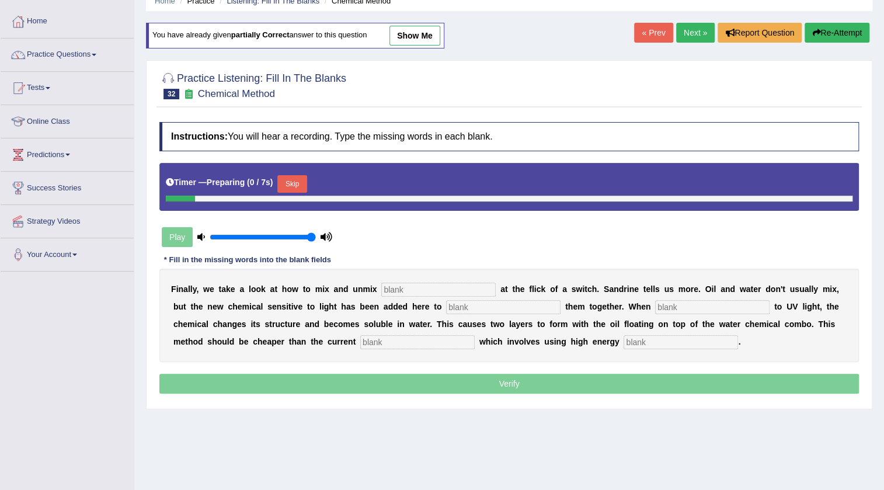
scroll to position [53, 0]
click at [304, 187] on button "Skip" at bounding box center [291, 184] width 29 height 18
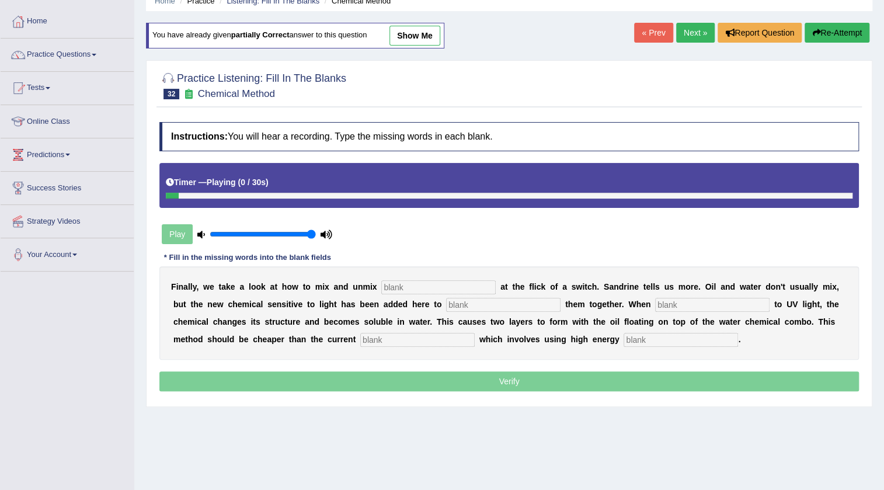
click at [439, 288] on input "text" at bounding box center [438, 287] width 114 height 14
type input "liquids"
click at [538, 301] on input "text" at bounding box center [503, 305] width 114 height 14
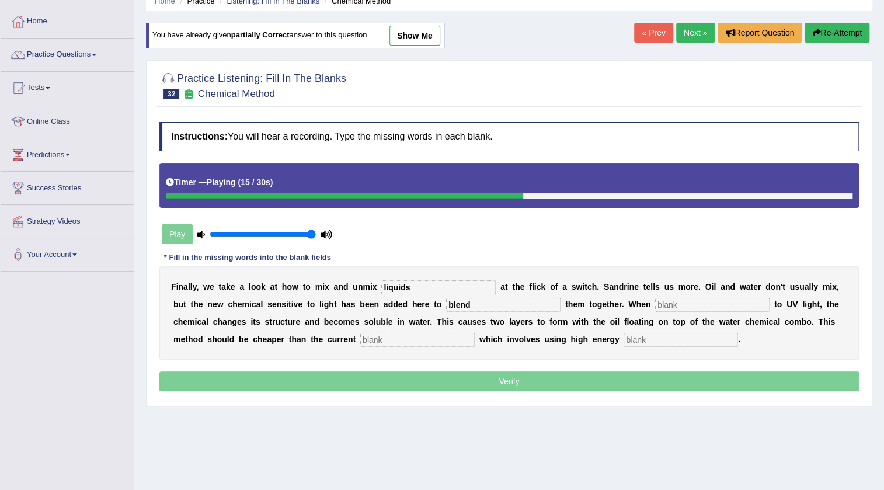
type input "blend"
click at [724, 305] on input "text" at bounding box center [712, 305] width 114 height 14
type input "exposed"
click at [384, 342] on input "text" at bounding box center [417, 340] width 114 height 14
type input "alternative"
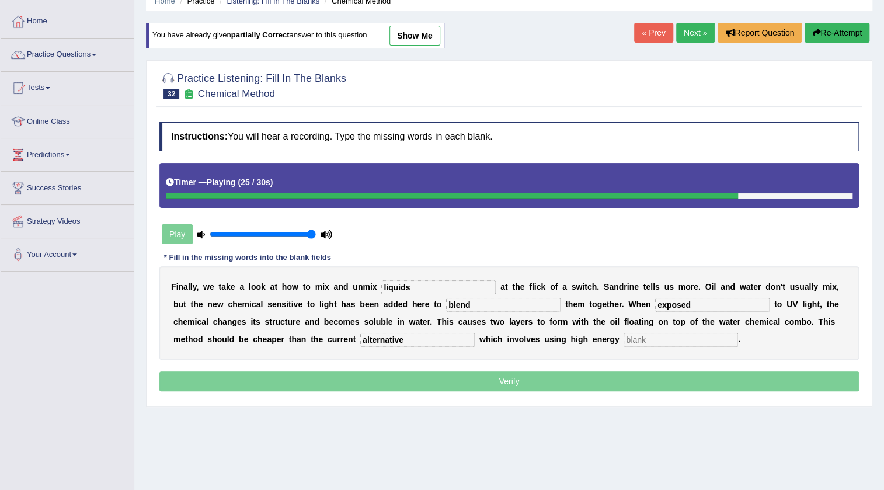
click at [673, 334] on input "text" at bounding box center [681, 340] width 114 height 14
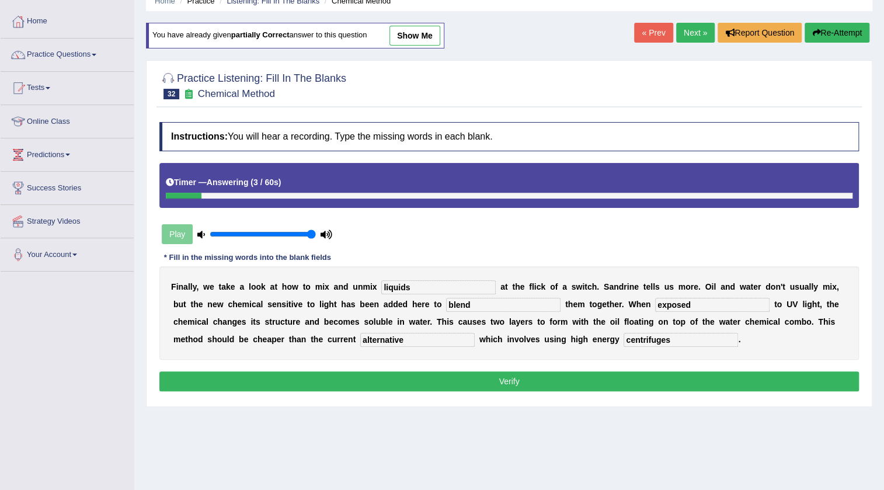
type input "centrifuges"
click at [619, 371] on button "Verify" at bounding box center [508, 381] width 699 height 20
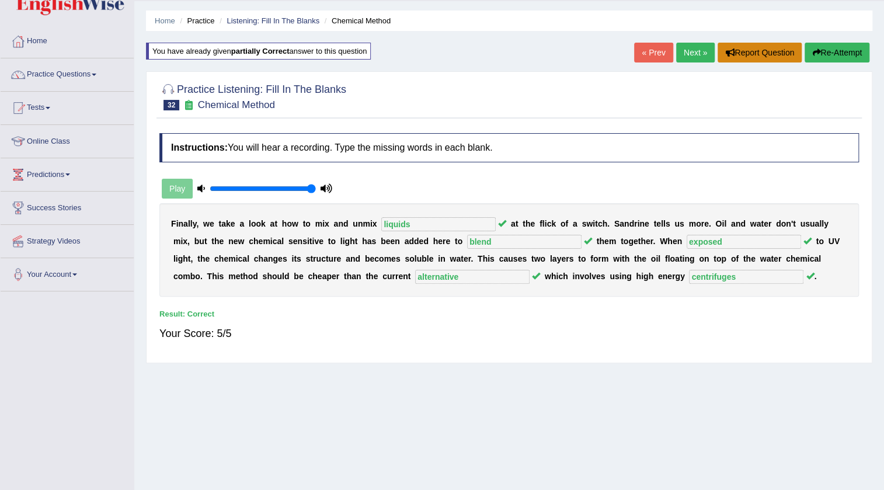
scroll to position [0, 0]
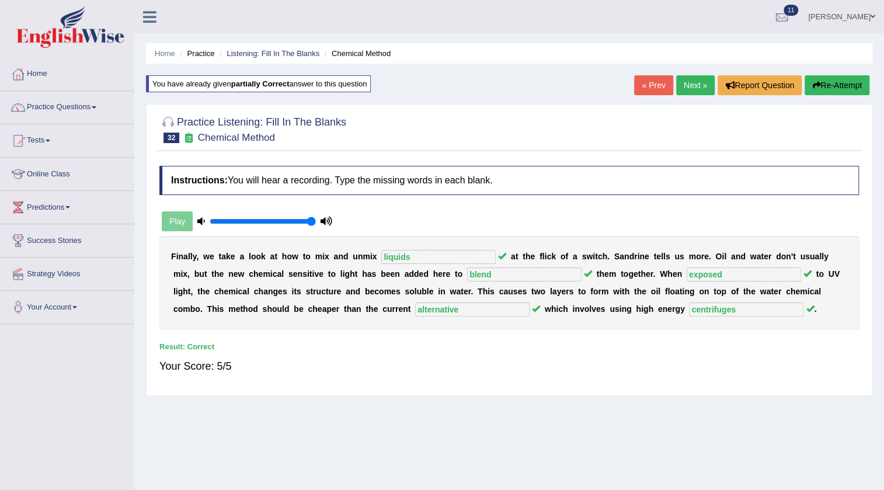
click at [696, 88] on link "Next »" at bounding box center [695, 85] width 39 height 20
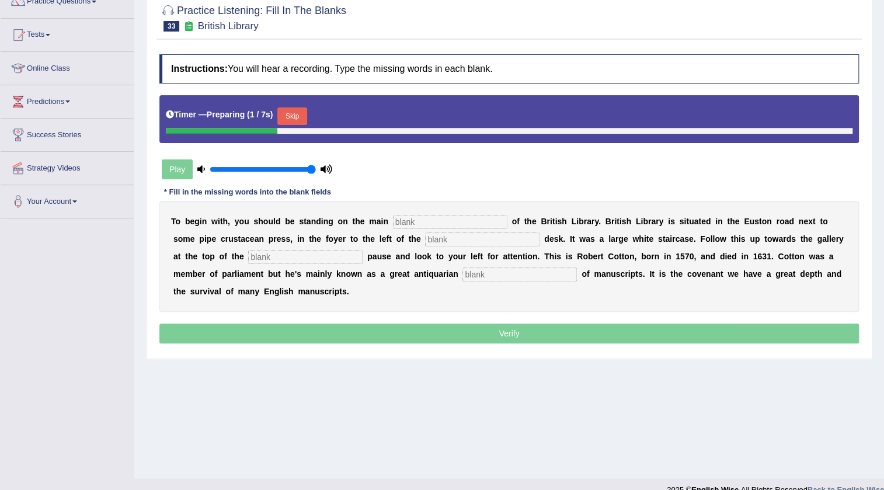
scroll to position [106, 0]
click at [305, 119] on button "Skip" at bounding box center [291, 116] width 29 height 18
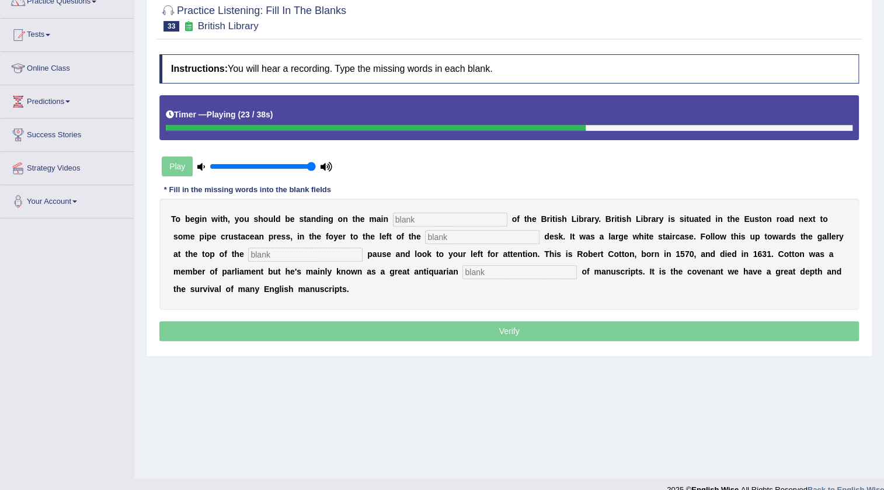
click at [549, 269] on input "text" at bounding box center [519, 272] width 114 height 14
type input "collector"
click at [350, 249] on input "text" at bounding box center [305, 255] width 114 height 14
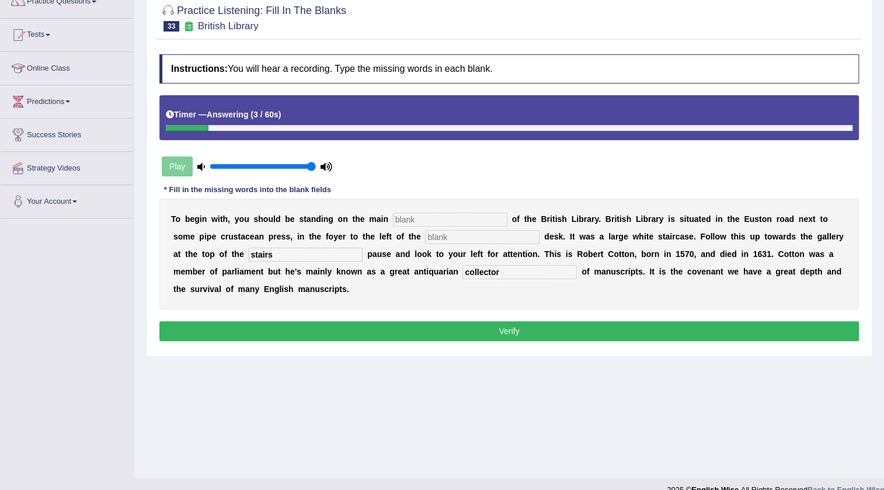
type input "stairs"
click at [485, 234] on input "text" at bounding box center [482, 237] width 114 height 14
type input "information"
click at [454, 210] on div "T o b e g i n w i t h , y o u s h o u l d b e s t a n d i n g o n t h e m a i n…" at bounding box center [508, 254] width 699 height 111
click at [454, 215] on input "text" at bounding box center [450, 220] width 114 height 14
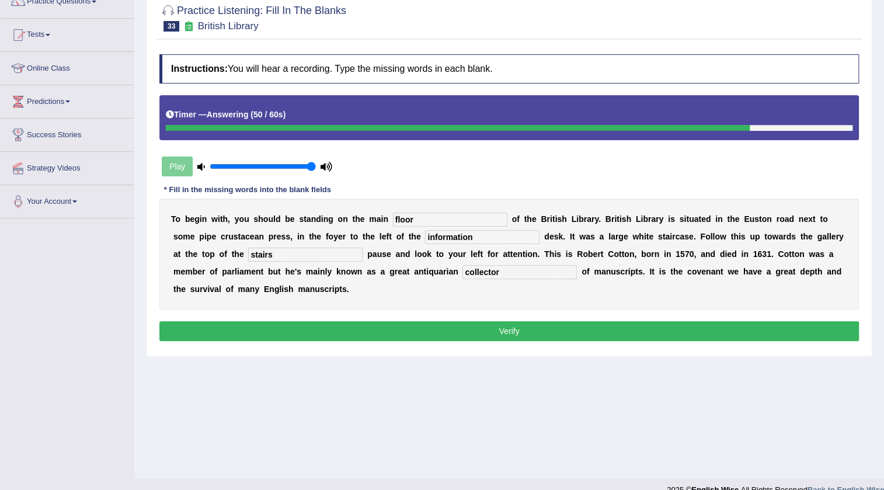
type input "floor"
click at [530, 333] on button "Verify" at bounding box center [508, 331] width 699 height 20
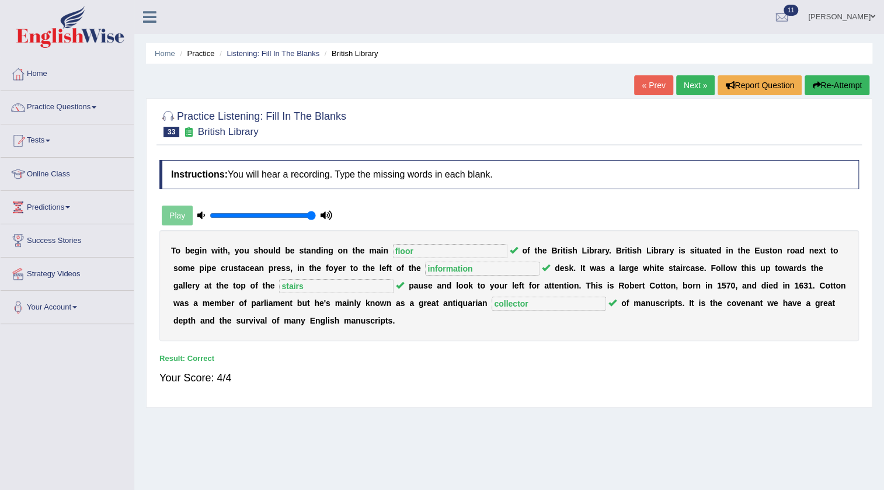
scroll to position [0, 0]
click at [705, 85] on link "Next »" at bounding box center [695, 85] width 39 height 20
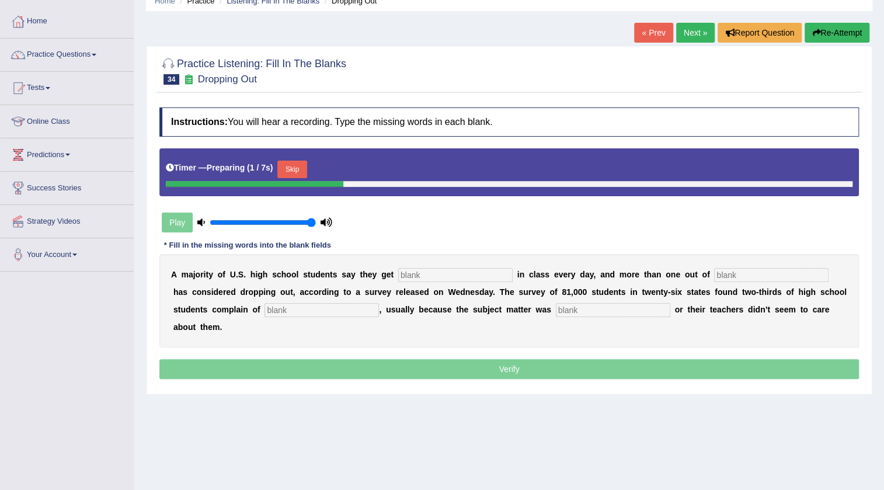
click at [304, 165] on button "Skip" at bounding box center [291, 170] width 29 height 18
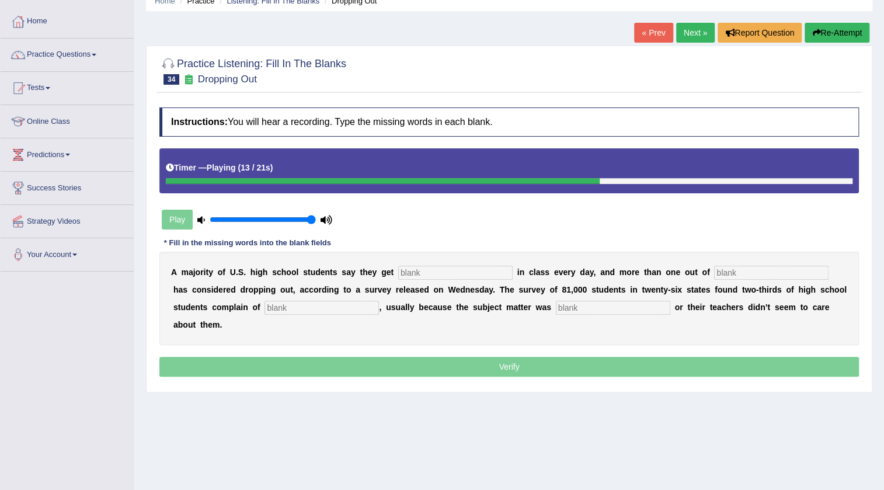
click at [852, 33] on button "Re-Attempt" at bounding box center [837, 33] width 65 height 20
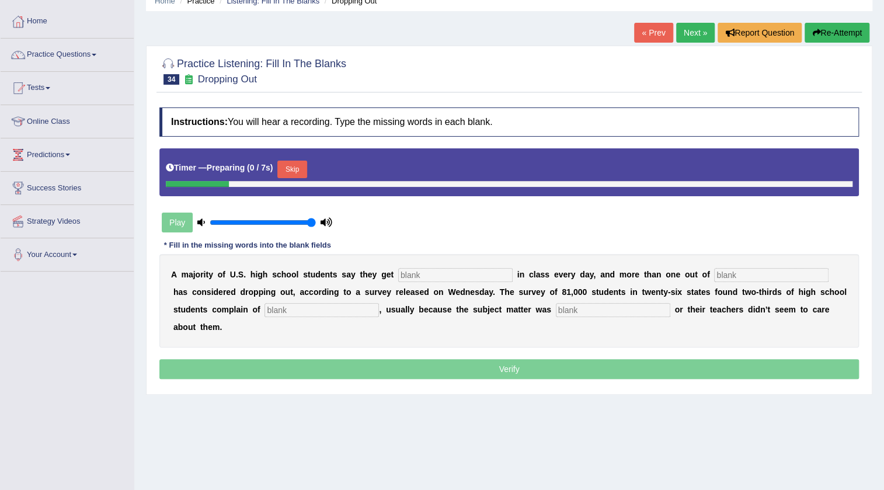
scroll to position [53, 0]
click at [298, 173] on button "Skip" at bounding box center [291, 170] width 29 height 18
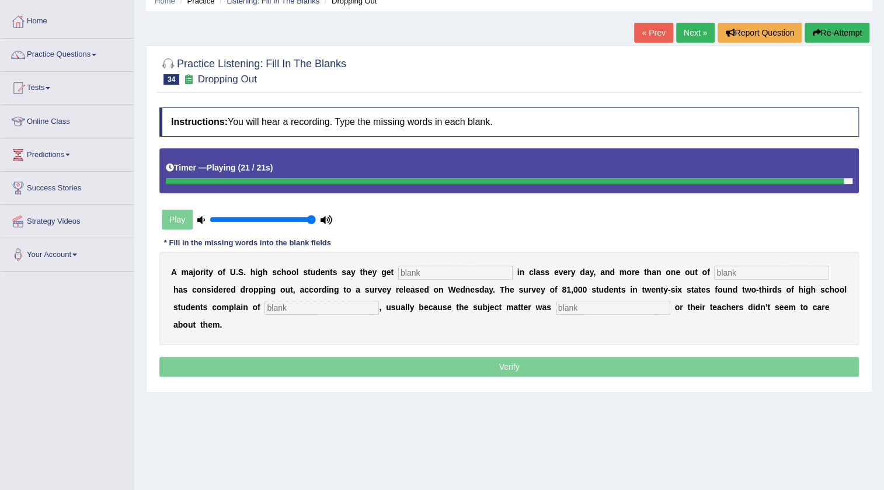
click at [647, 310] on input "text" at bounding box center [613, 308] width 114 height 14
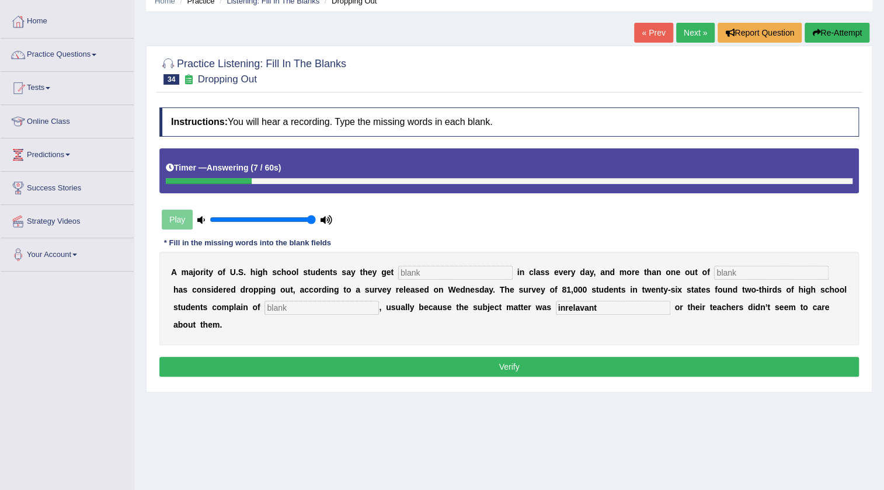
type input "inrelavant"
click at [493, 267] on input "text" at bounding box center [455, 273] width 114 height 14
type input "bored"
click at [825, 273] on input "text" at bounding box center [771, 273] width 114 height 14
type input "five"
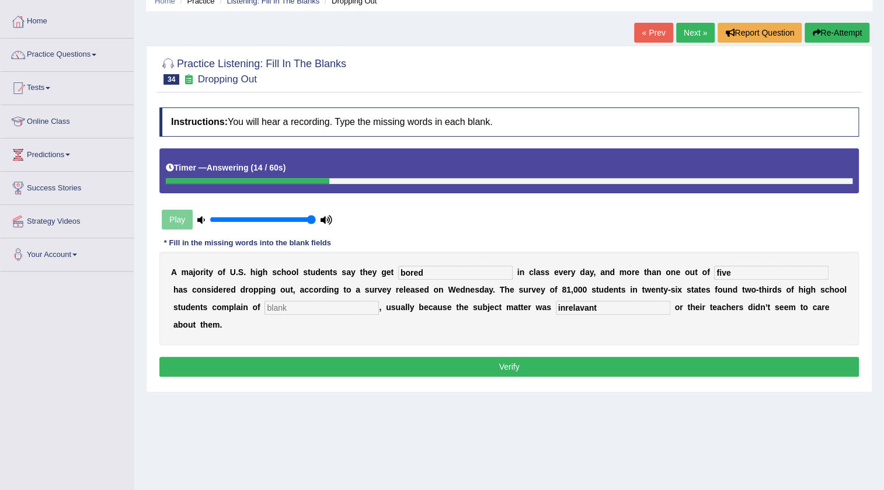
click at [304, 308] on input "text" at bounding box center [322, 308] width 114 height 14
type input "boring"
click at [639, 305] on input "inrelavant" at bounding box center [613, 308] width 114 height 14
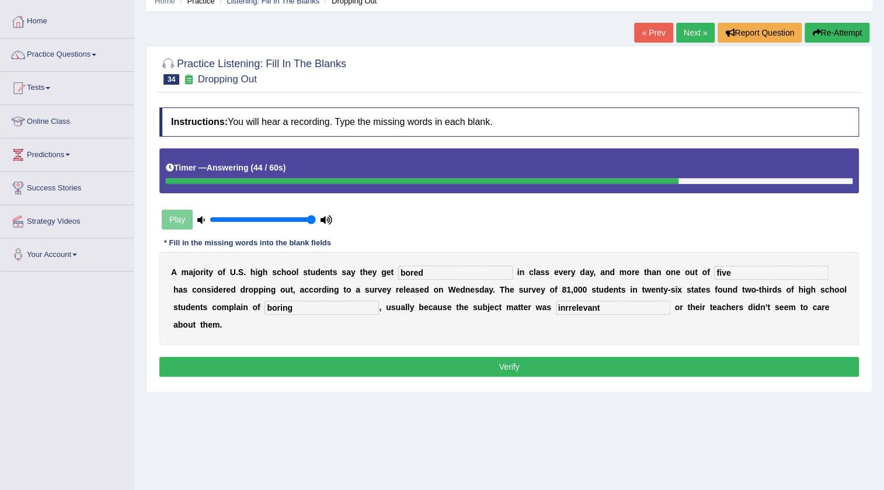
click at [565, 307] on input "inrrelevant" at bounding box center [613, 308] width 114 height 14
type input "irrelevant"
click at [516, 364] on button "Verify" at bounding box center [508, 367] width 699 height 20
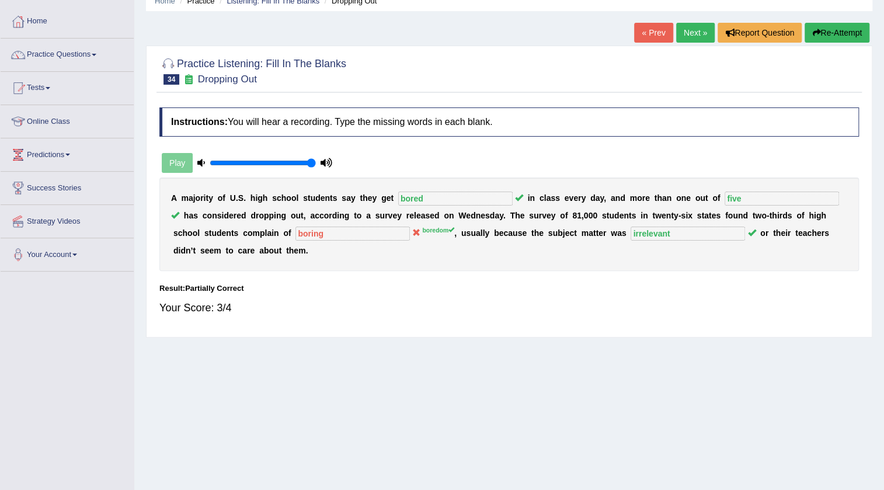
scroll to position [0, 0]
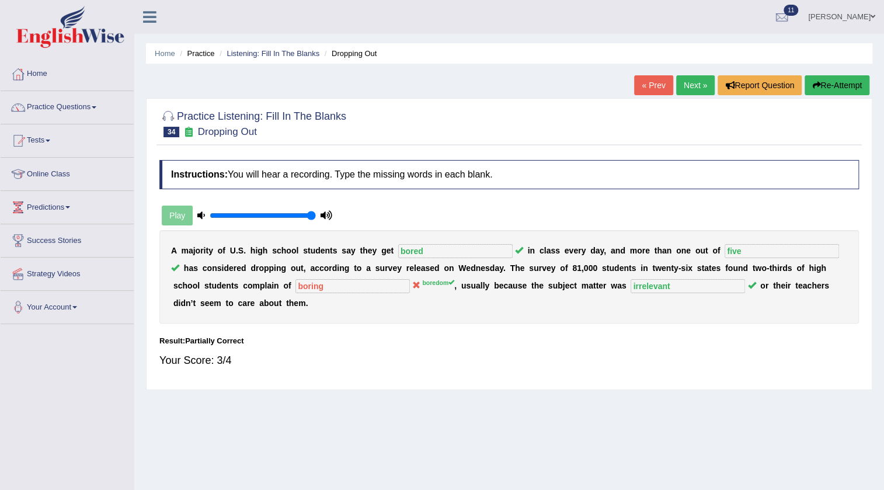
click at [695, 85] on link "Next »" at bounding box center [695, 85] width 39 height 20
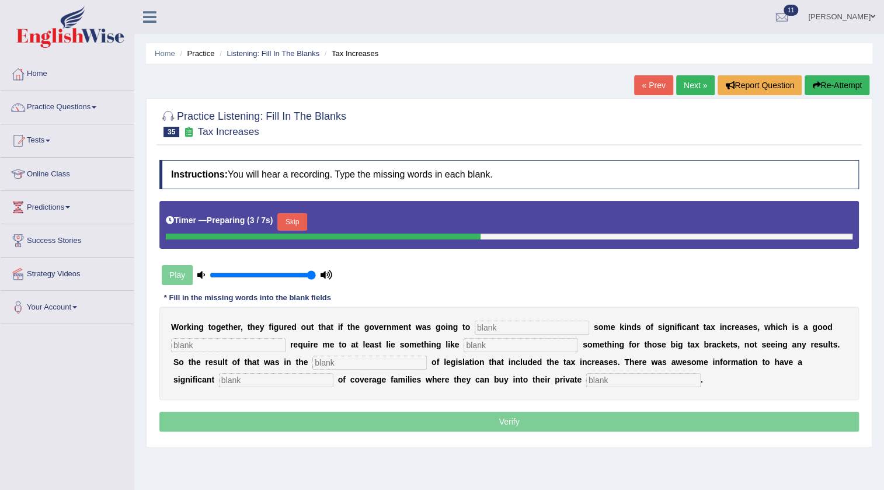
click at [289, 220] on button "Skip" at bounding box center [291, 222] width 29 height 18
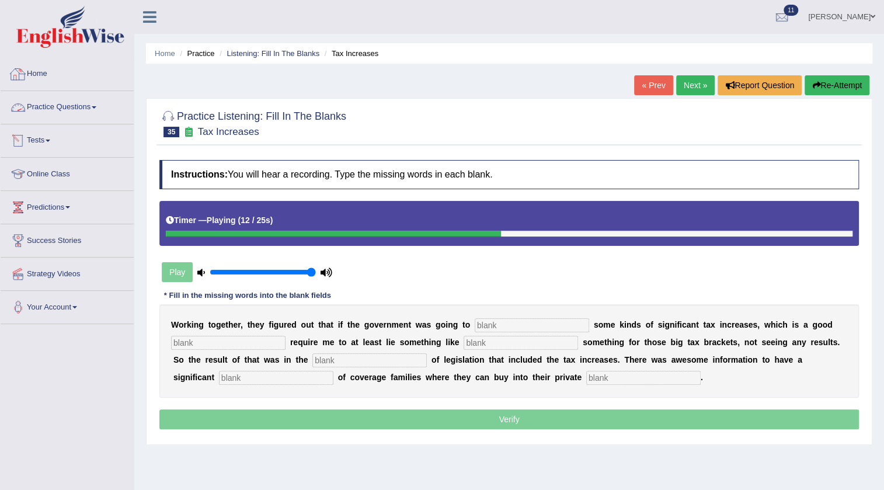
click at [89, 103] on link "Practice Questions" at bounding box center [67, 105] width 133 height 29
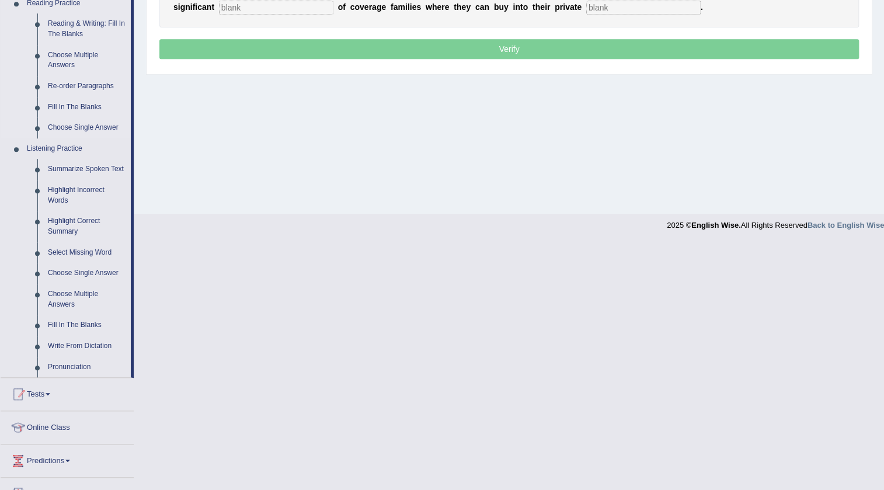
scroll to position [371, 0]
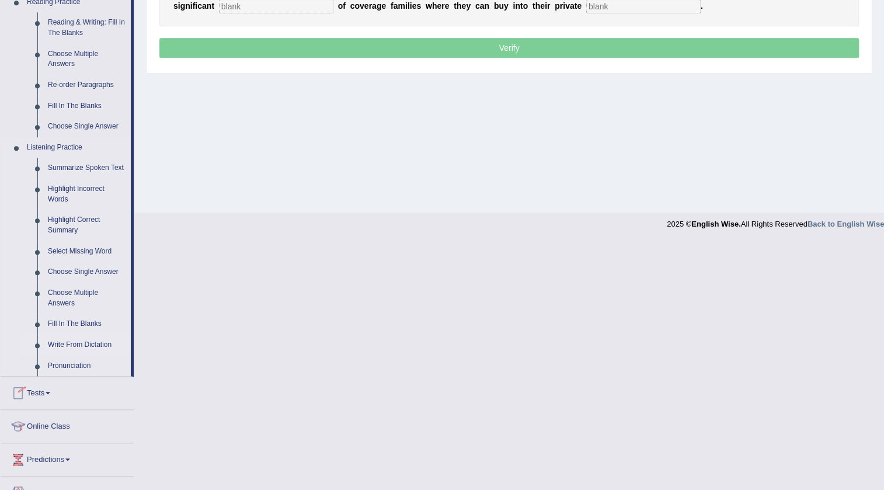
click at [74, 343] on link "Write From Dictation" at bounding box center [87, 345] width 88 height 21
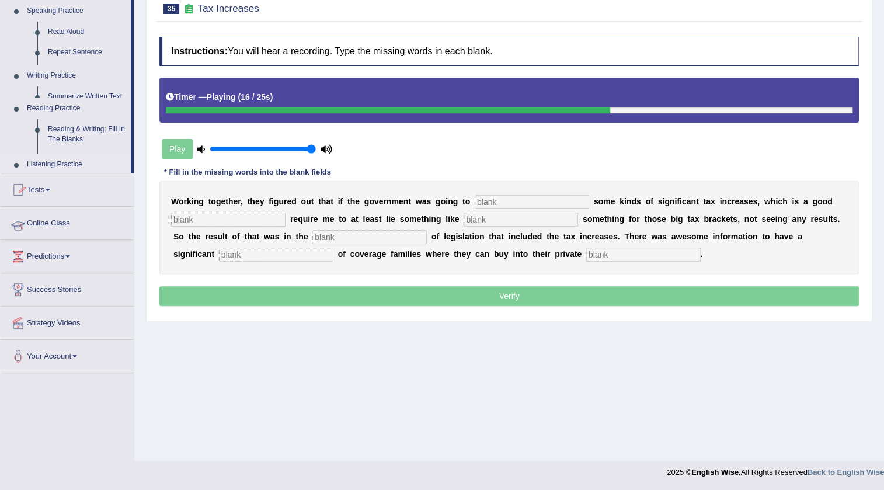
scroll to position [123, 0]
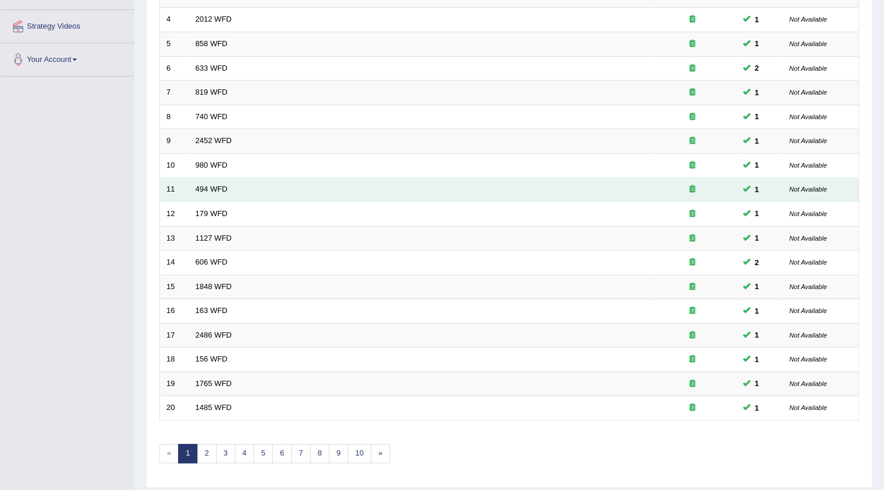
scroll to position [265, 0]
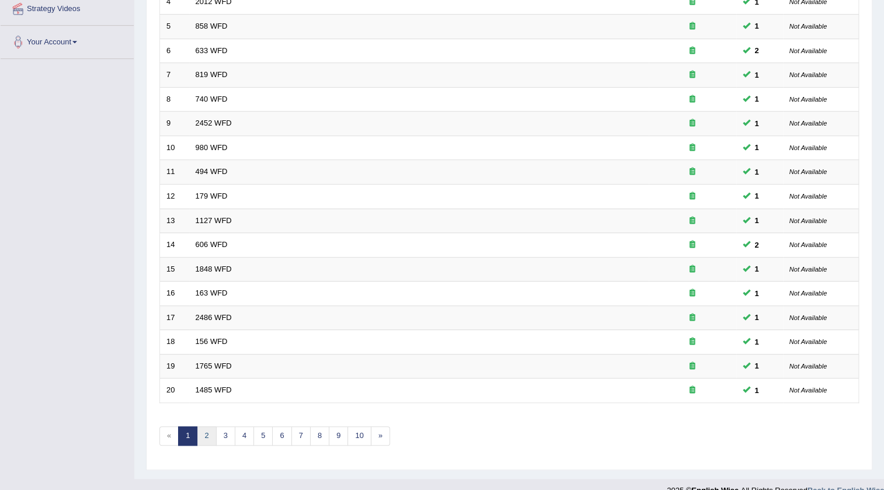
click at [208, 432] on link "2" at bounding box center [206, 435] width 19 height 19
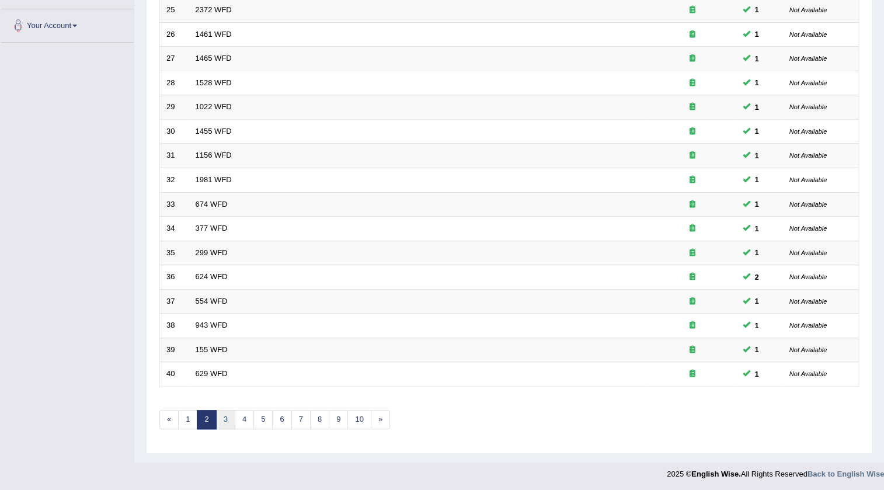
click at [225, 414] on link "3" at bounding box center [225, 419] width 19 height 19
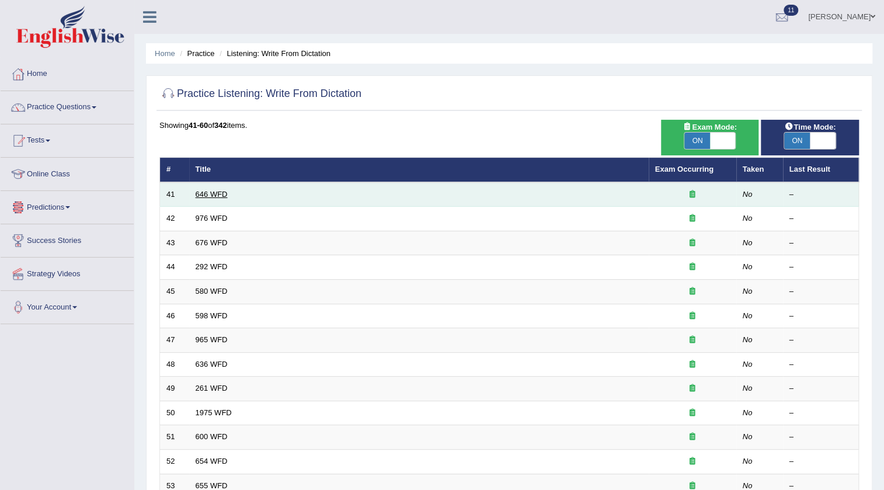
click at [204, 196] on link "646 WFD" at bounding box center [212, 194] width 32 height 9
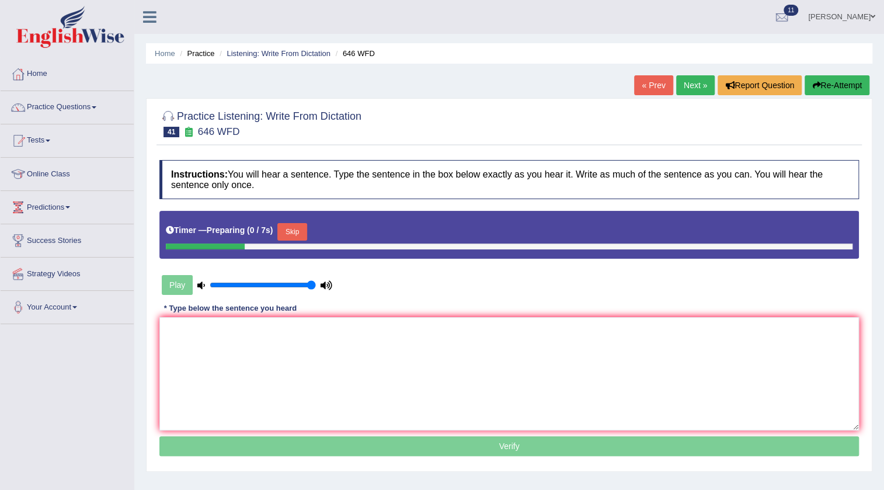
click at [302, 218] on div "Timer — Preparing ( 0 / 7s ) Skip" at bounding box center [508, 235] width 699 height 48
type input "0.8"
click at [293, 286] on input "range" at bounding box center [263, 284] width 106 height 9
click at [301, 237] on button "Skip" at bounding box center [291, 232] width 29 height 18
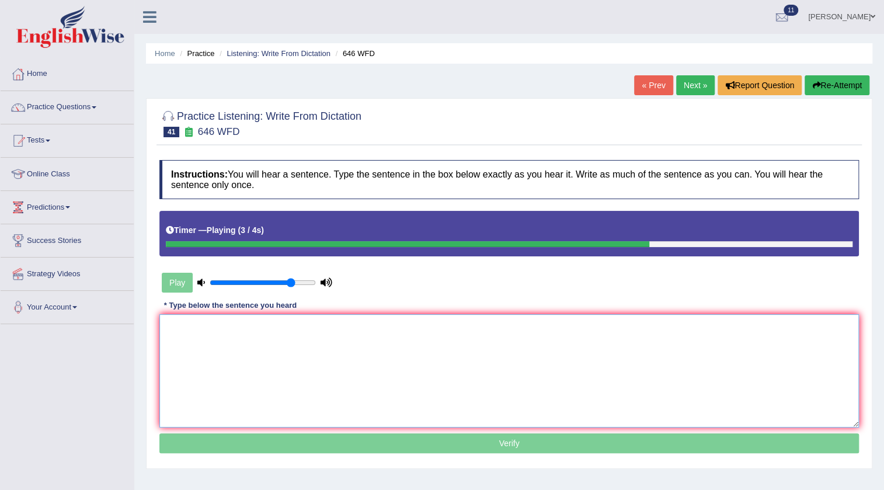
click at [265, 375] on textarea at bounding box center [508, 370] width 699 height 113
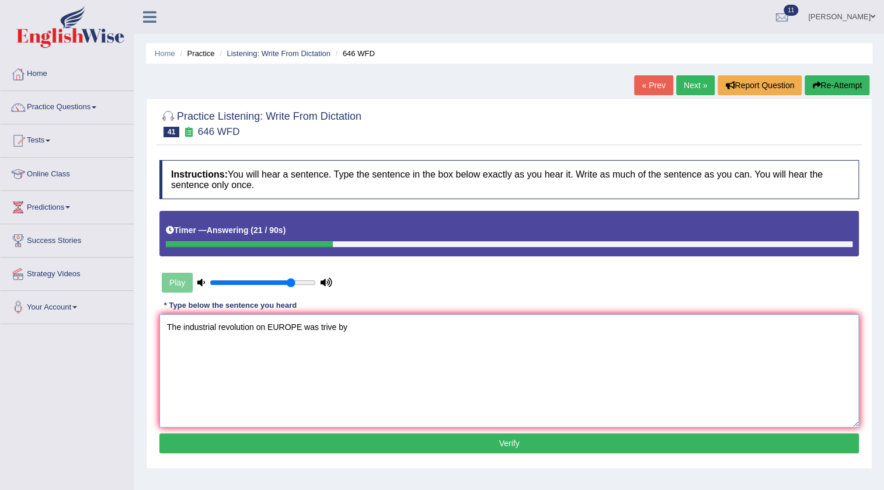
click at [305, 327] on textarea "The industrial revolution on EUROPE was trive by" at bounding box center [508, 370] width 699 height 113
click at [342, 321] on textarea "The industrial revolution in Europe was trive by" at bounding box center [508, 370] width 699 height 113
type textarea "The industrial revolution in Europe was trive by Steve."
click at [407, 447] on button "Verify" at bounding box center [508, 443] width 699 height 20
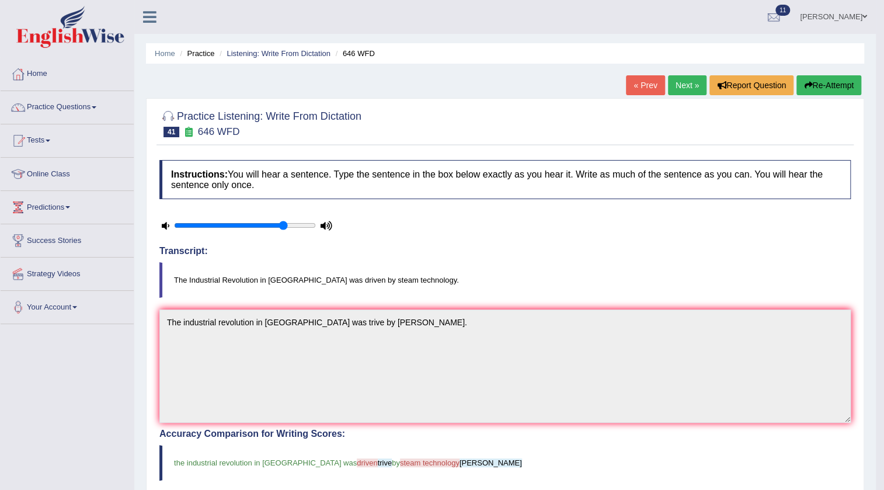
click at [684, 87] on link "Next »" at bounding box center [687, 85] width 39 height 20
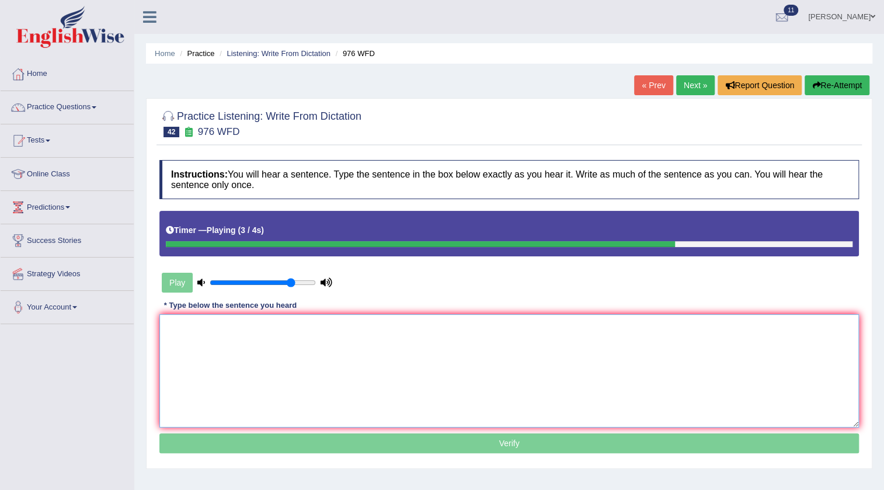
click at [434, 347] on textarea at bounding box center [508, 370] width 699 height 113
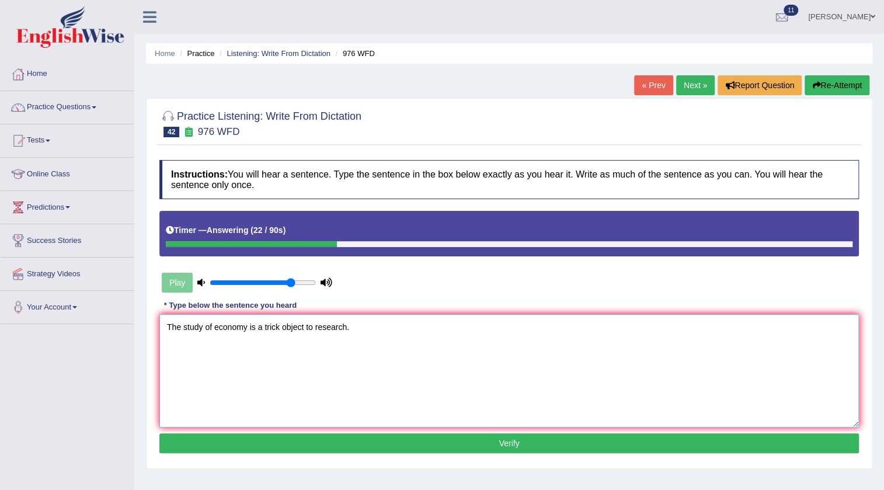
type textarea "The study of economy is a trick object to research."
click at [425, 450] on button "Verify" at bounding box center [508, 443] width 699 height 20
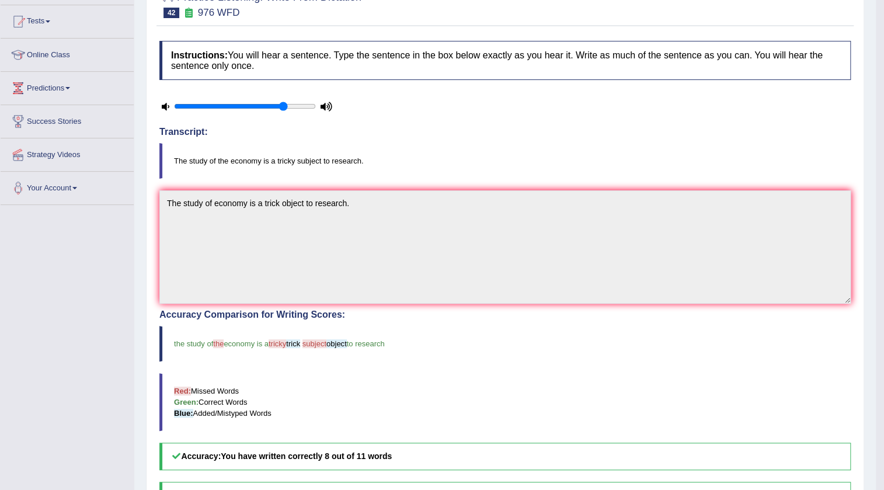
scroll to position [53, 0]
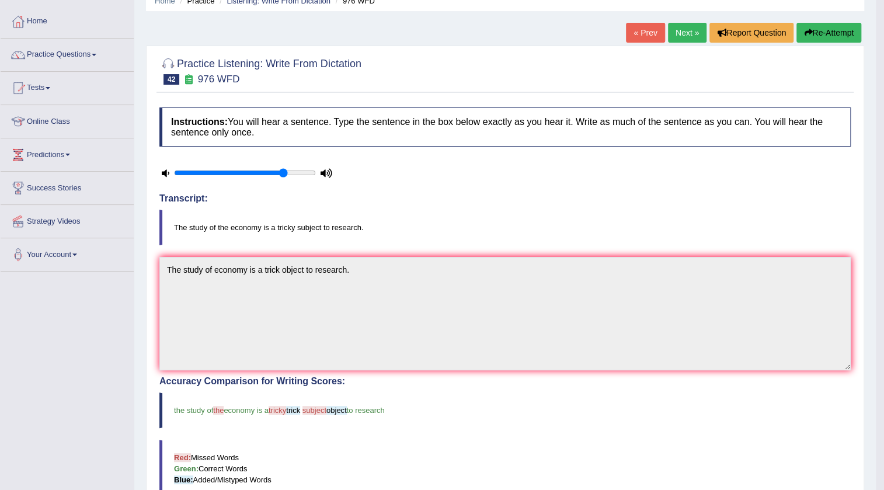
click at [673, 26] on link "Next »" at bounding box center [687, 33] width 39 height 20
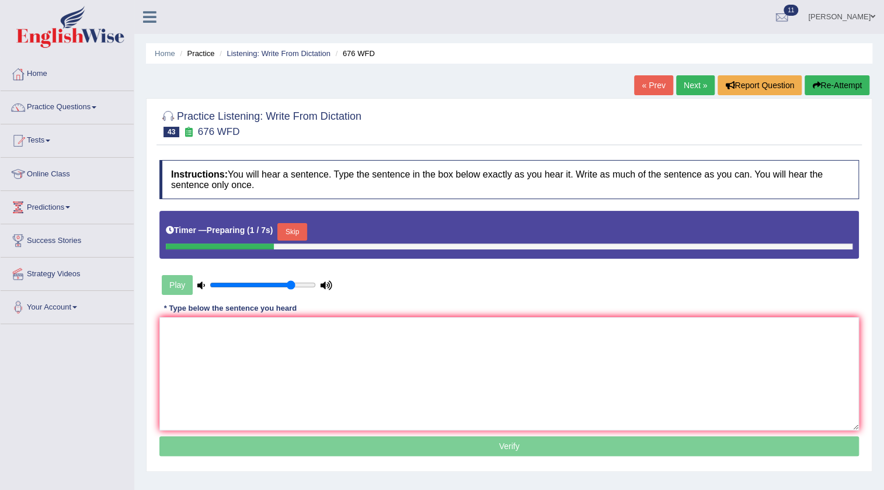
click at [290, 235] on button "Skip" at bounding box center [291, 232] width 29 height 18
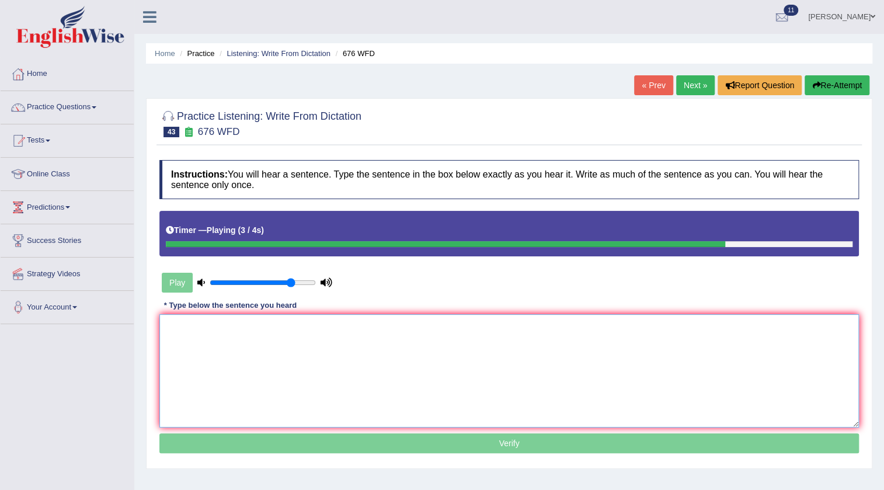
click at [334, 329] on textarea at bounding box center [508, 370] width 699 height 113
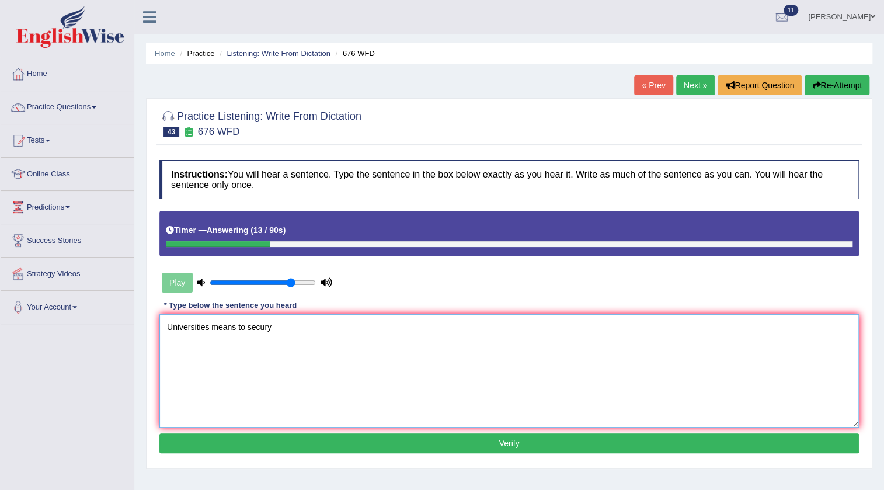
type textarea "Universities means to secury"
click at [858, 79] on button "Re-Attempt" at bounding box center [837, 85] width 65 height 20
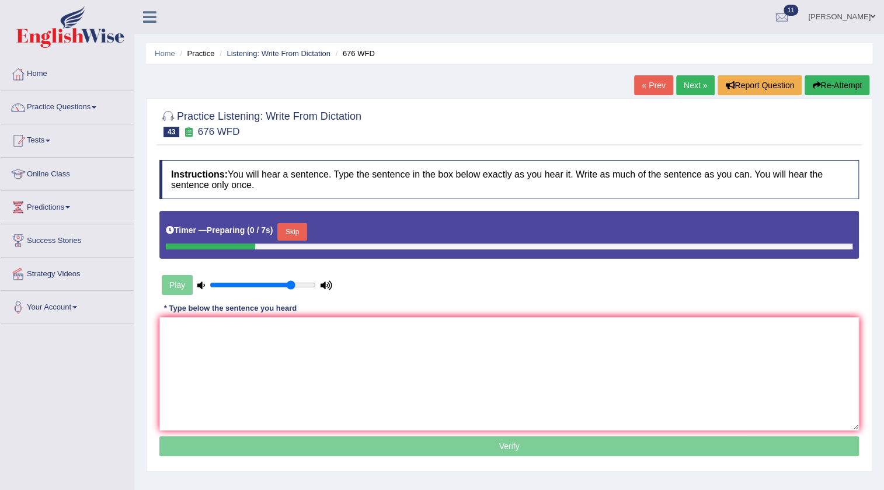
click at [304, 229] on button "Skip" at bounding box center [291, 232] width 29 height 18
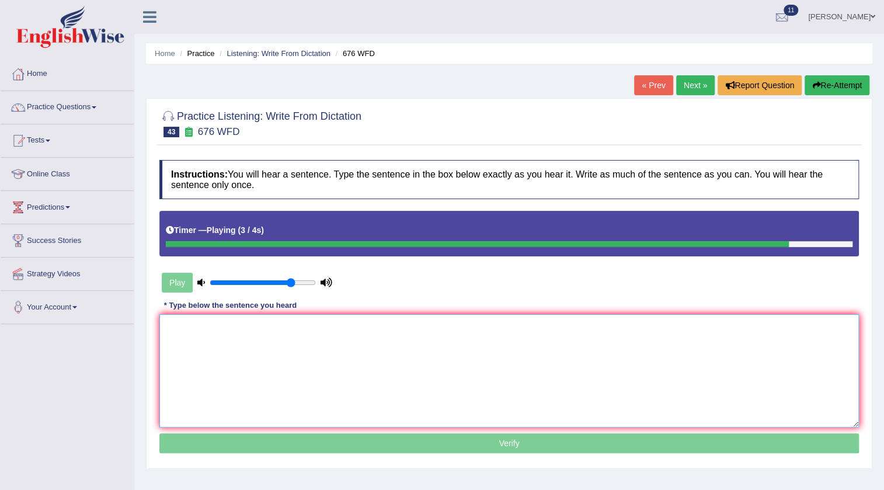
click at [339, 328] on textarea at bounding box center [508, 370] width 699 height 113
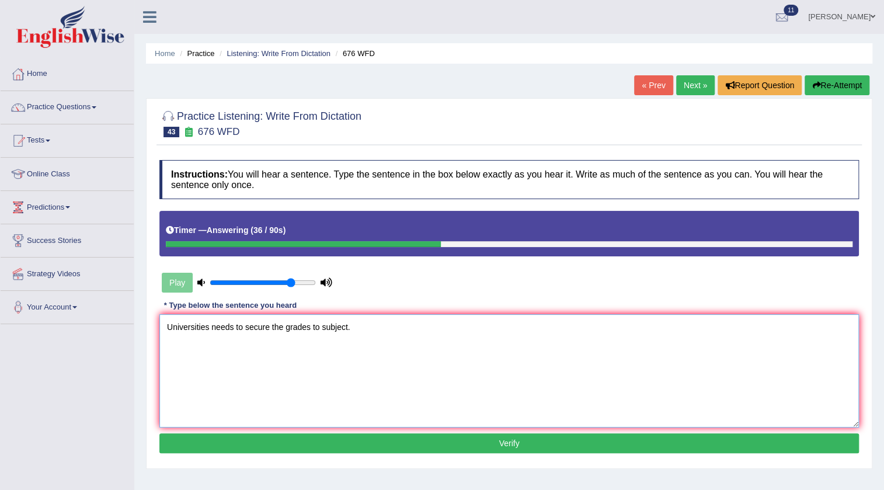
type textarea "Universities needs to secure the grades to subject."
click at [379, 438] on button "Verify" at bounding box center [508, 443] width 699 height 20
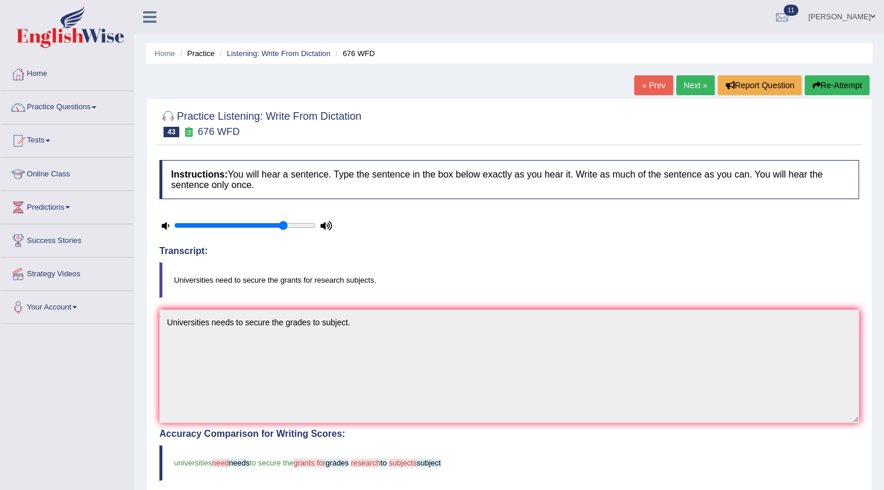
click at [702, 78] on link "Next »" at bounding box center [695, 85] width 39 height 20
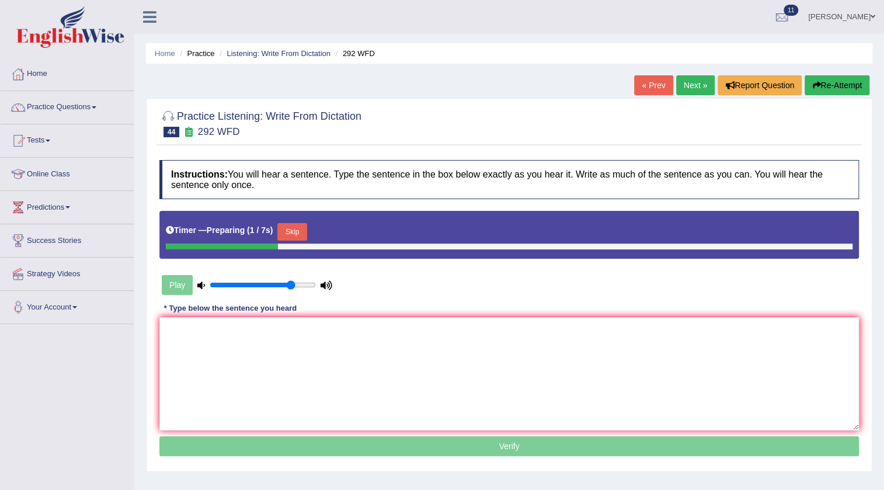
click at [295, 229] on button "Skip" at bounding box center [291, 232] width 29 height 18
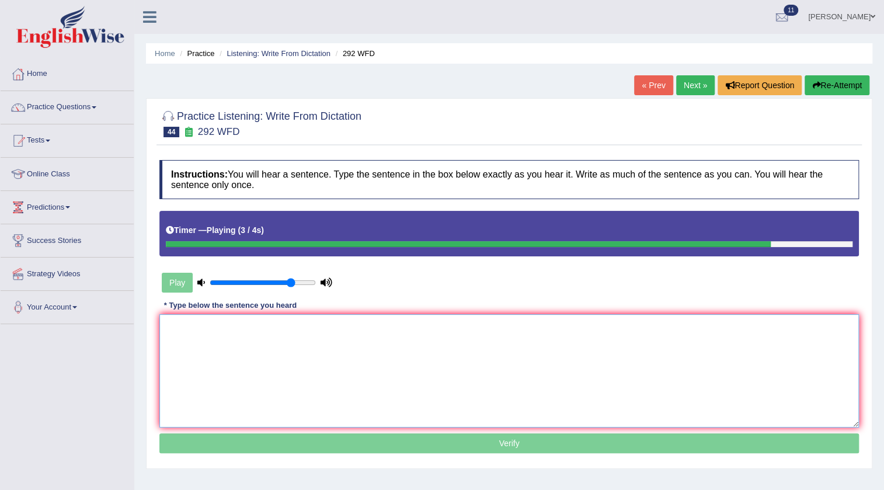
click at [339, 347] on textarea at bounding box center [508, 370] width 699 height 113
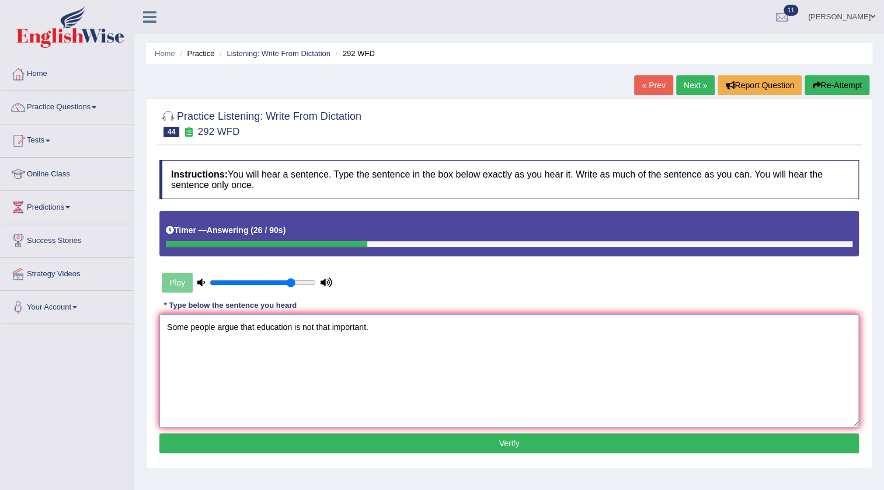
type textarea "Some people argue that education is not that important."
click at [551, 448] on button "Verify" at bounding box center [508, 443] width 699 height 20
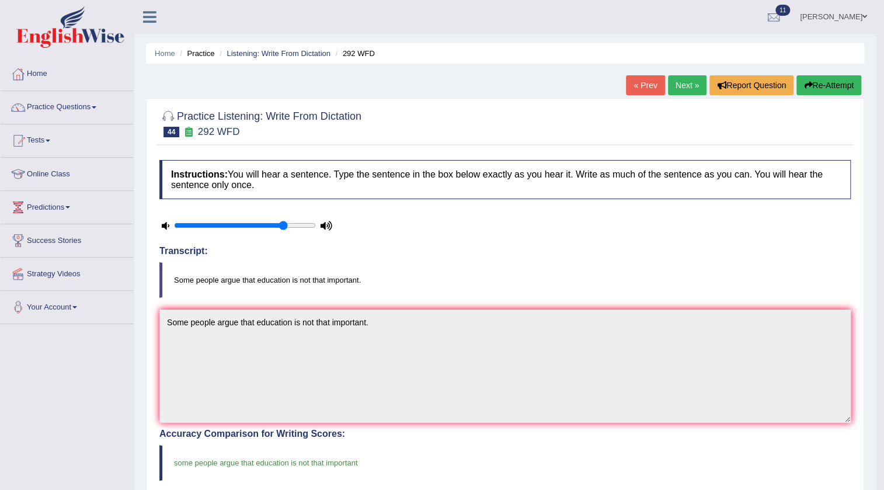
click at [683, 90] on link "Next »" at bounding box center [687, 85] width 39 height 20
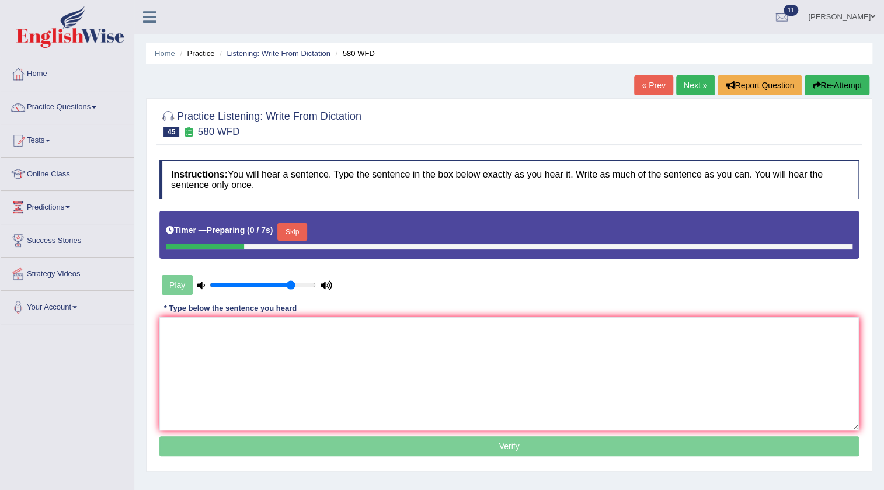
click at [294, 232] on button "Skip" at bounding box center [291, 232] width 29 height 18
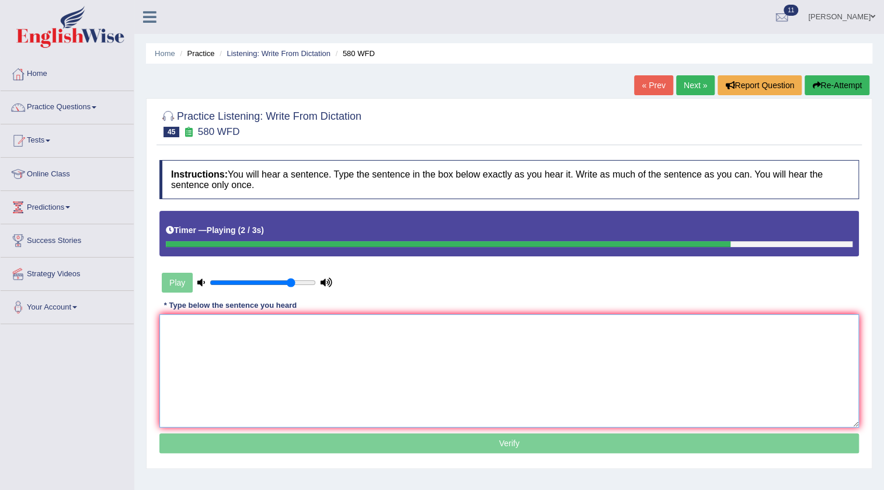
click at [386, 341] on textarea at bounding box center [508, 370] width 699 height 113
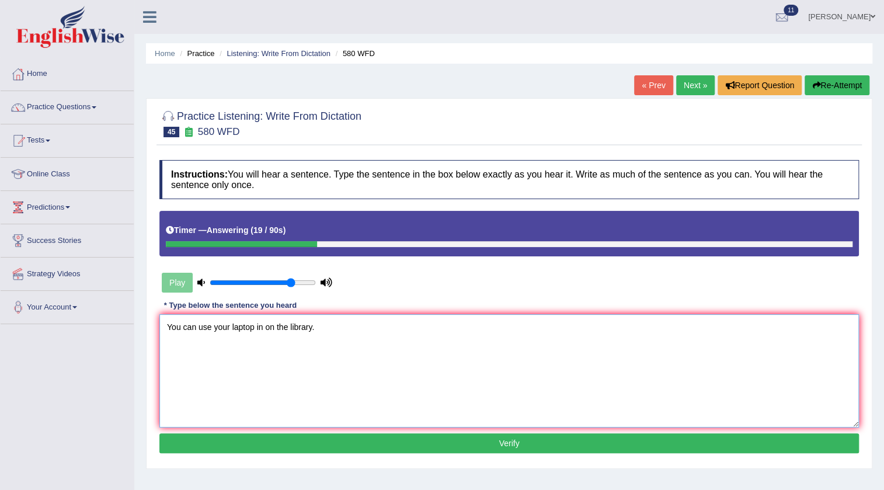
type textarea "You can use your laptop in on the library."
click at [398, 447] on button "Verify" at bounding box center [508, 443] width 699 height 20
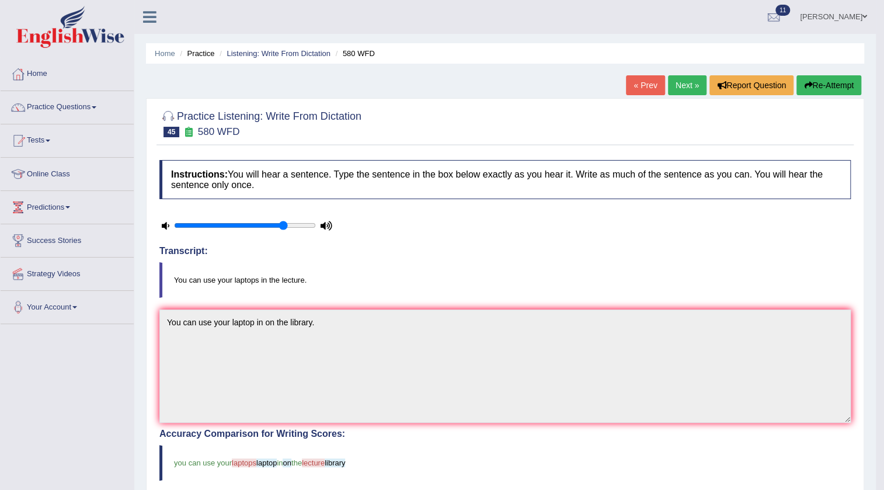
click at [697, 86] on link "Next »" at bounding box center [687, 85] width 39 height 20
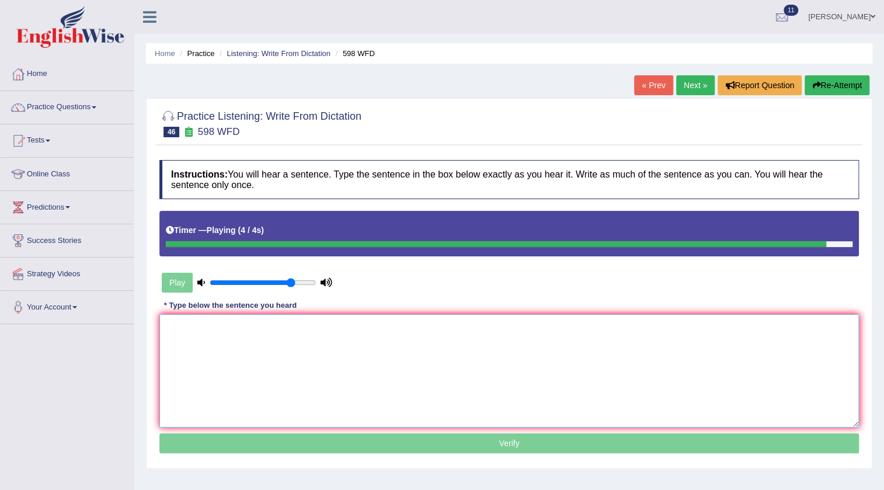
click at [347, 370] on textarea at bounding box center [508, 370] width 699 height 113
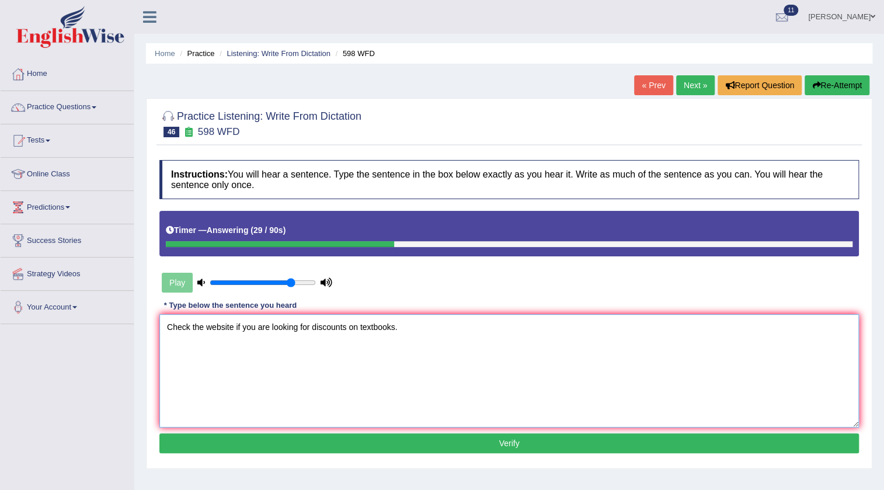
type textarea "Check the website if you are looking for discounts on textbooks."
click at [399, 441] on button "Verify" at bounding box center [508, 443] width 699 height 20
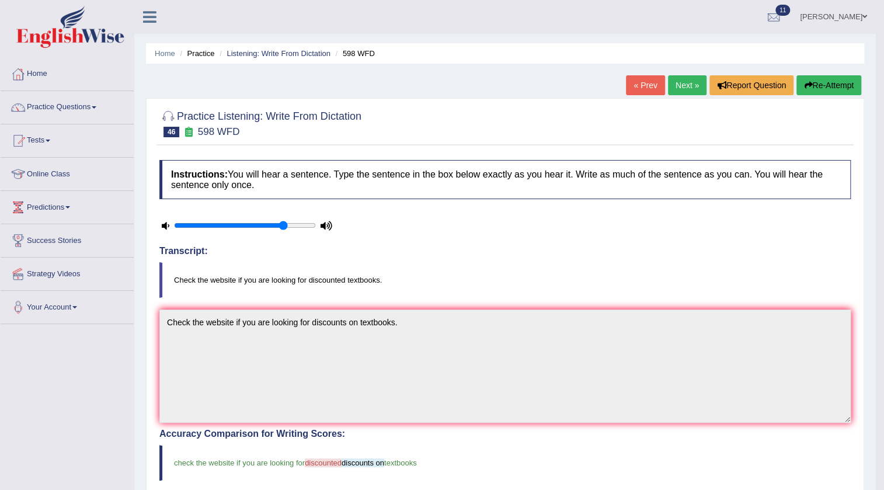
click at [680, 89] on link "Next »" at bounding box center [687, 85] width 39 height 20
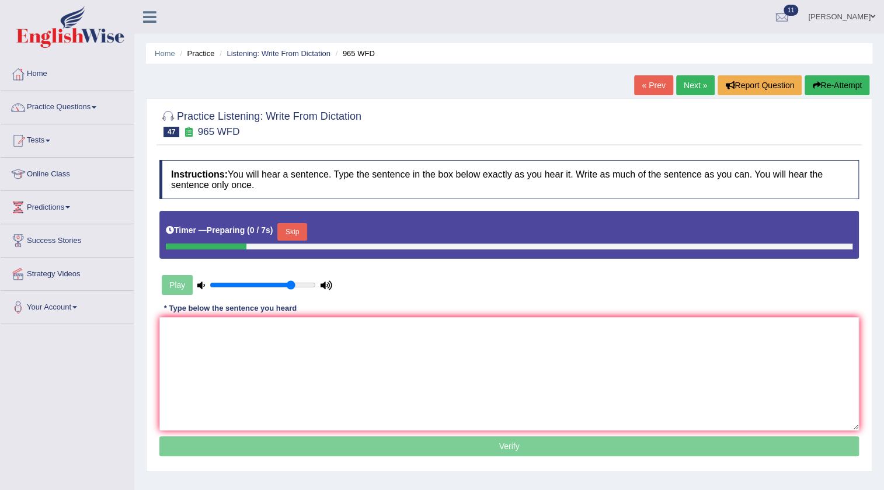
click at [292, 231] on button "Skip" at bounding box center [291, 232] width 29 height 18
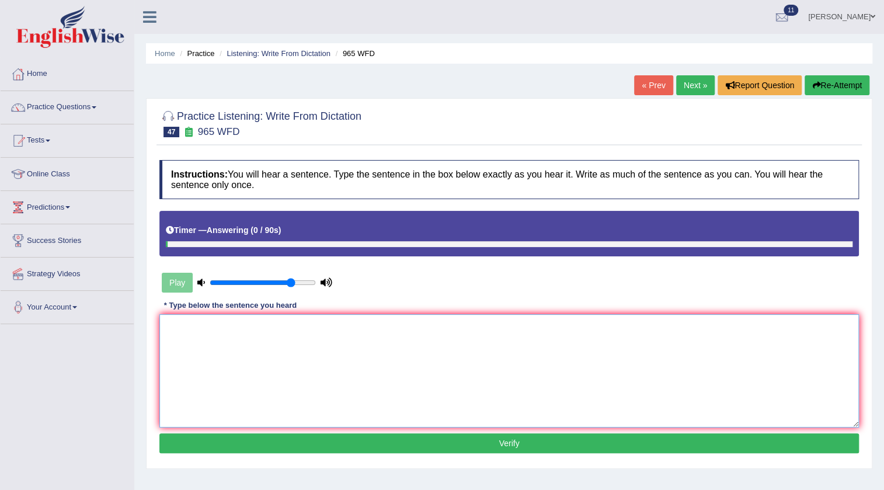
click at [412, 367] on textarea at bounding box center [508, 370] width 699 height 113
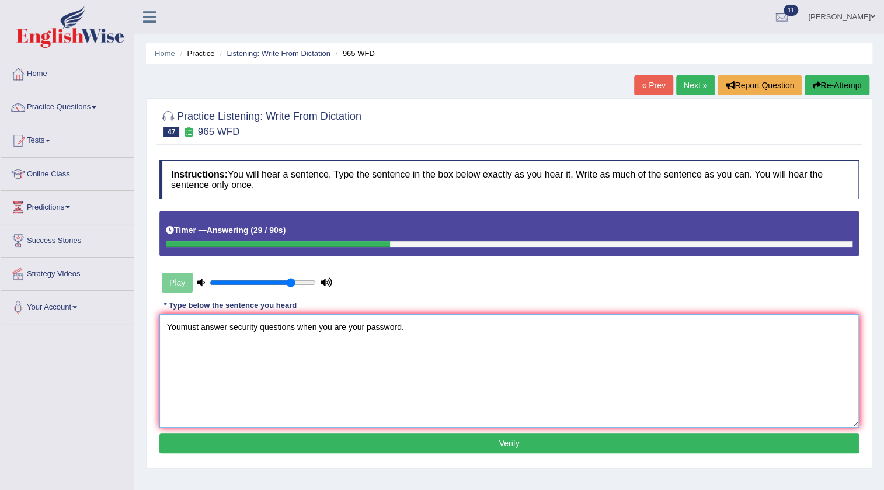
click at [368, 324] on textarea "Youmust answer security questions when you are your password." at bounding box center [508, 370] width 699 height 113
click at [186, 323] on textarea "Youmust answer security questions when you are your reset password." at bounding box center [508, 370] width 699 height 113
click at [297, 325] on textarea "You must answer security questions when you are your reset password." at bounding box center [508, 370] width 699 height 113
click at [398, 324] on textarea "You must answer security questions question when you are your reset password." at bounding box center [508, 370] width 699 height 113
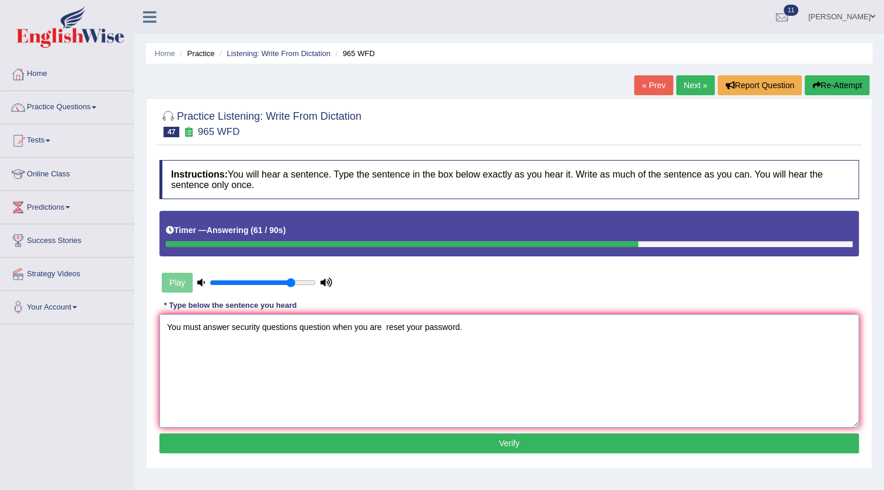
type textarea "You must answer security questions question when you are reset your password."
click at [450, 443] on button "Verify" at bounding box center [508, 443] width 699 height 20
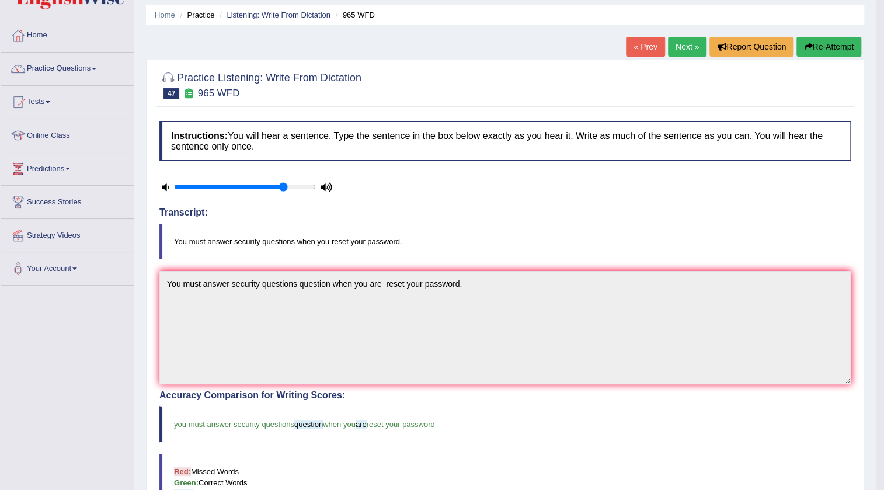
scroll to position [35, 0]
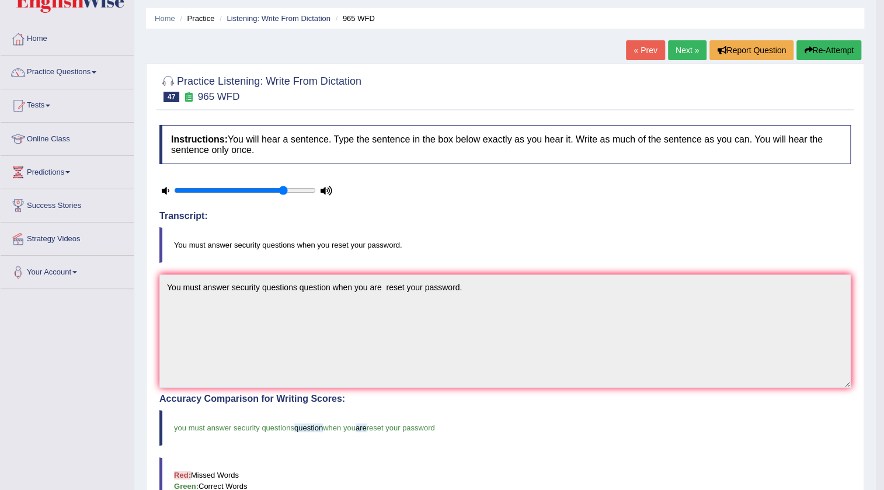
click at [693, 48] on link "Next »" at bounding box center [687, 50] width 39 height 20
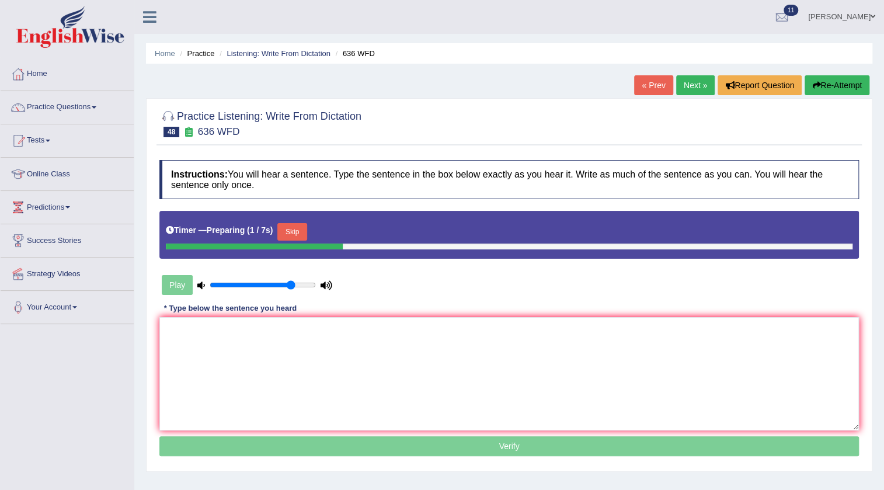
click at [297, 228] on button "Skip" at bounding box center [291, 232] width 29 height 18
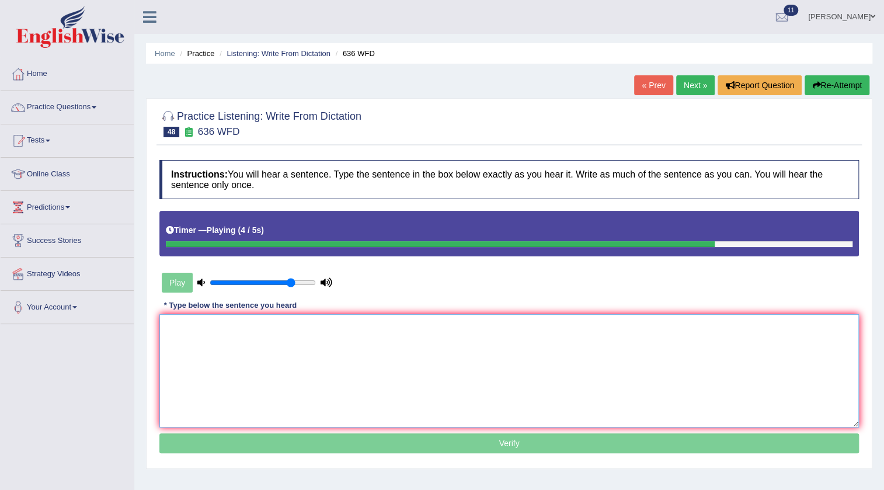
click at [366, 359] on textarea at bounding box center [508, 370] width 699 height 113
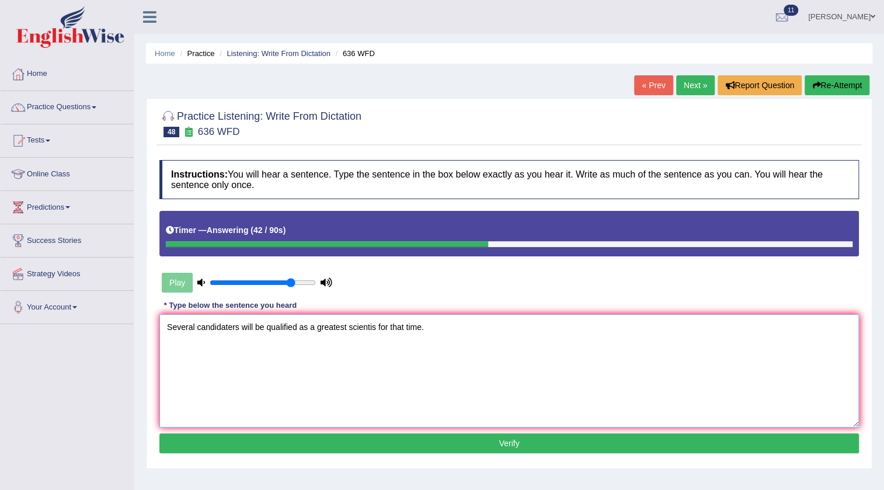
click at [234, 327] on textarea "Several candidaters will be qualified as a greatest scientis for that time." at bounding box center [508, 370] width 699 height 113
click at [295, 324] on textarea "Several candidates will be qualified as a greatest scientis for that time." at bounding box center [508, 370] width 699 height 113
type textarea "Several candidates will be qualifies as a greatest scientis for that time."
click at [455, 448] on button "Verify" at bounding box center [508, 443] width 699 height 20
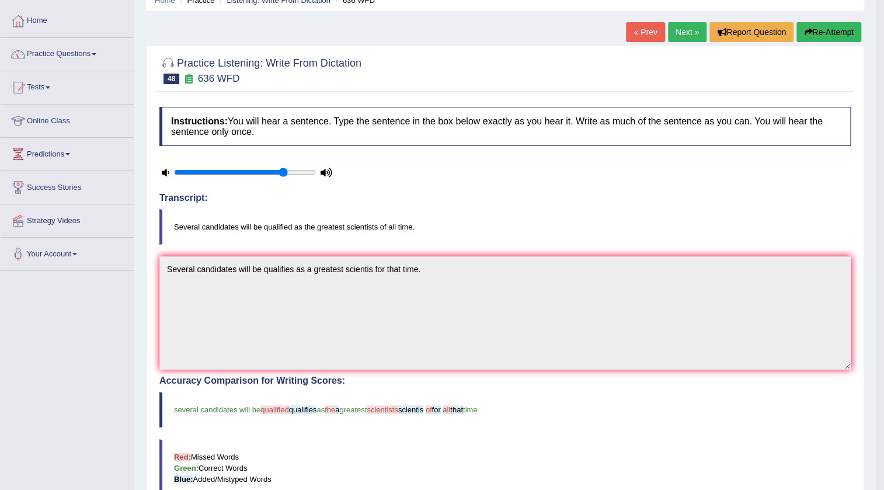
scroll to position [53, 0]
click at [678, 36] on link "Next »" at bounding box center [687, 33] width 39 height 20
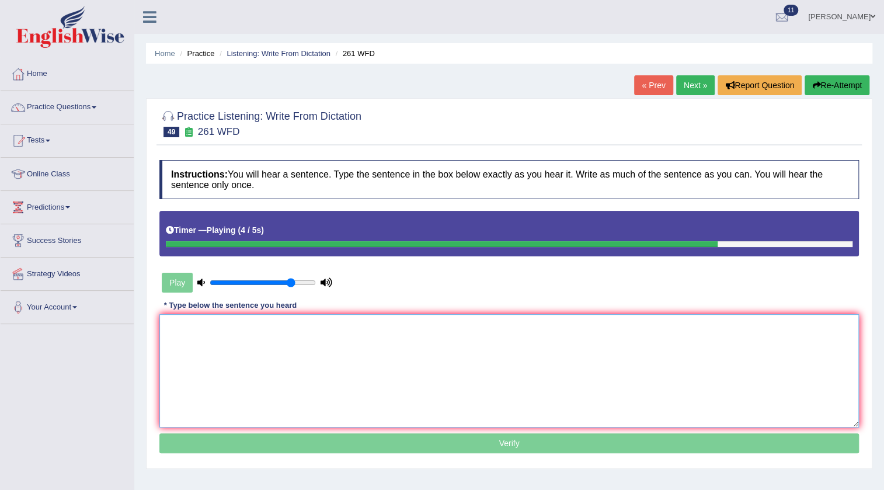
click at [380, 340] on textarea at bounding box center [508, 370] width 699 height 113
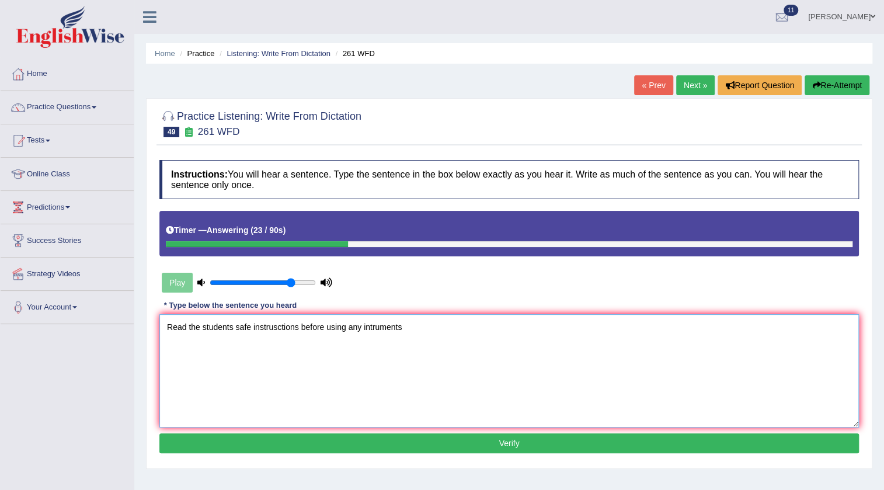
type textarea "Read the students safe instrusctions before using any intruments"
drag, startPoint x: 827, startPoint y: 78, endPoint x: 834, endPoint y: 77, distance: 7.0
click at [834, 77] on button "Re-Attempt" at bounding box center [837, 85] width 65 height 20
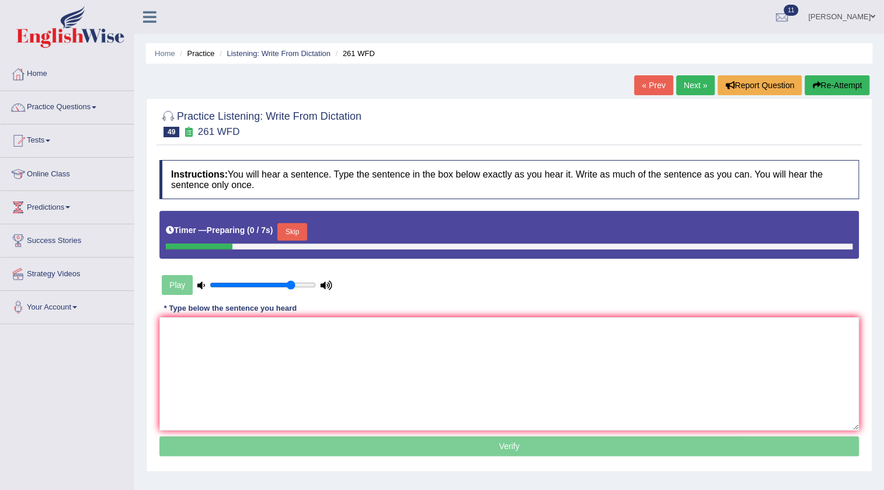
click at [298, 221] on div "Timer — Preparing ( 0 / 7s ) Skip" at bounding box center [509, 231] width 687 height 23
click at [298, 227] on button "Skip" at bounding box center [291, 232] width 29 height 18
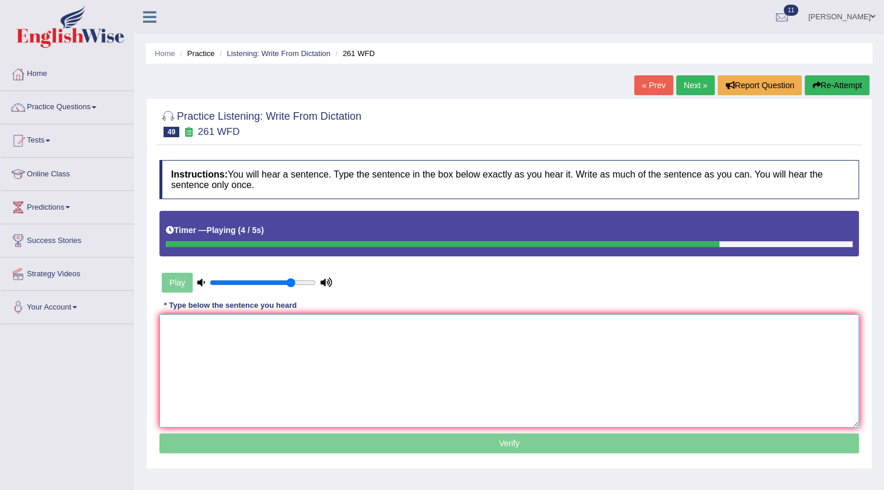
click at [391, 354] on textarea at bounding box center [508, 370] width 699 height 113
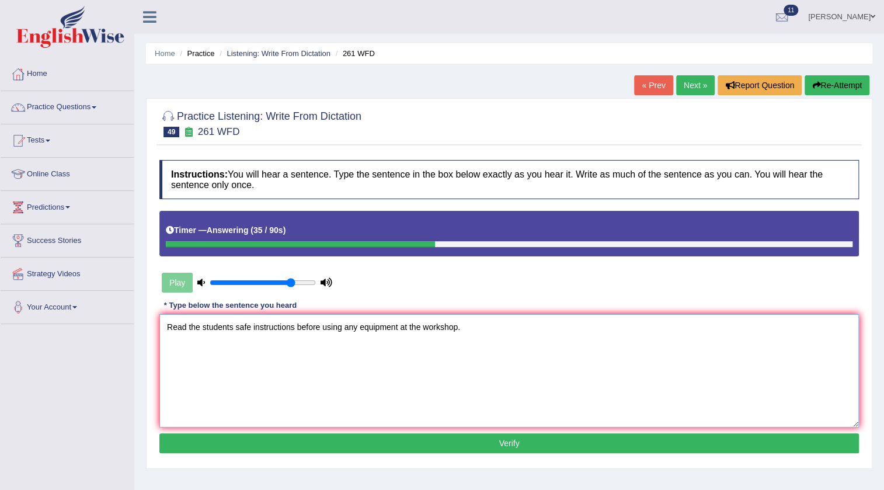
type textarea "Read the students safe instructions before using any equipment at the workshop."
click at [493, 447] on button "Verify" at bounding box center [508, 443] width 699 height 20
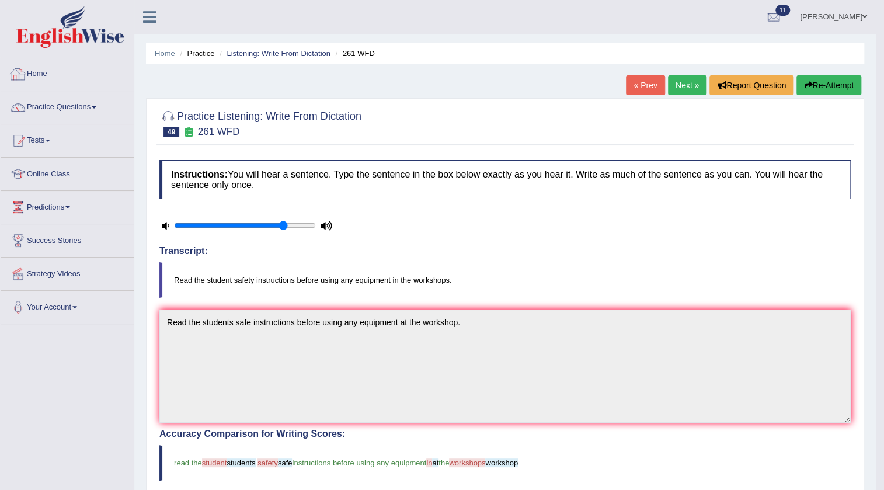
click at [49, 70] on link "Home" at bounding box center [67, 72] width 133 height 29
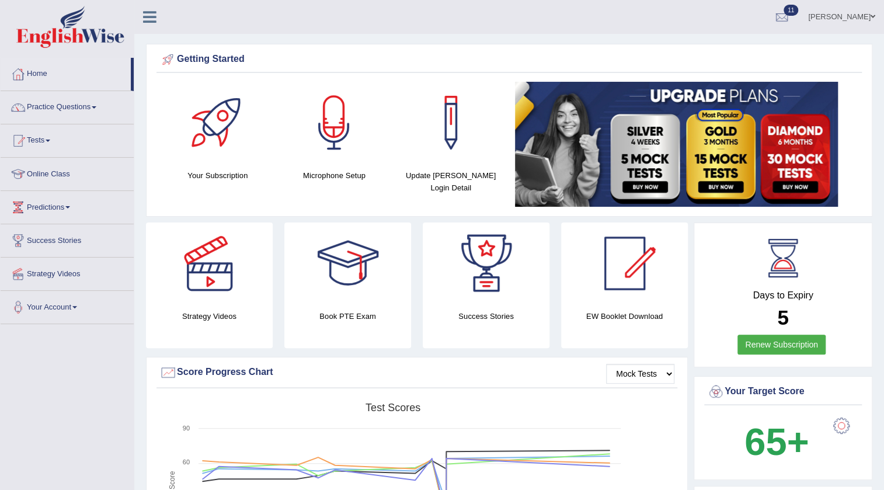
click at [862, 13] on link "[PERSON_NAME]" at bounding box center [841, 15] width 85 height 30
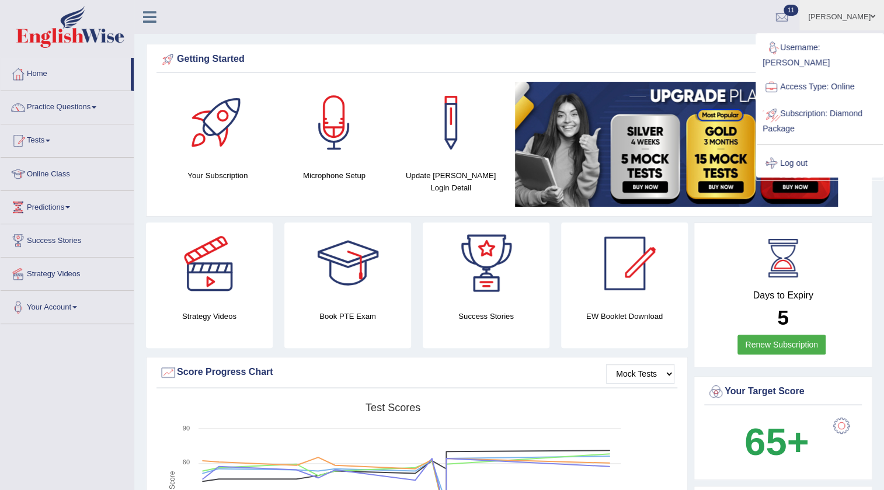
click at [806, 153] on link "Log out" at bounding box center [820, 163] width 126 height 27
